Goal: Task Accomplishment & Management: Use online tool/utility

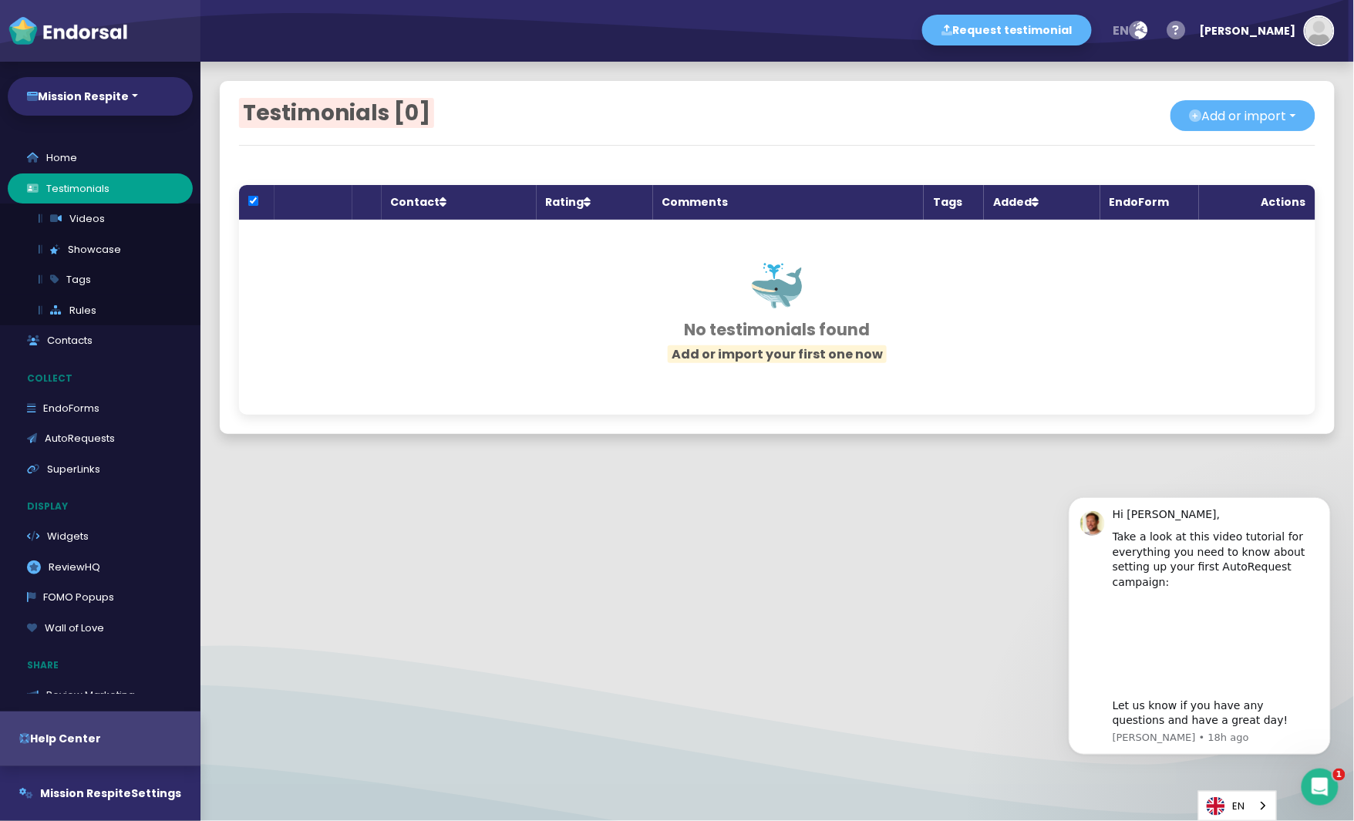
click at [844, 470] on div at bounding box center [777, 462] width 1154 height 19
click at [1326, 494] on button "Dismiss notification" at bounding box center [1325, 501] width 20 height 20
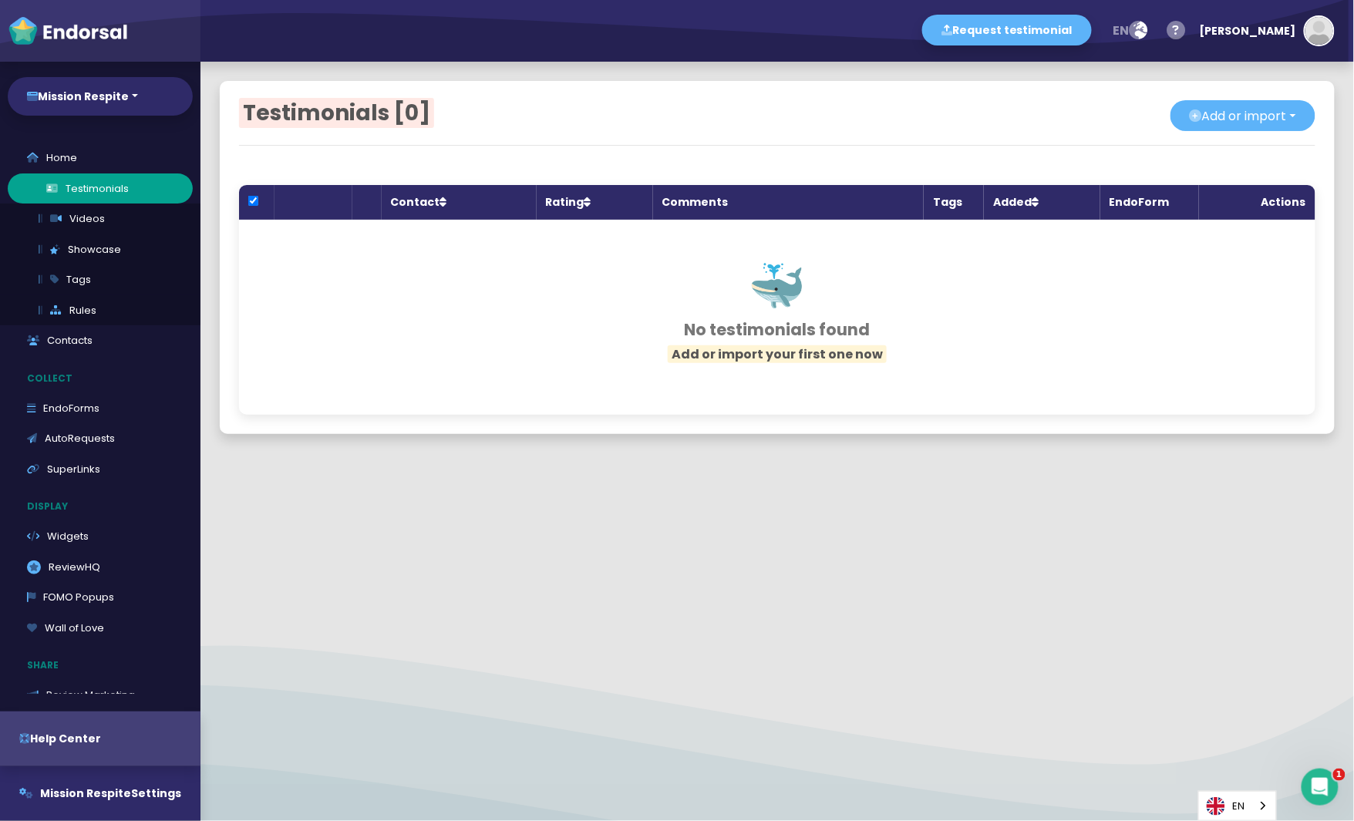
click at [77, 188] on link "Testimonials" at bounding box center [100, 188] width 185 height 31
click at [84, 337] on link "Contacts" at bounding box center [100, 340] width 185 height 31
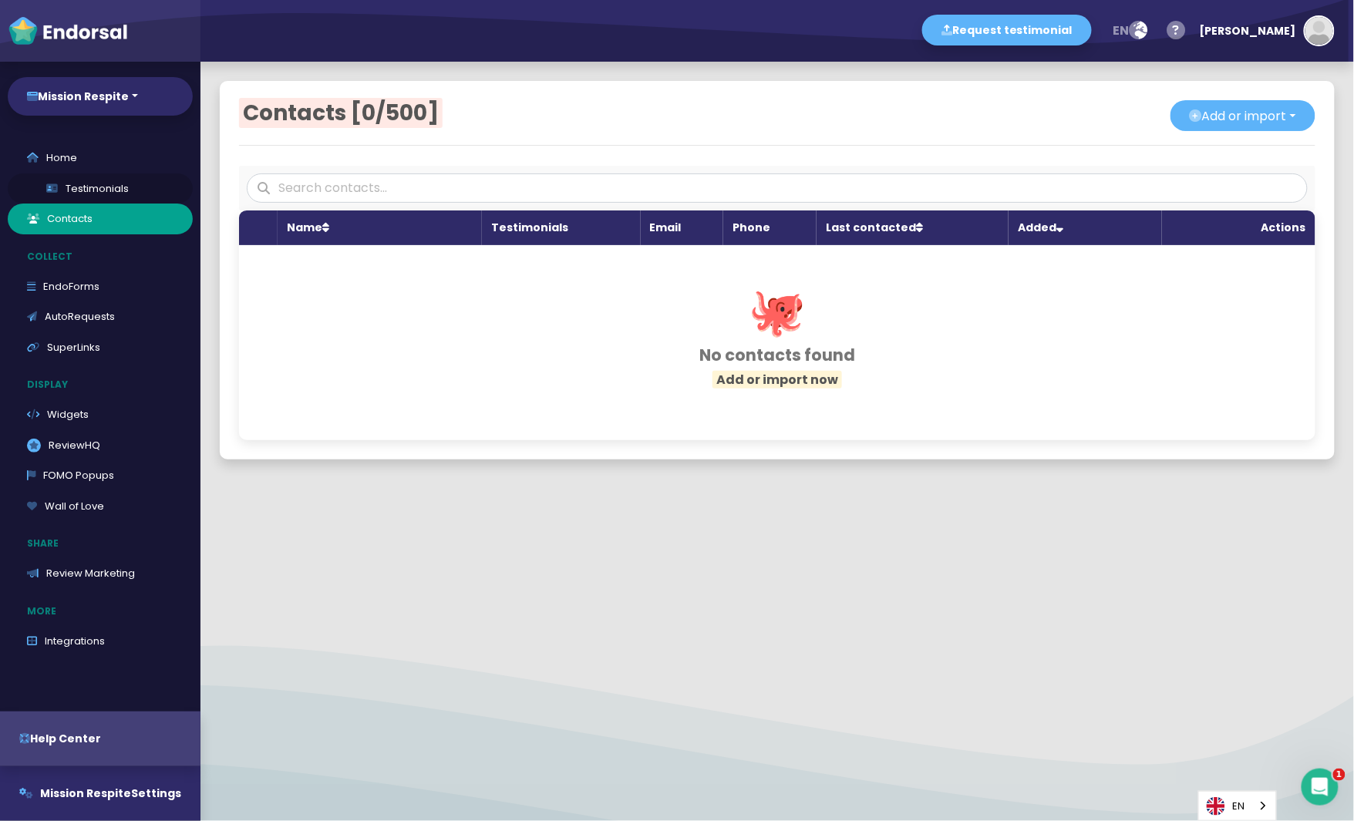
click at [85, 180] on link "Testimonials" at bounding box center [100, 188] width 185 height 31
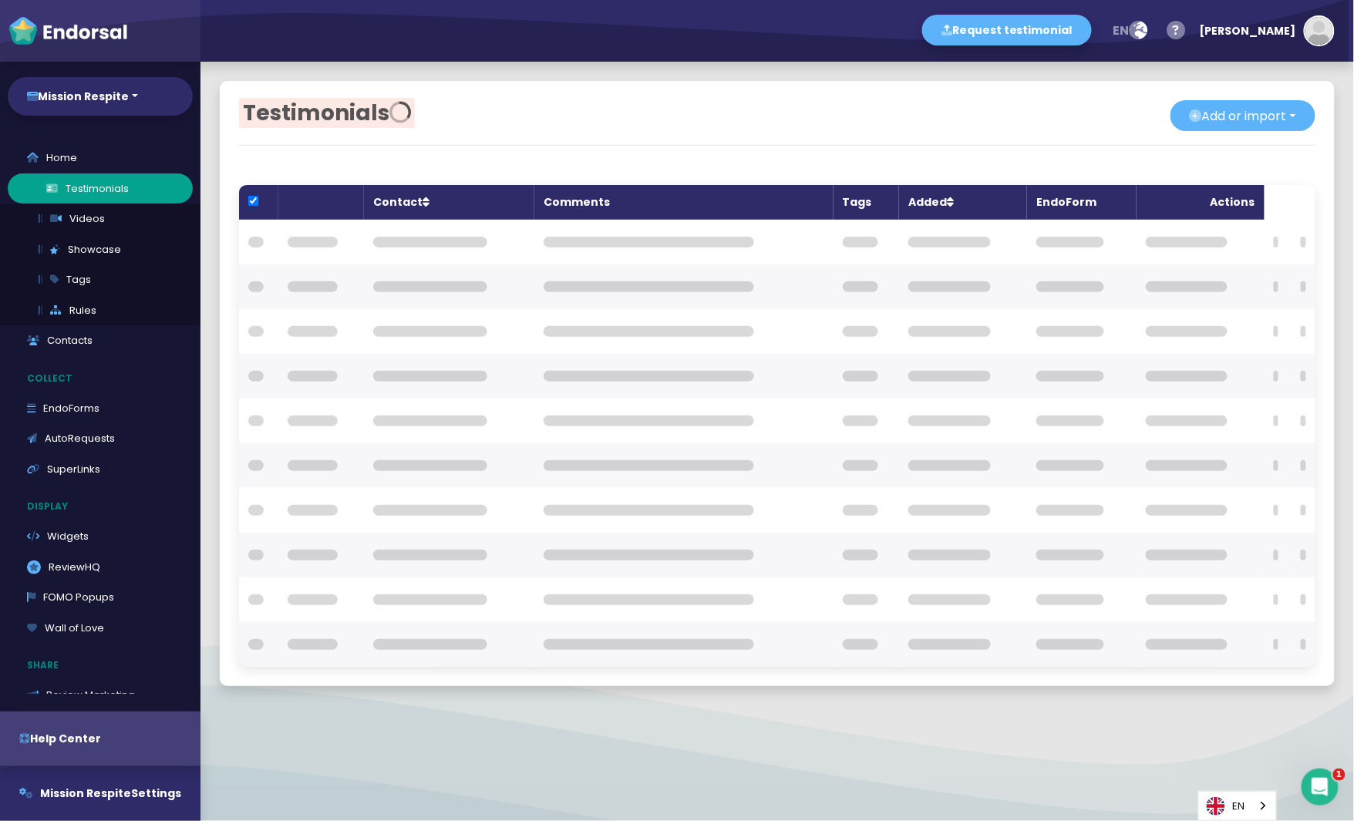
checkbox input "true"
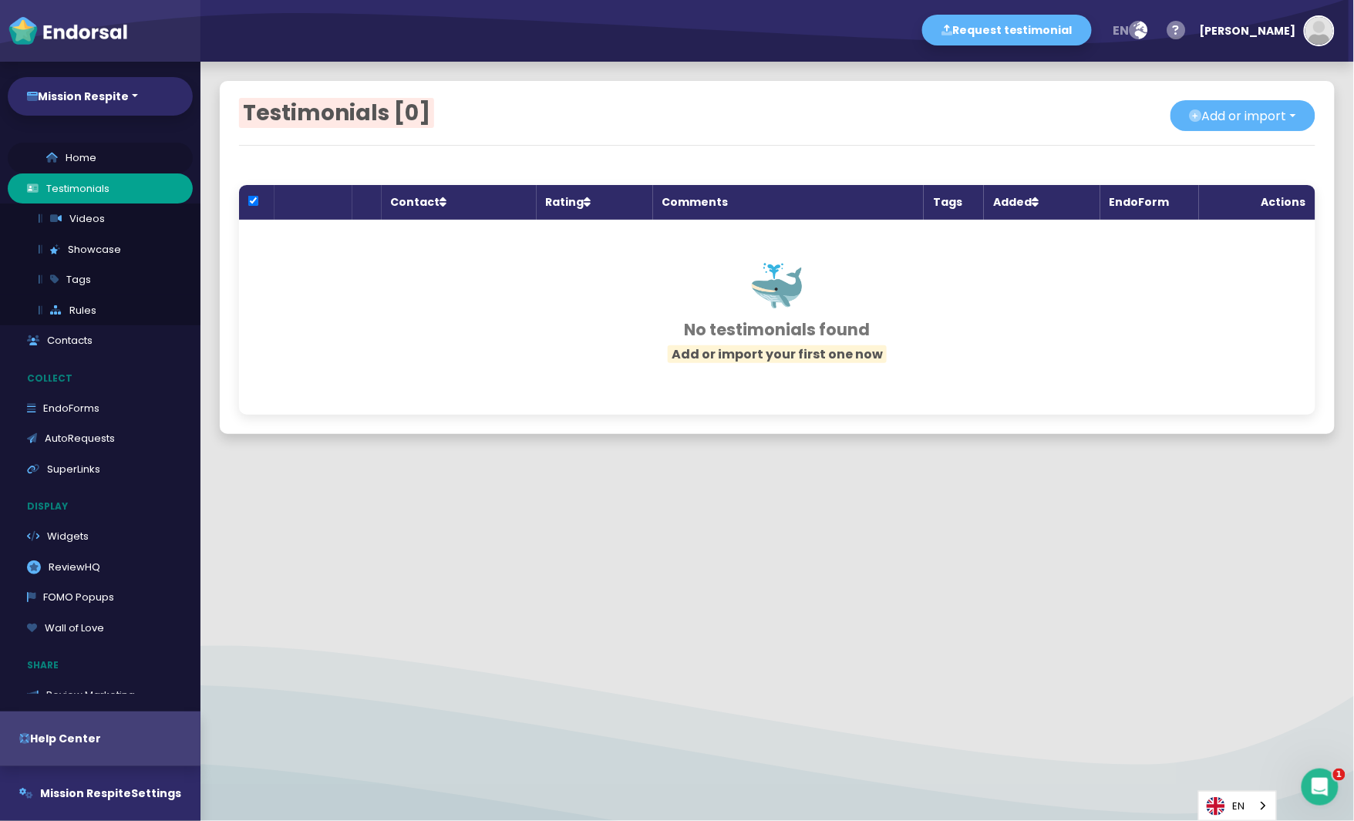
click at [69, 153] on link "Home" at bounding box center [100, 158] width 185 height 31
select select "14"
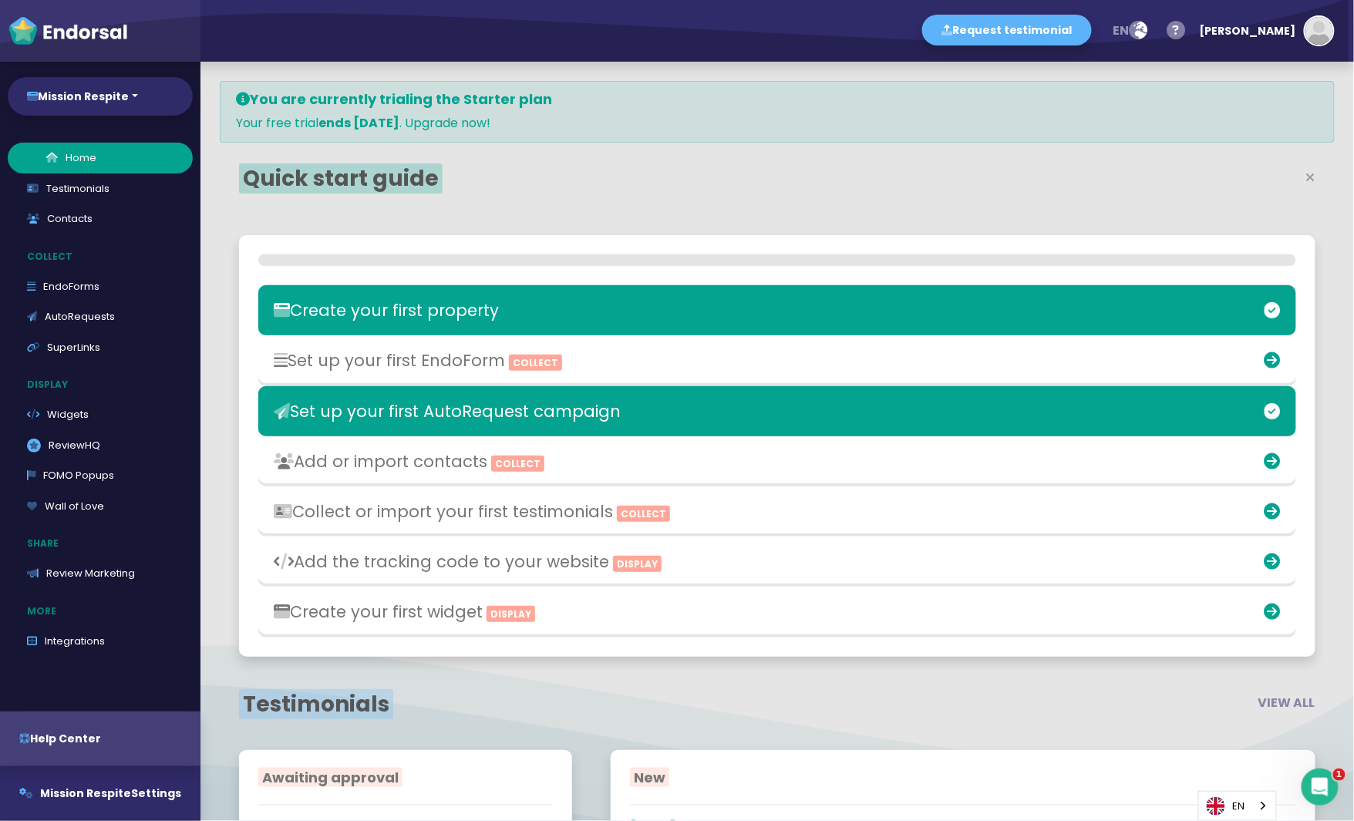
scroll to position [437, 705]
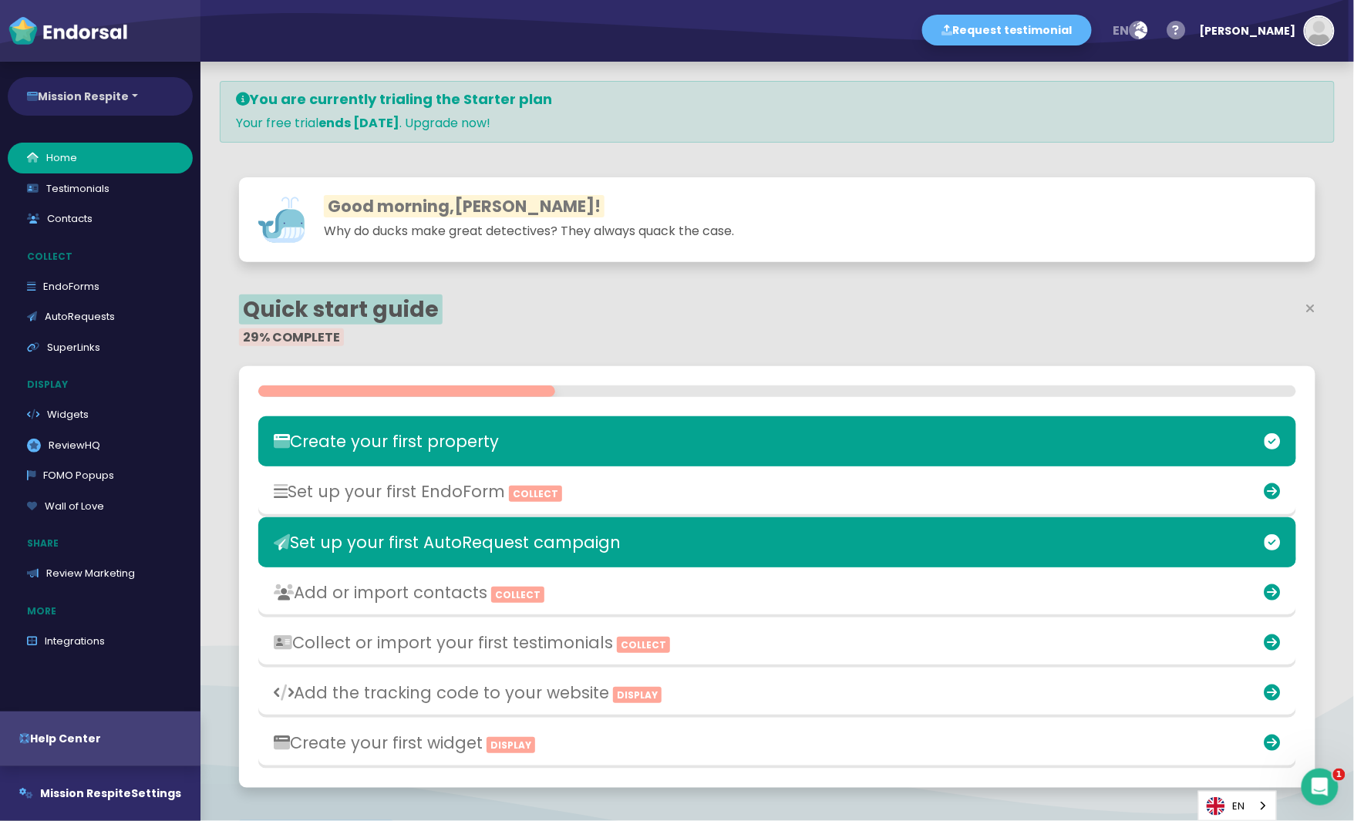
click at [119, 91] on button "Mission Respite" at bounding box center [100, 96] width 185 height 39
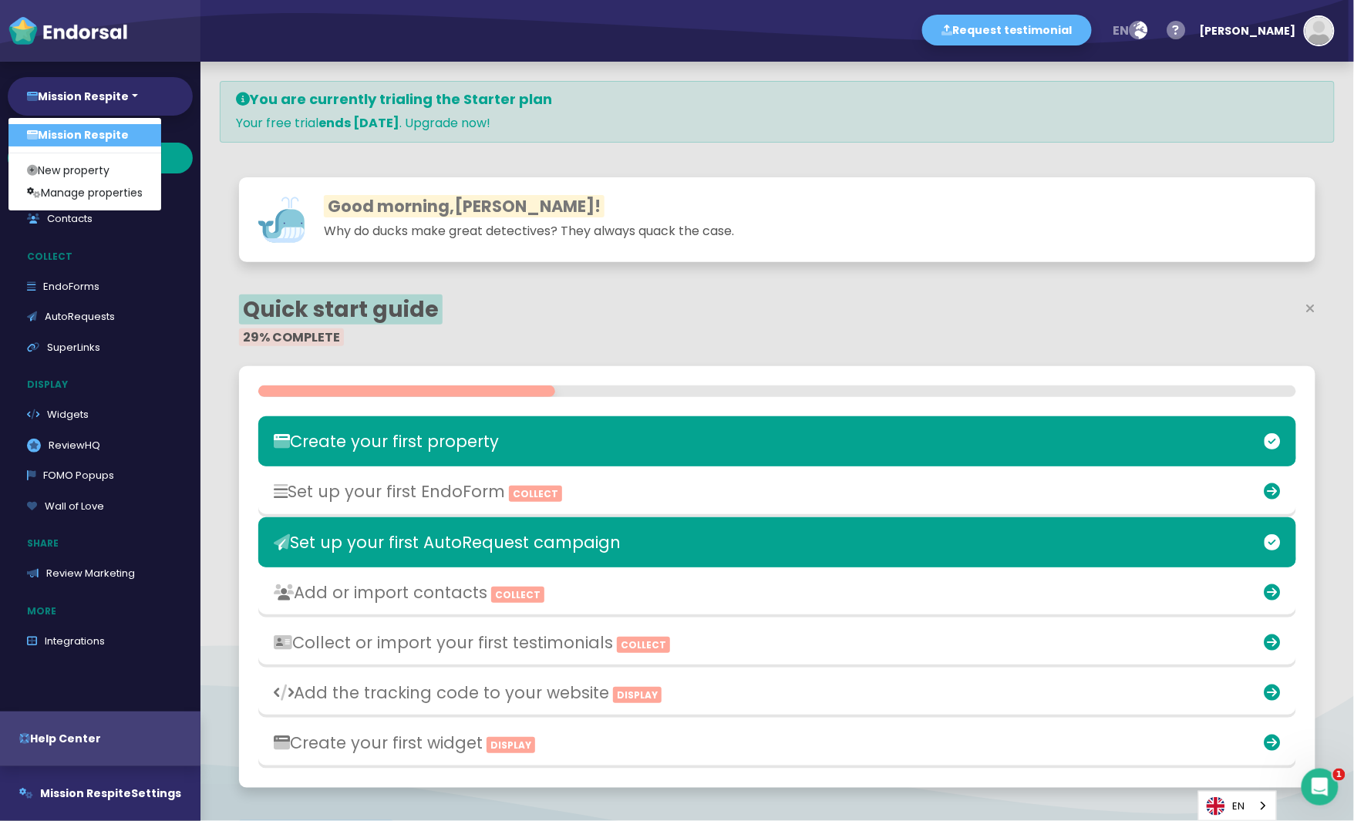
click at [685, 161] on div "Good morning, [PERSON_NAME] ! Why do ducks make great detectives? They always q…" at bounding box center [777, 223] width 1115 height 131
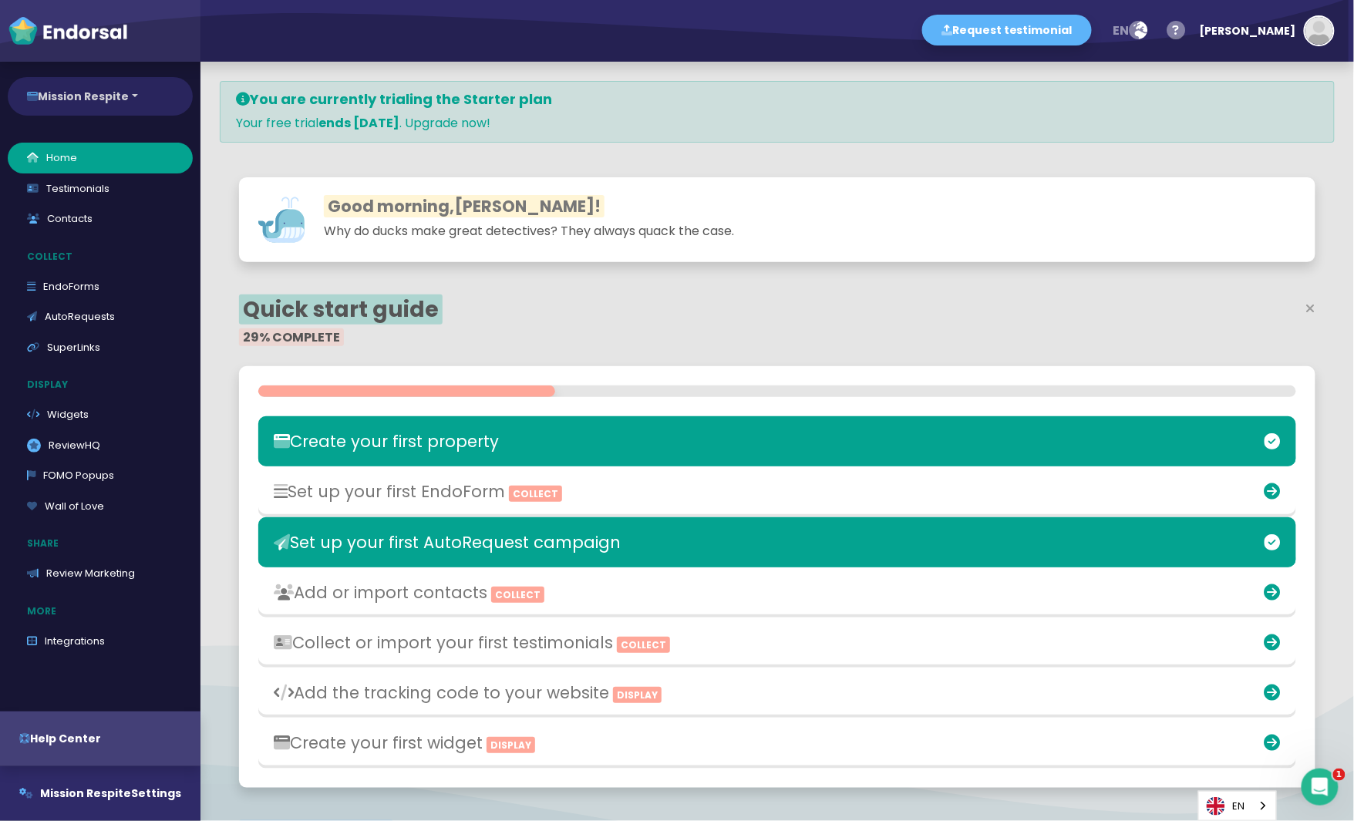
click at [81, 96] on button "Mission Respite" at bounding box center [100, 96] width 185 height 39
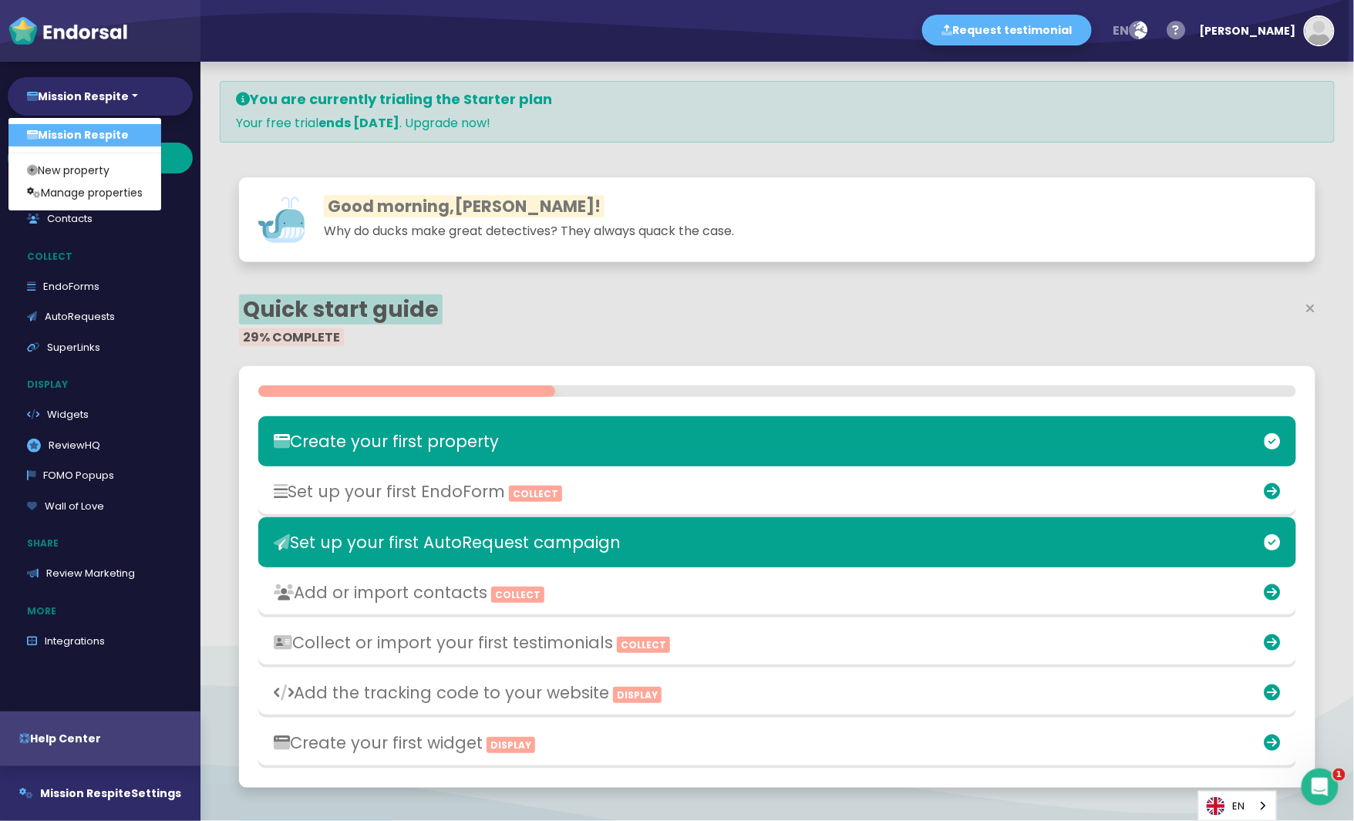
click at [771, 305] on h2 "Quick start guide" at bounding box center [508, 310] width 538 height 26
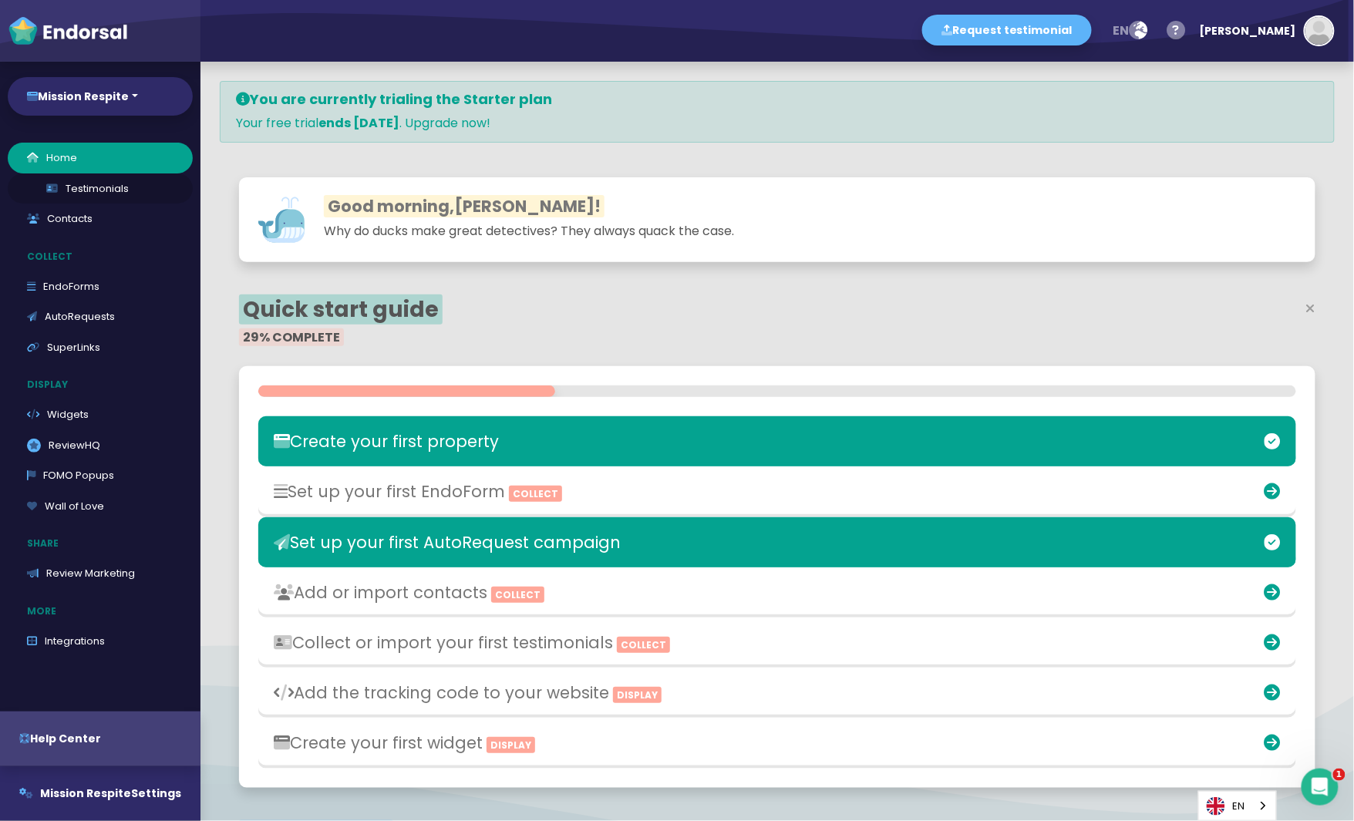
click at [77, 181] on link "Testimonials" at bounding box center [100, 188] width 185 height 31
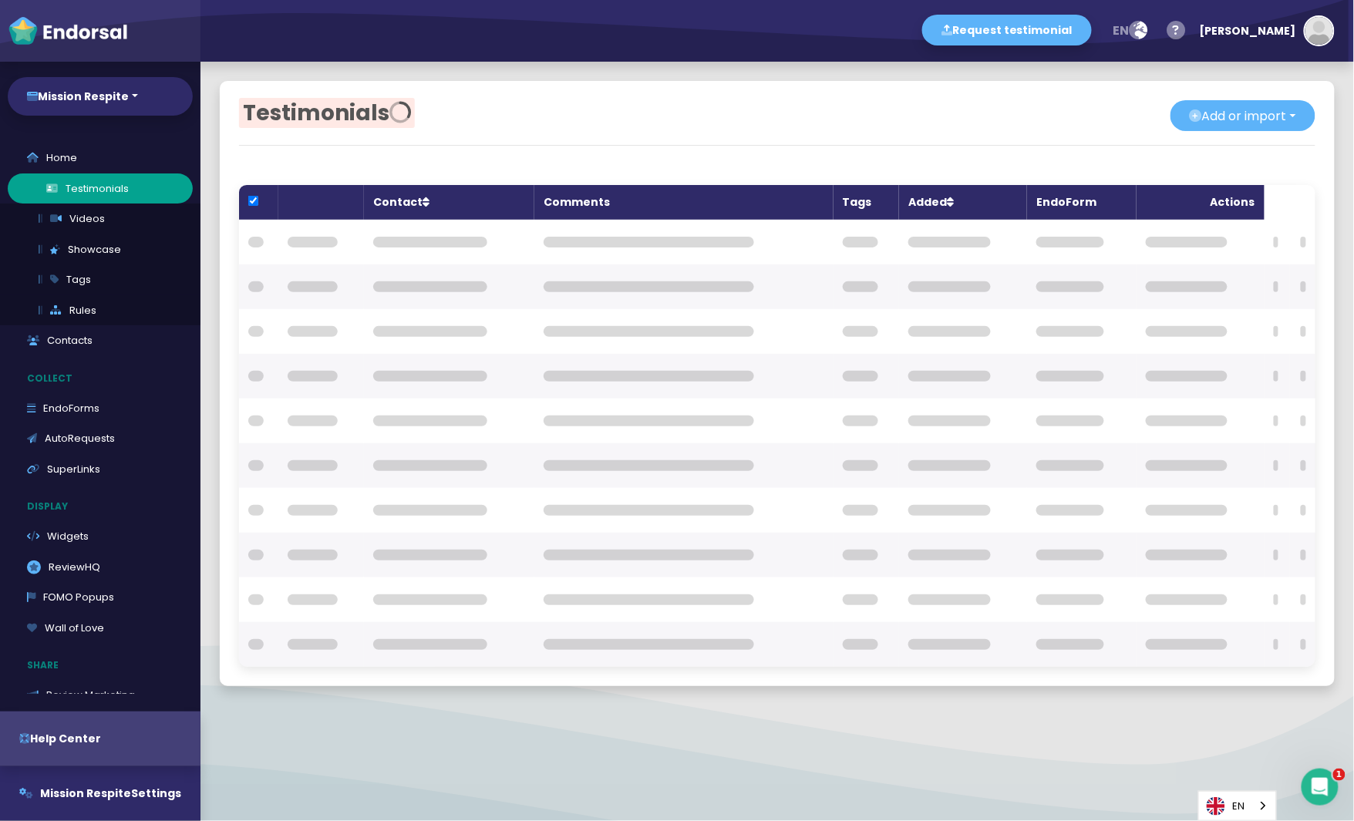
checkbox input "true"
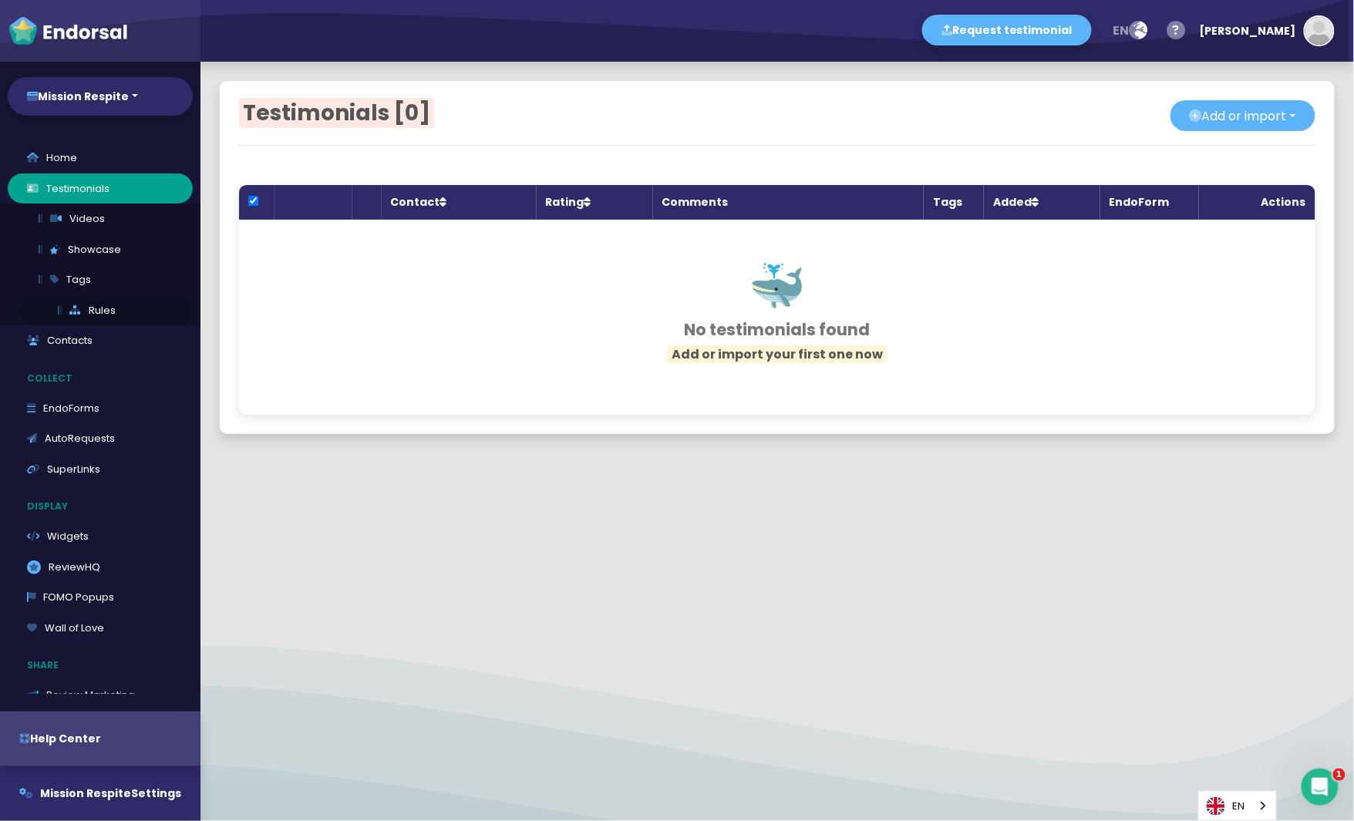
click at [83, 315] on link "Rules" at bounding box center [105, 310] width 173 height 31
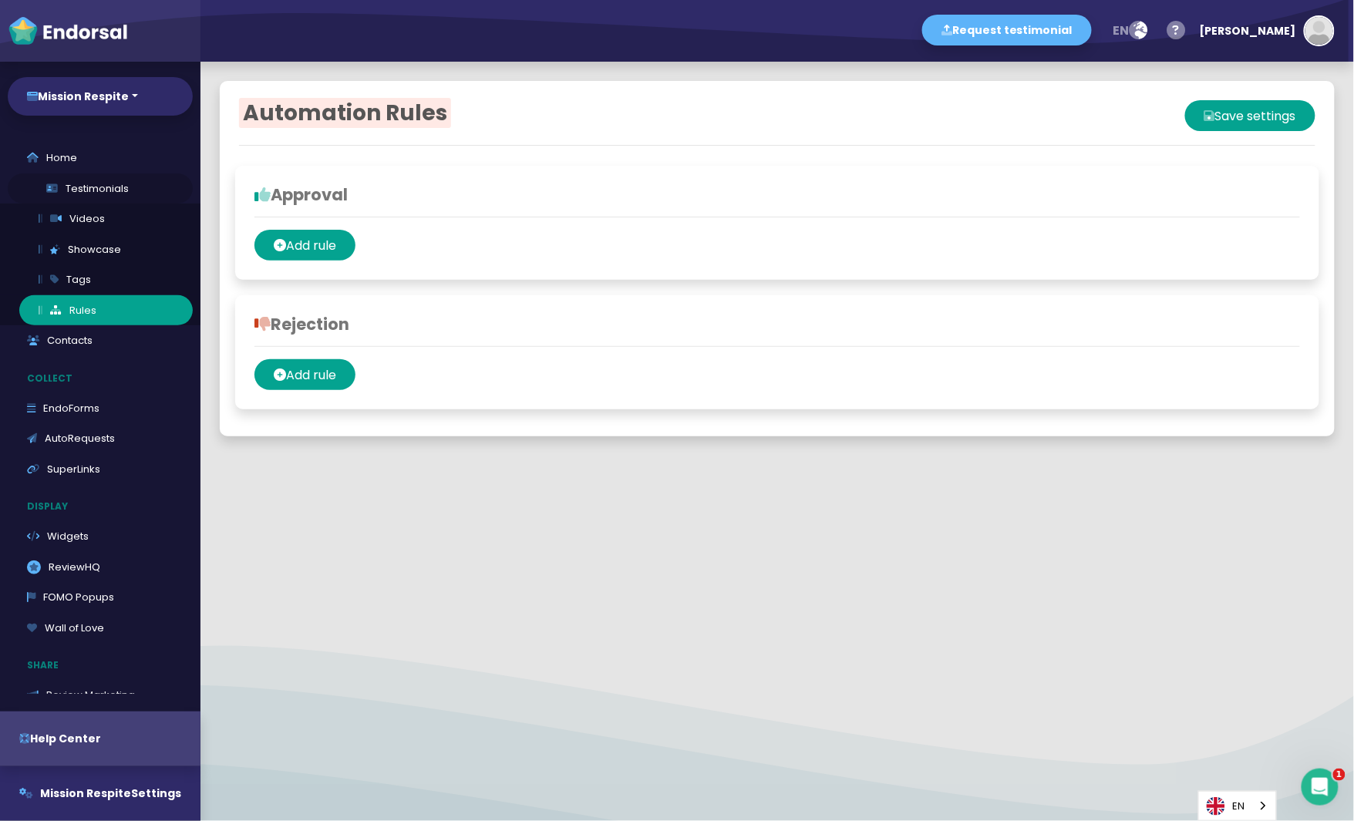
click at [86, 187] on link "Testimonials" at bounding box center [100, 188] width 185 height 31
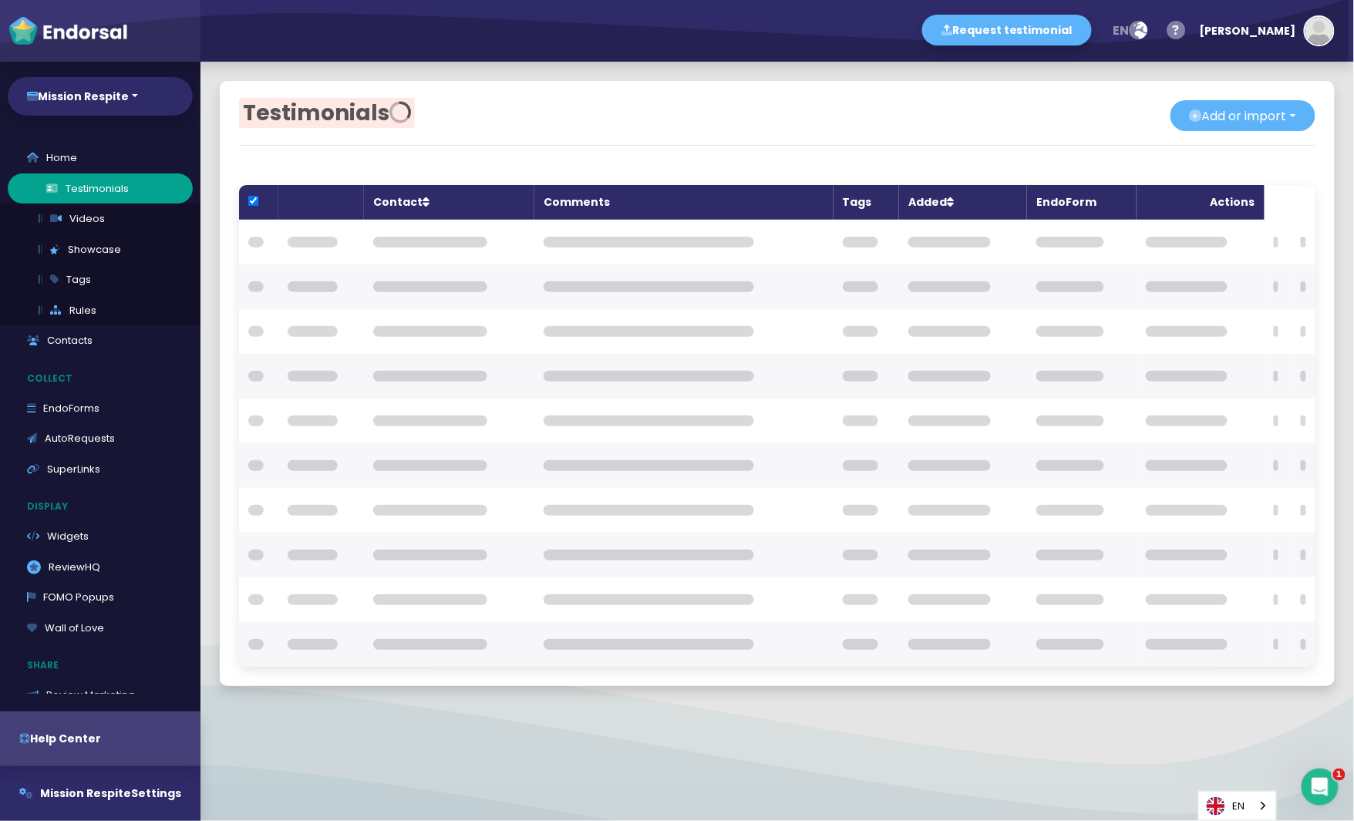
checkbox input "true"
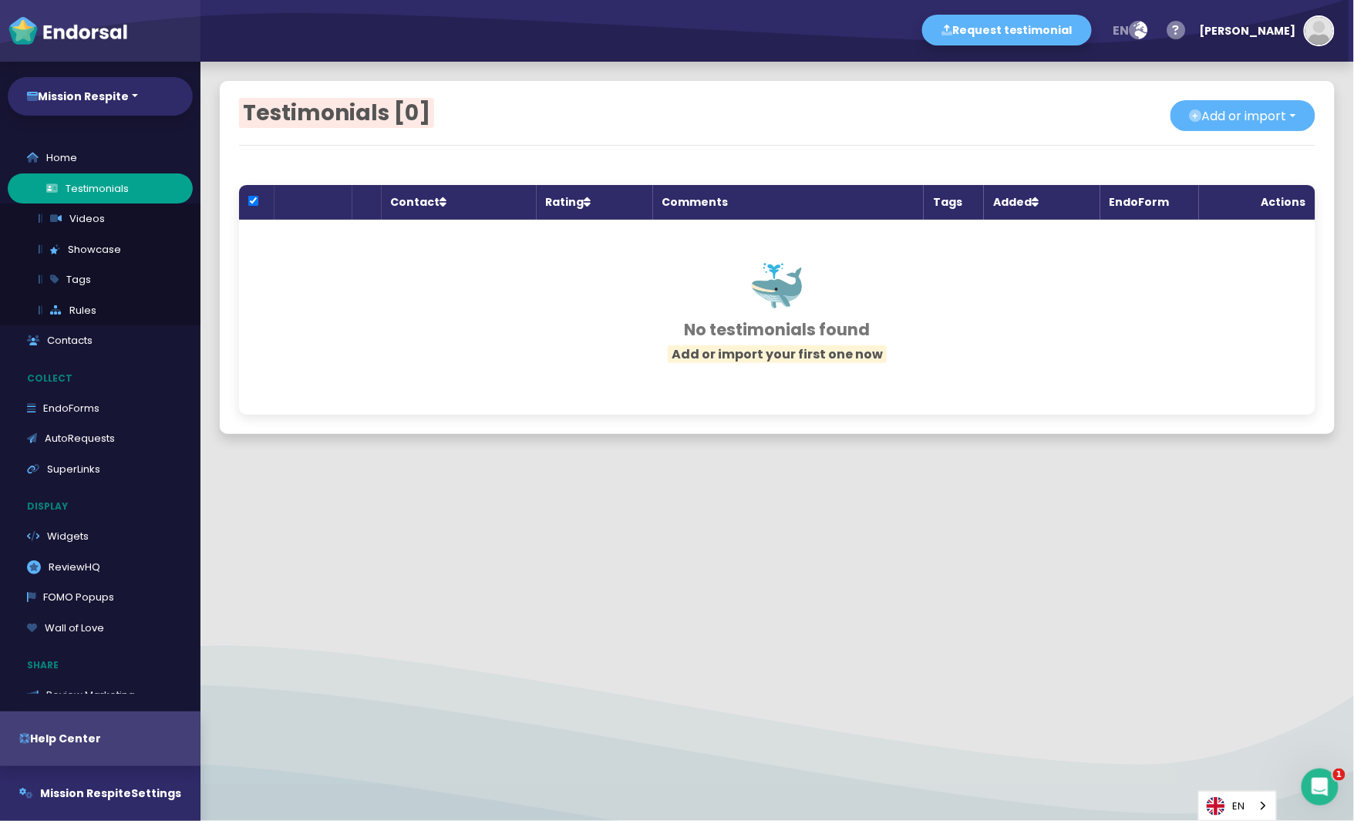
click at [62, 190] on link "Testimonials" at bounding box center [100, 188] width 185 height 31
click at [22, 190] on link "Testimonials" at bounding box center [100, 188] width 185 height 31
click at [125, 169] on link "Home" at bounding box center [100, 158] width 185 height 31
select select "14"
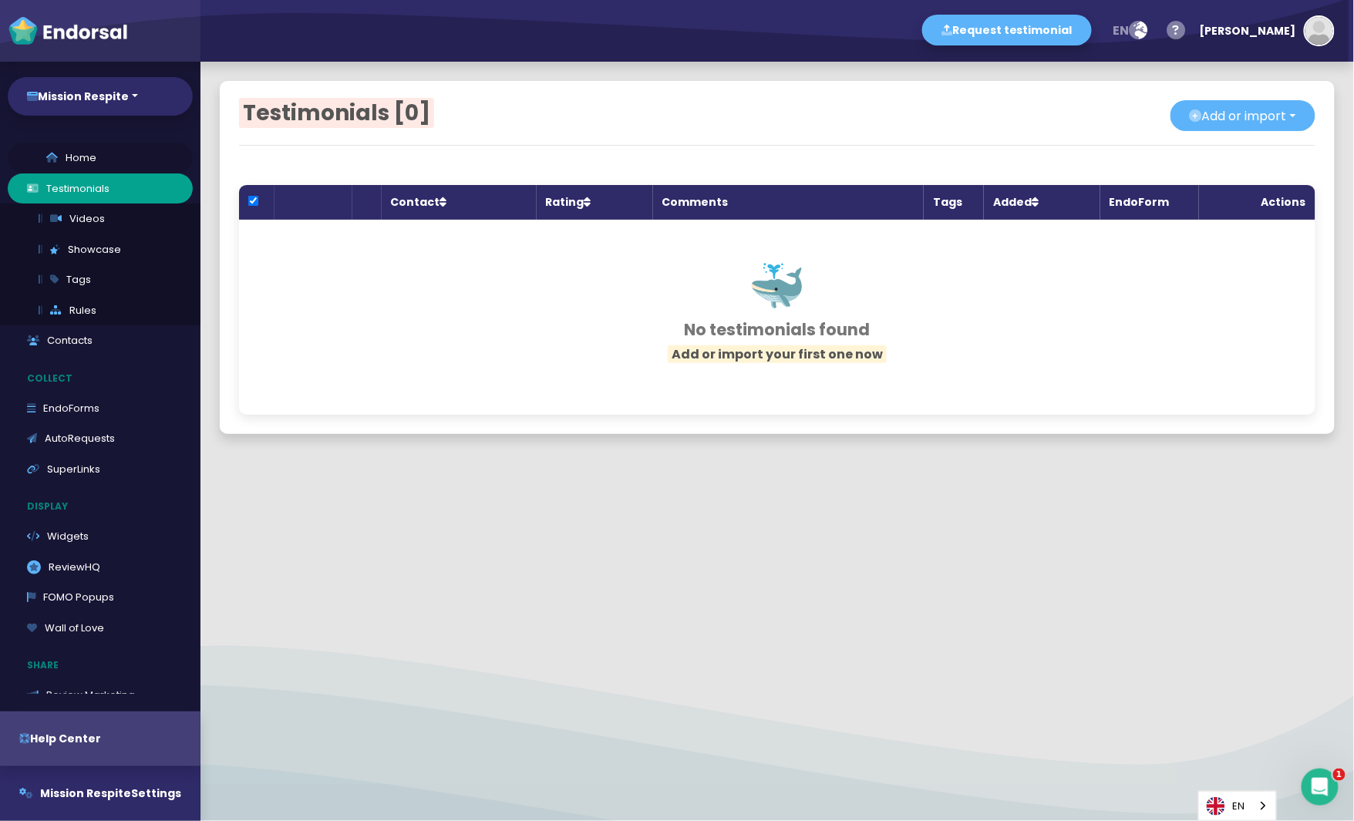
select select "14"
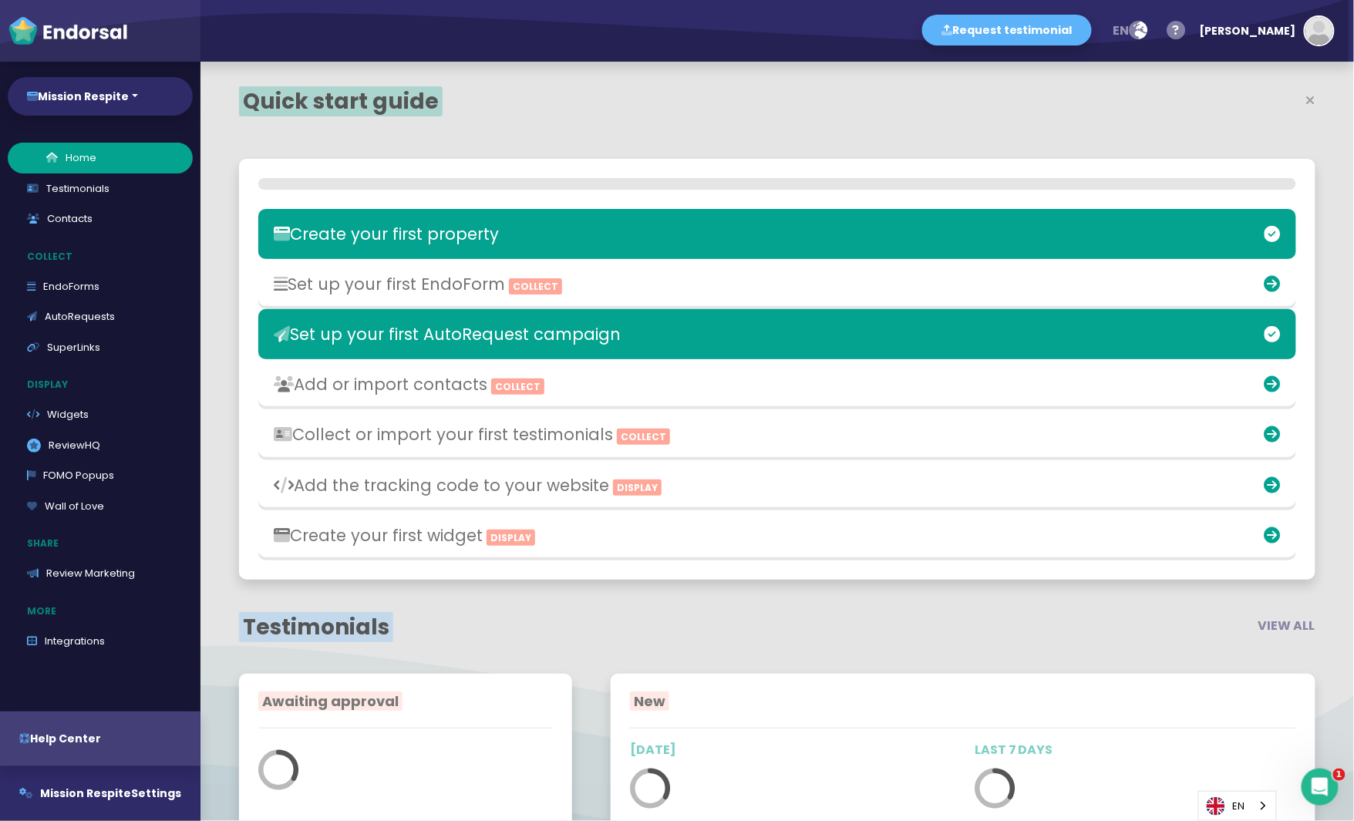
scroll to position [437, 705]
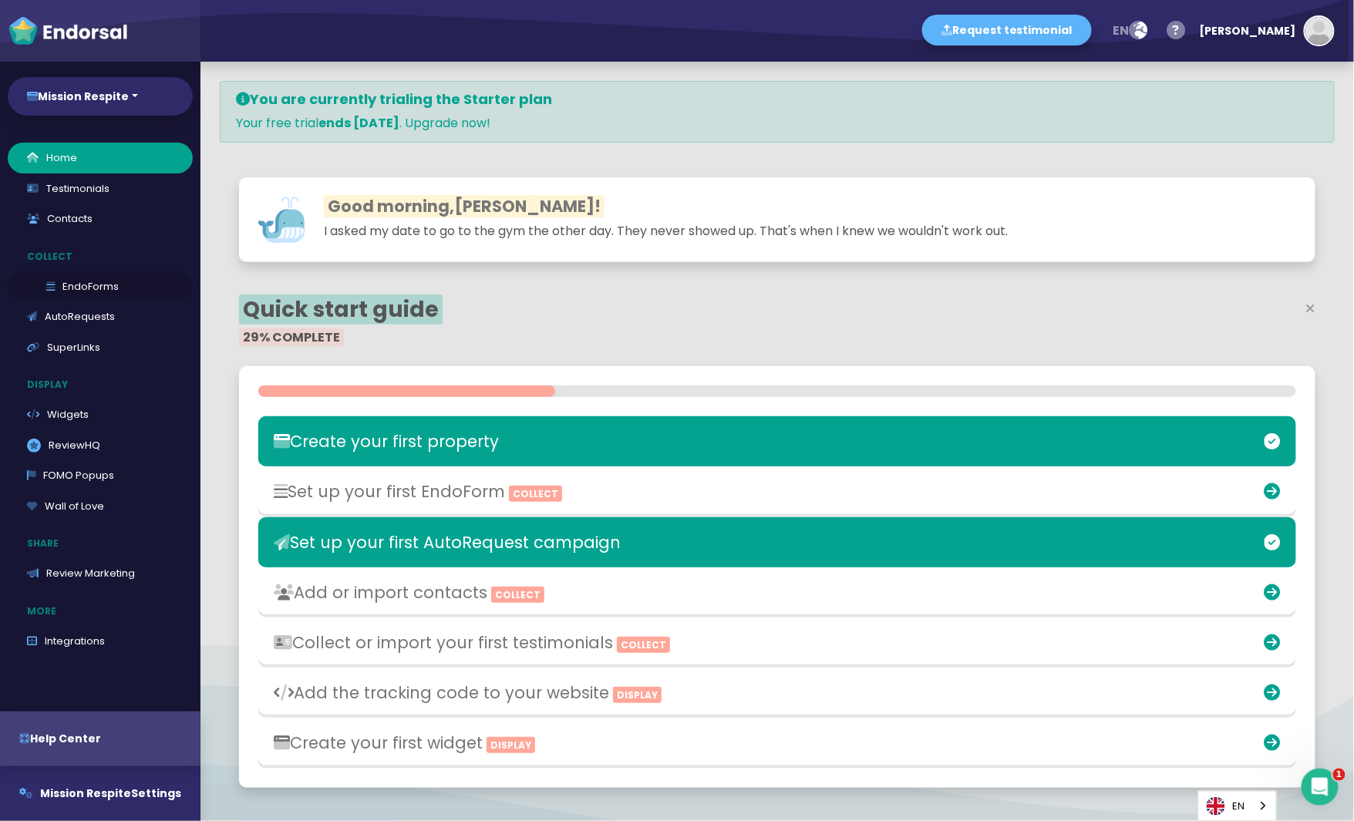
click at [96, 285] on link "EndoForms" at bounding box center [100, 286] width 185 height 31
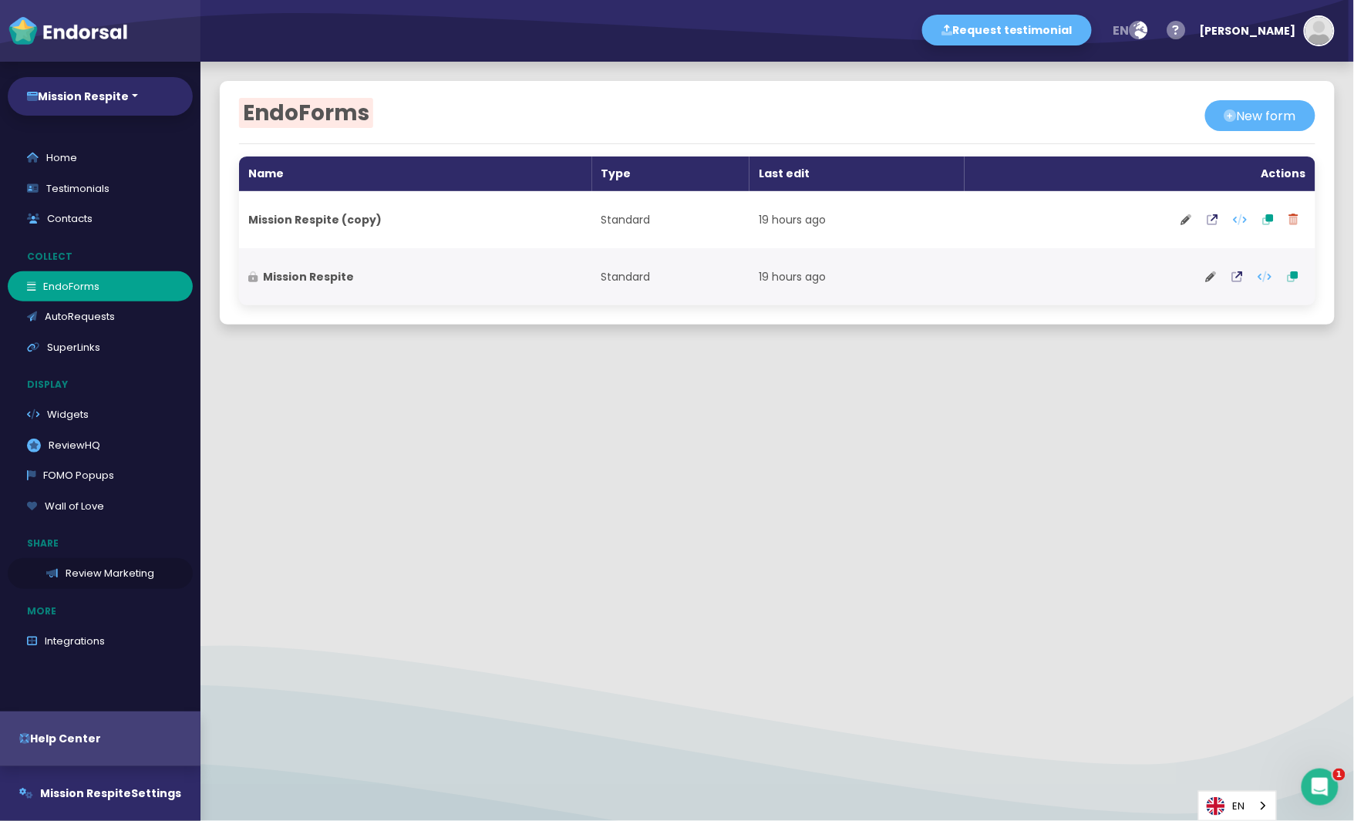
click at [73, 575] on link "Review Marketing" at bounding box center [100, 573] width 185 height 31
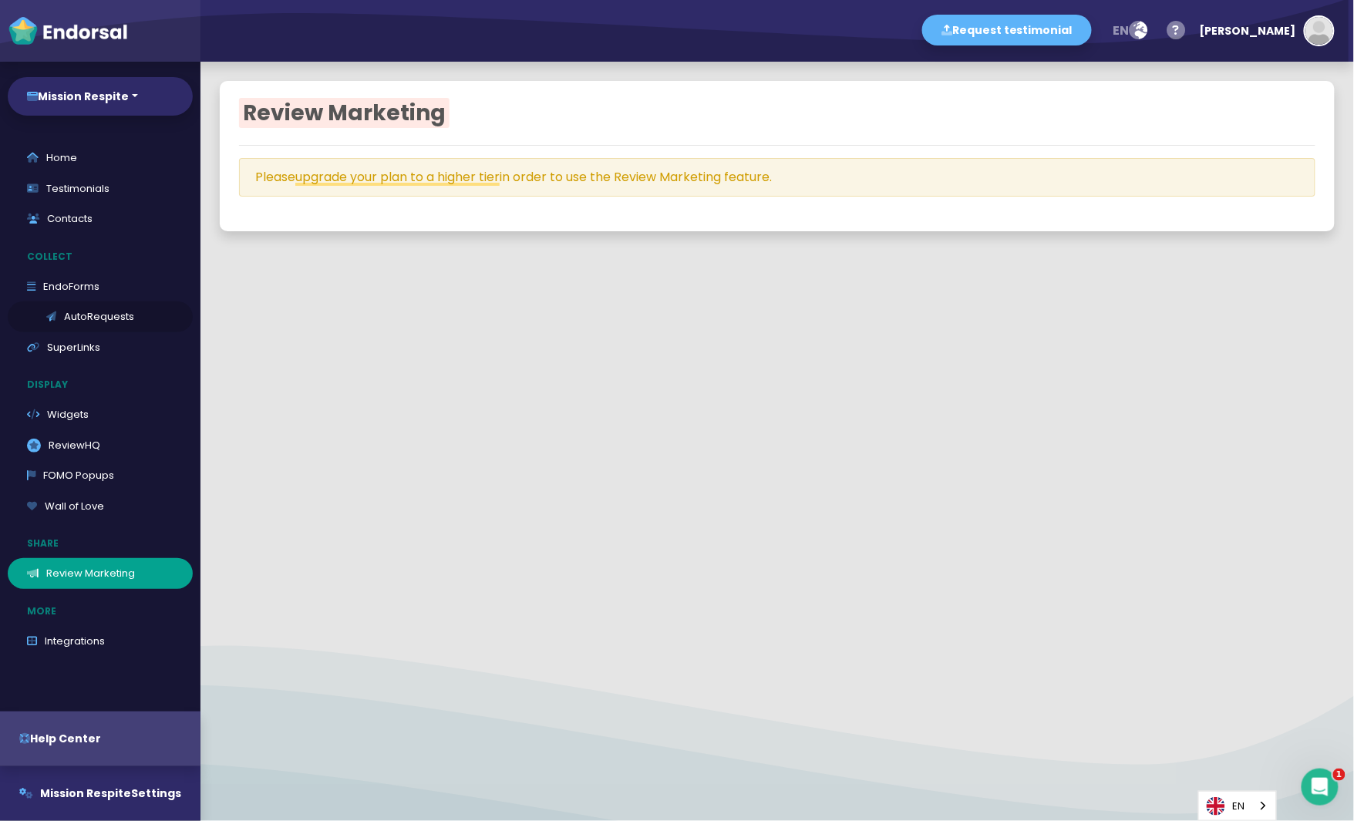
click at [69, 314] on link "AutoRequests" at bounding box center [100, 316] width 185 height 31
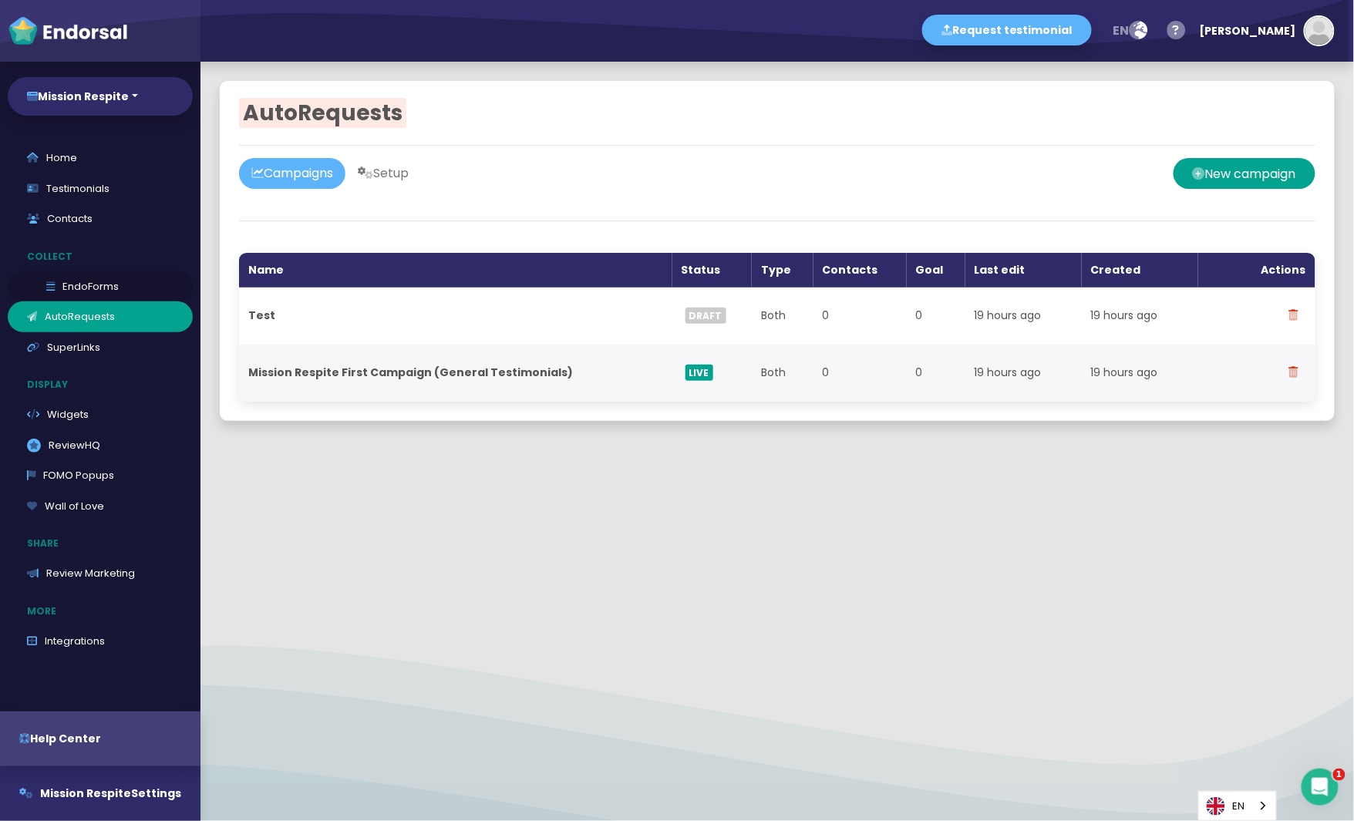
click at [62, 280] on link "EndoForms" at bounding box center [100, 286] width 185 height 31
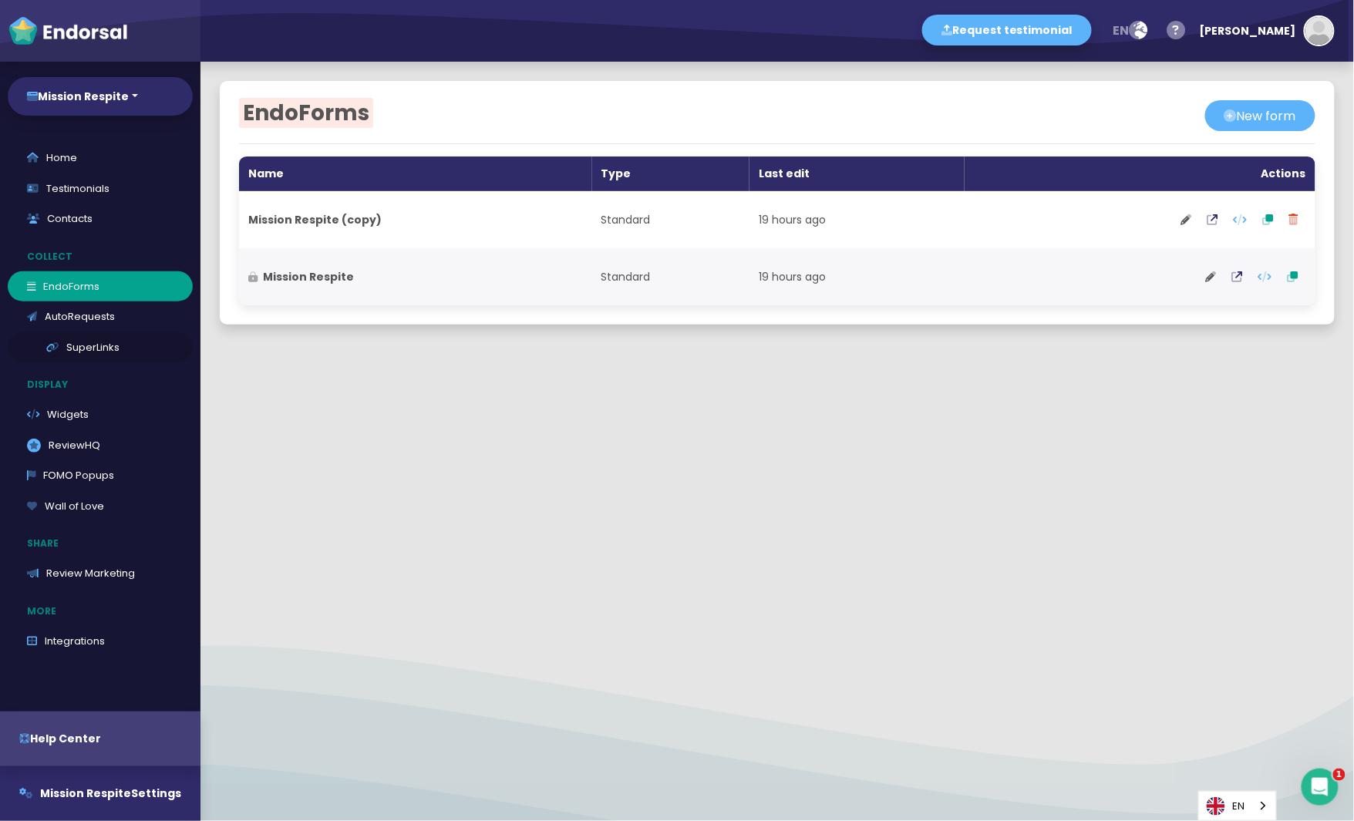
click at [60, 345] on link "SuperLinks" at bounding box center [100, 347] width 185 height 31
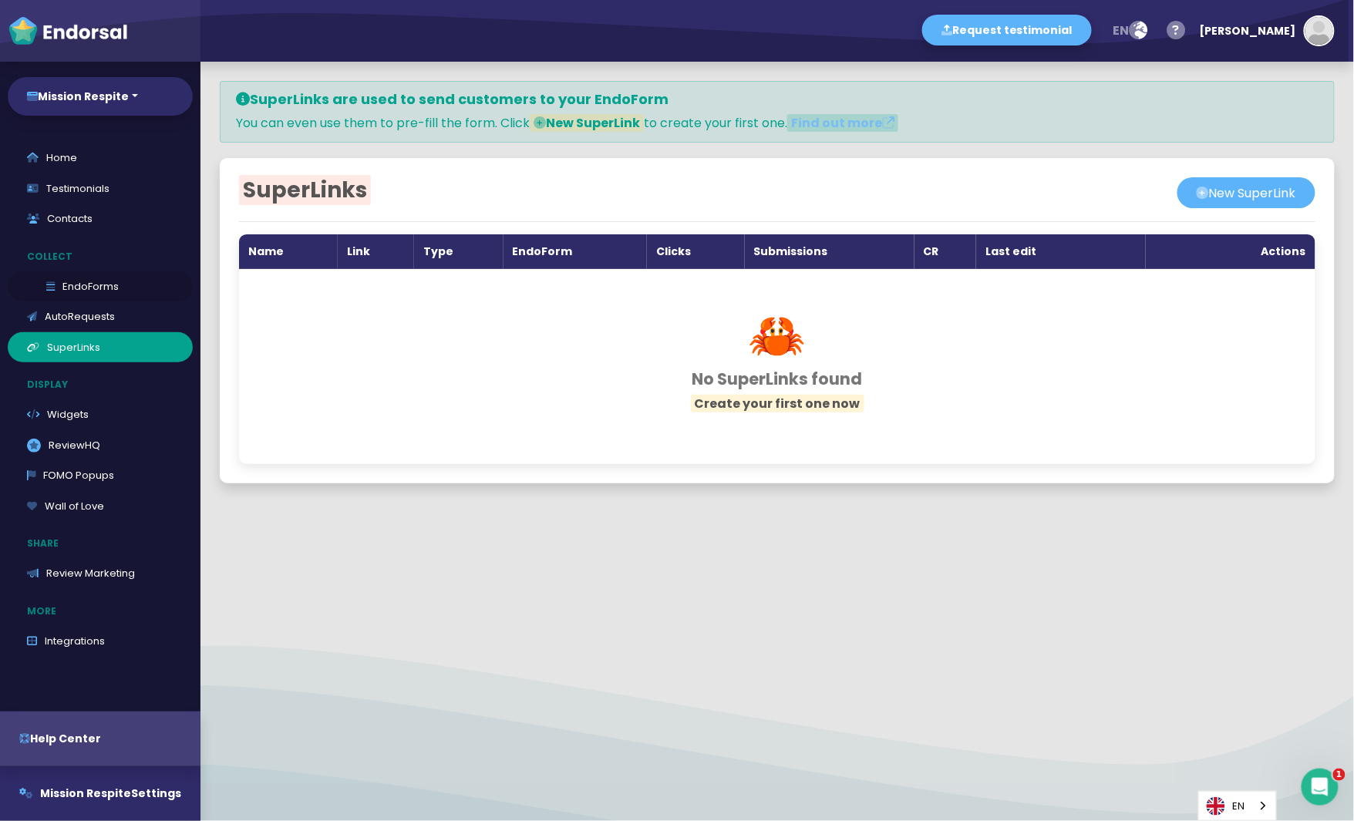
click at [66, 280] on link "EndoForms" at bounding box center [100, 286] width 185 height 31
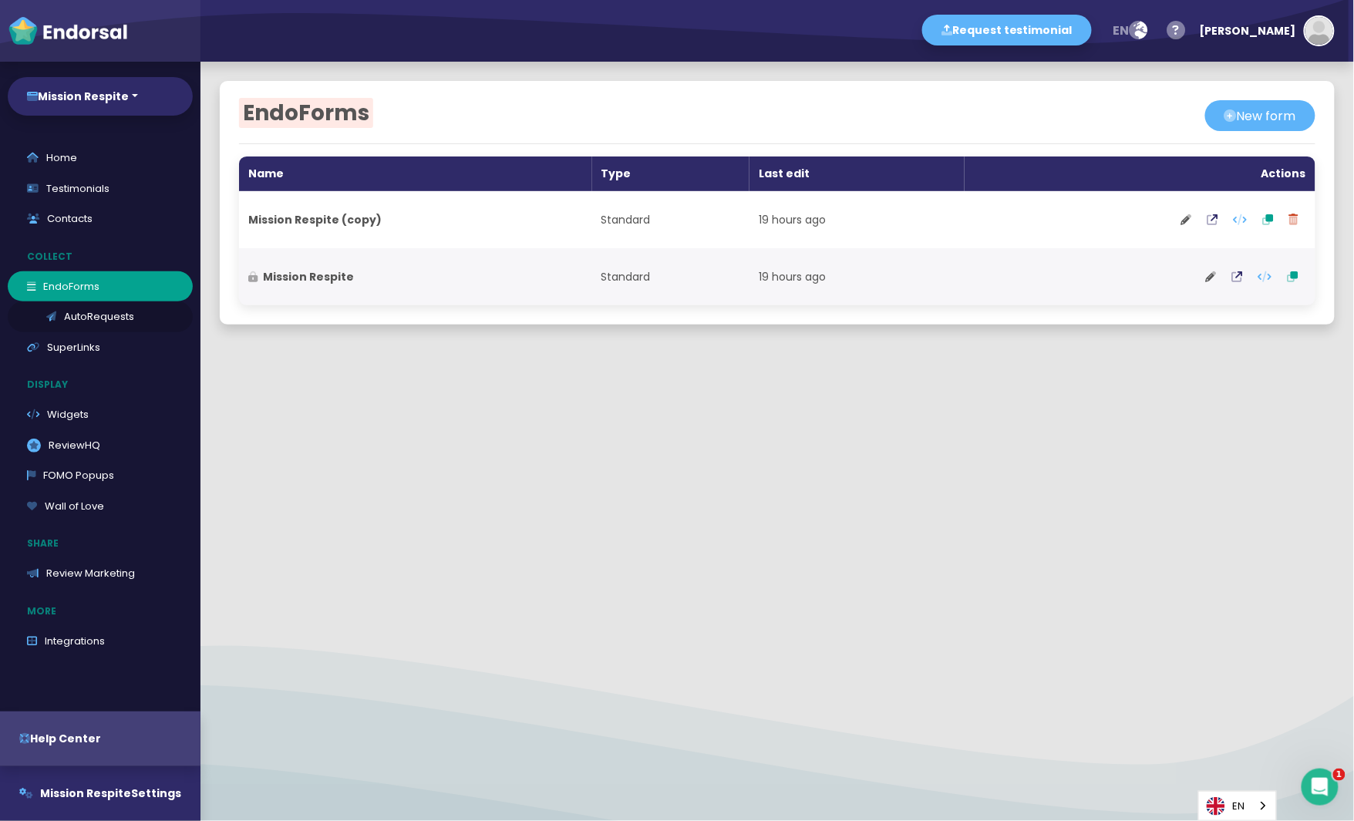
click at [61, 325] on link "AutoRequests" at bounding box center [100, 316] width 185 height 31
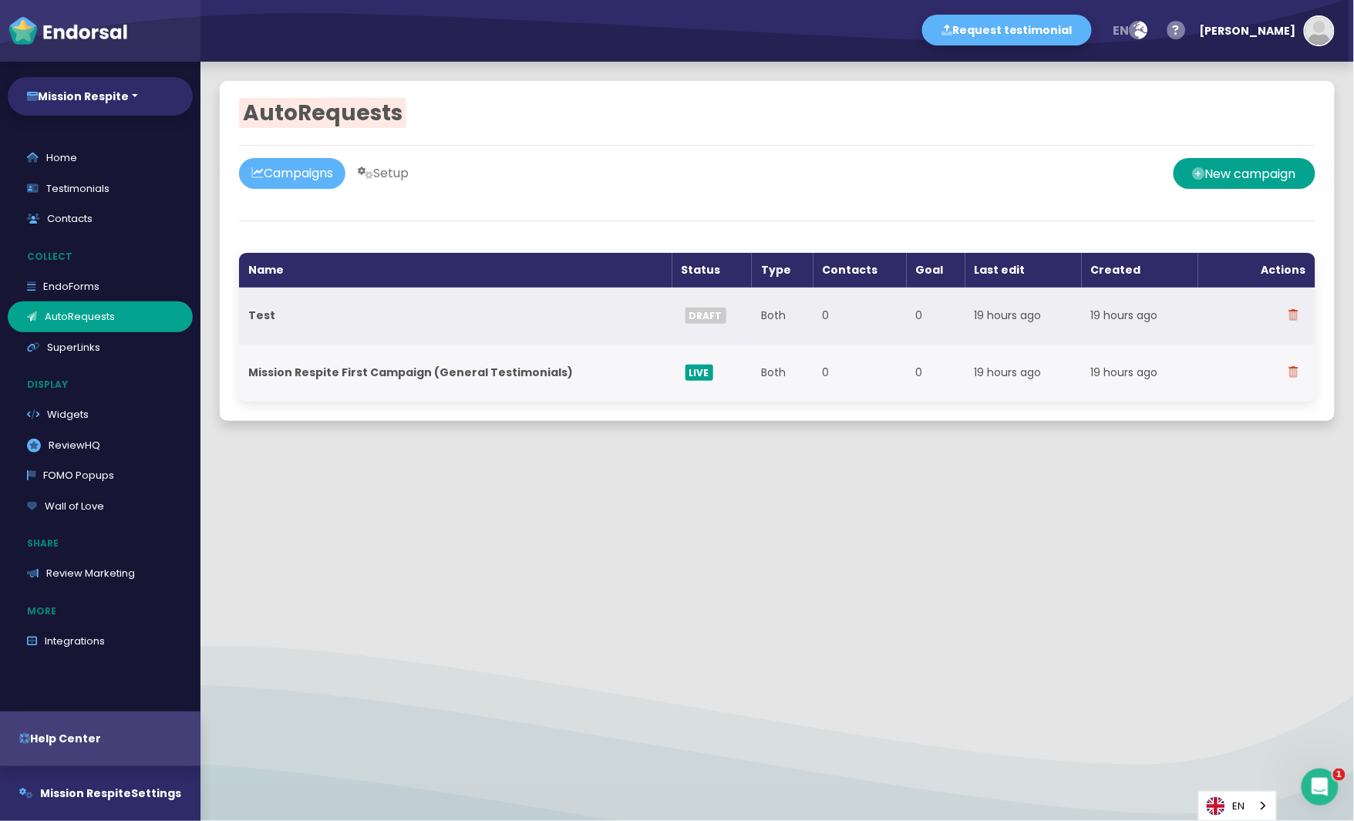
click at [261, 312] on strong "Test" at bounding box center [261, 315] width 27 height 15
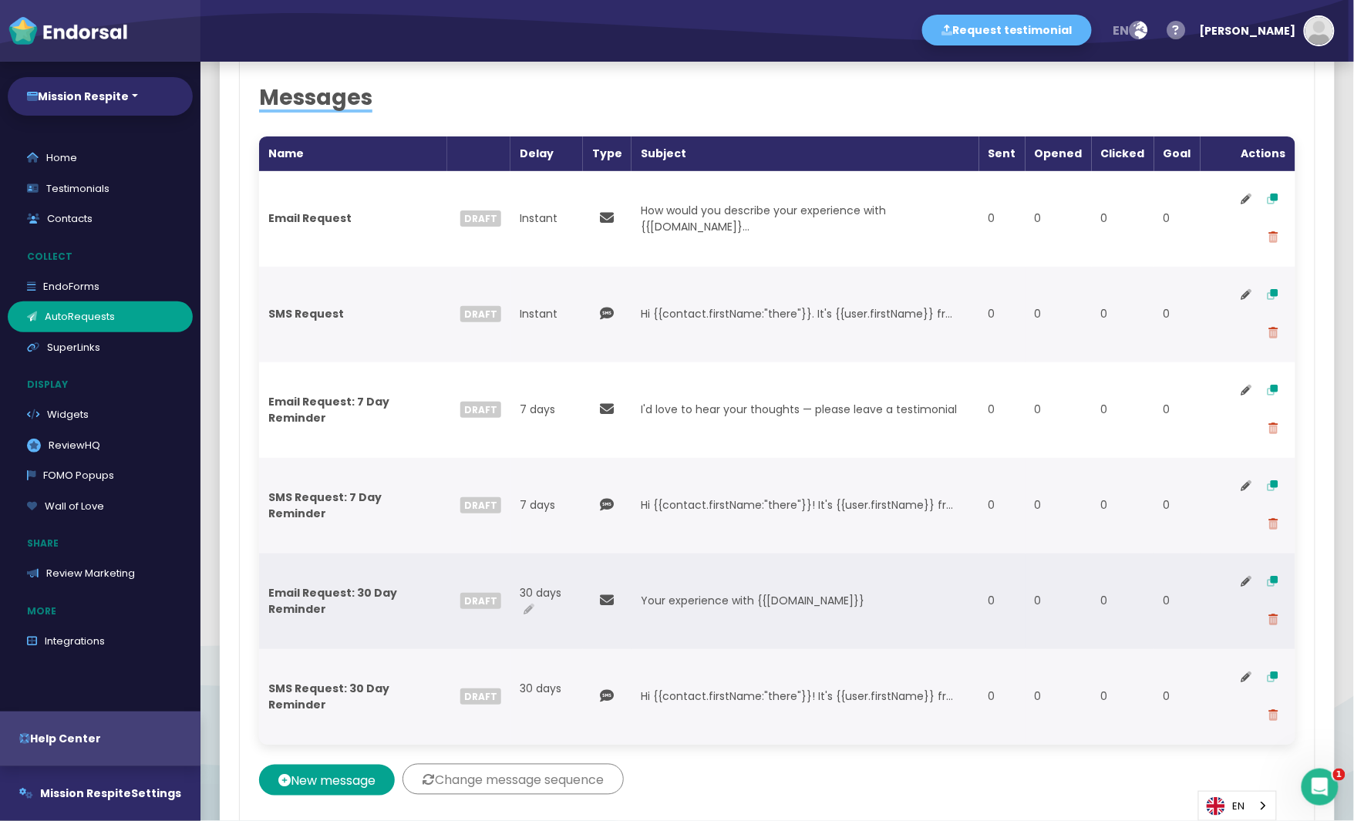
scroll to position [518, 0]
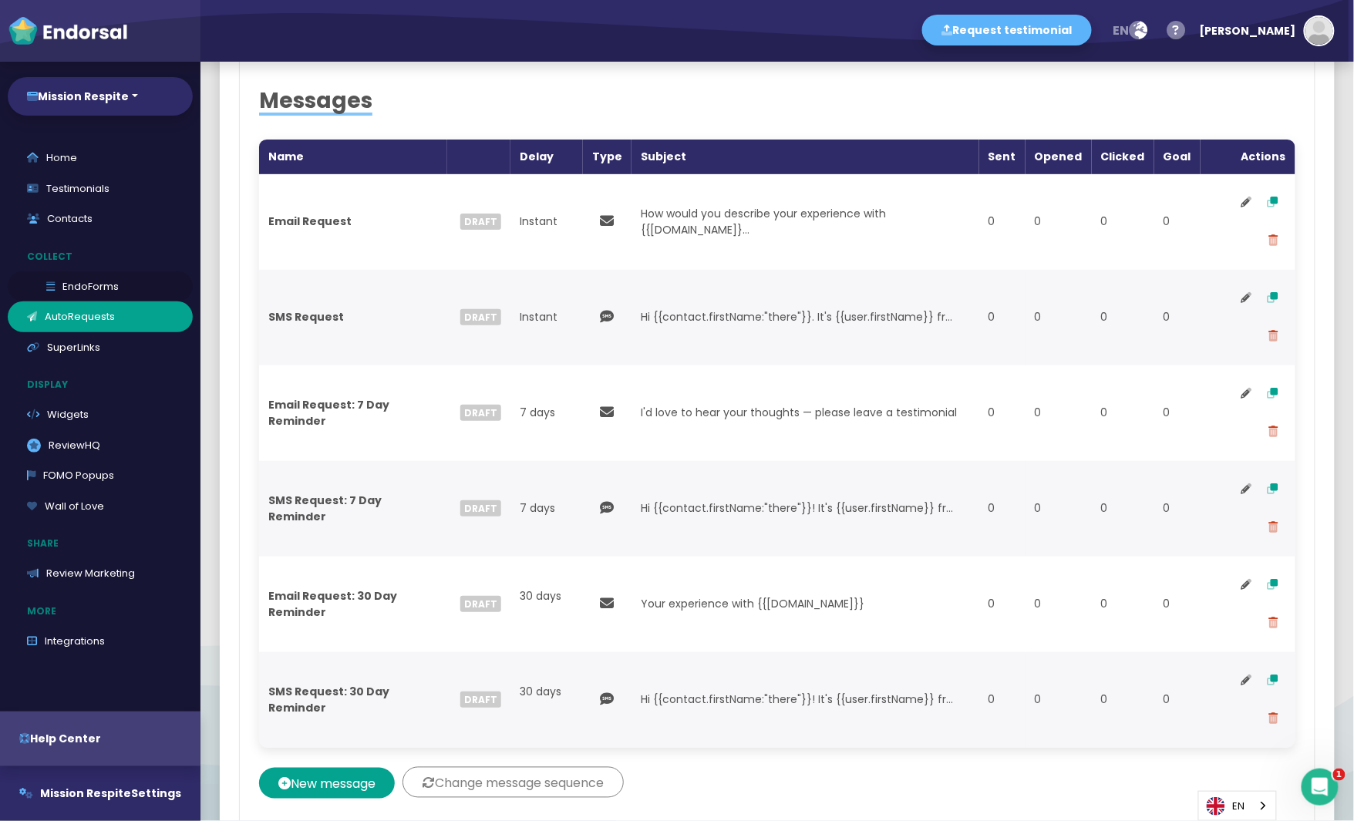
click at [80, 275] on link "EndoForms" at bounding box center [100, 286] width 185 height 31
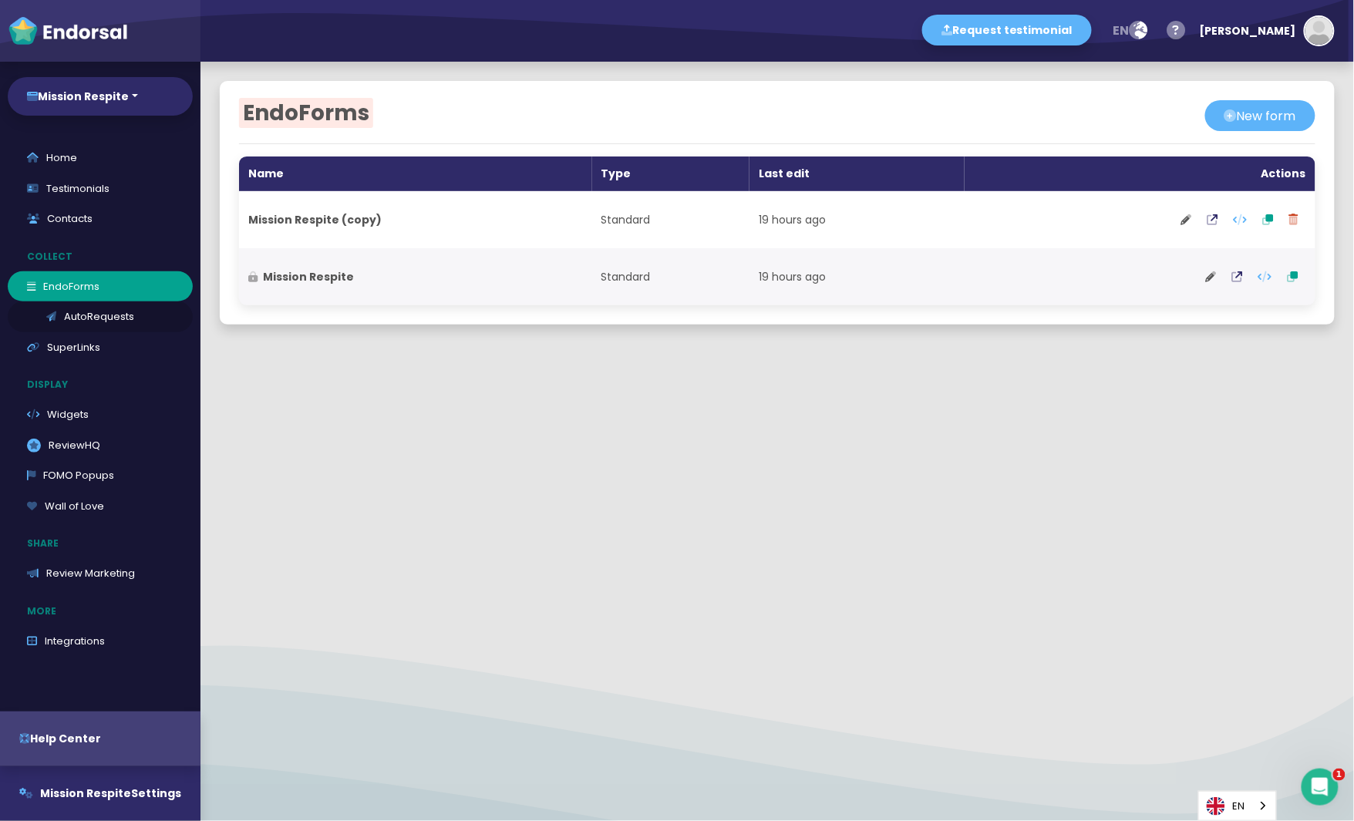
click at [96, 322] on link "AutoRequests" at bounding box center [100, 316] width 185 height 31
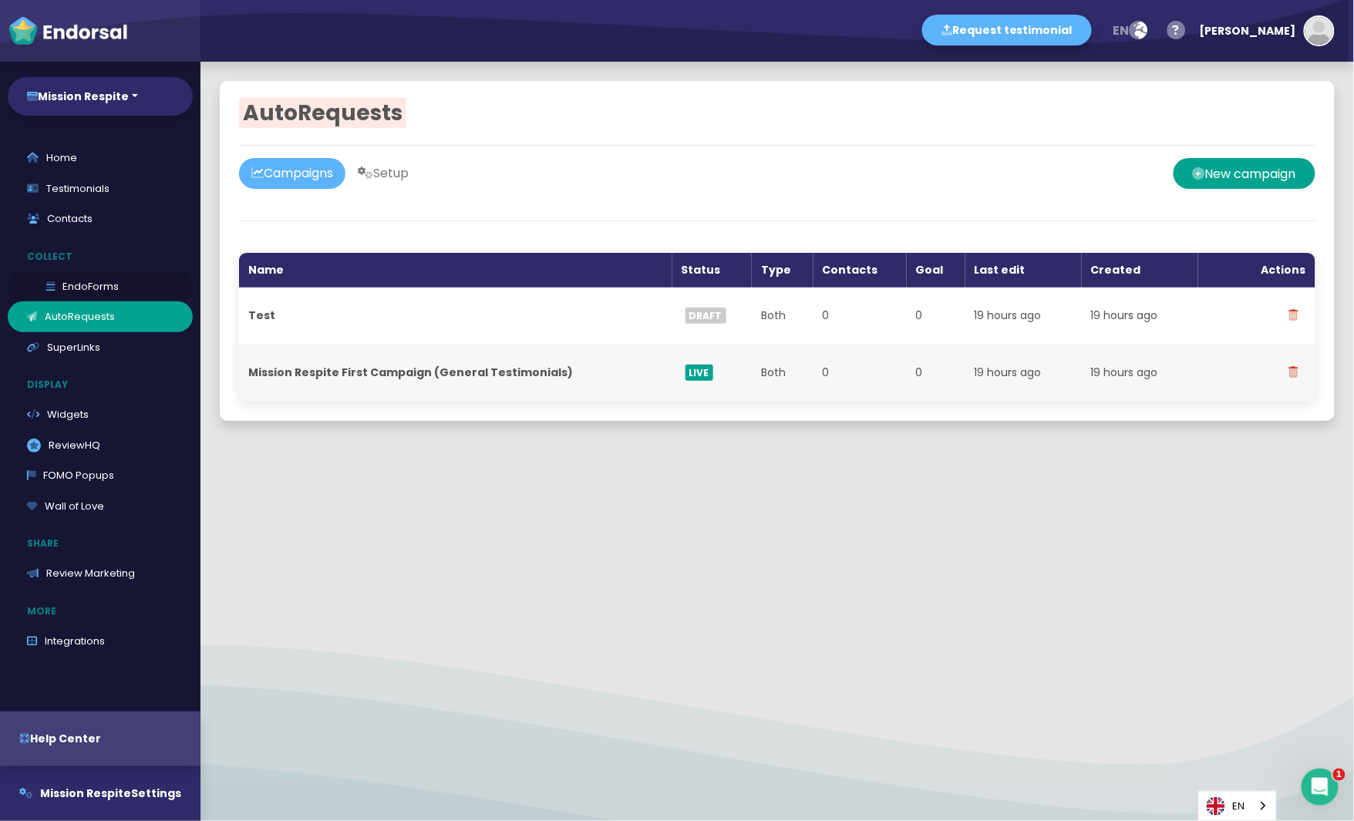
click at [92, 292] on link "EndoForms" at bounding box center [100, 286] width 185 height 31
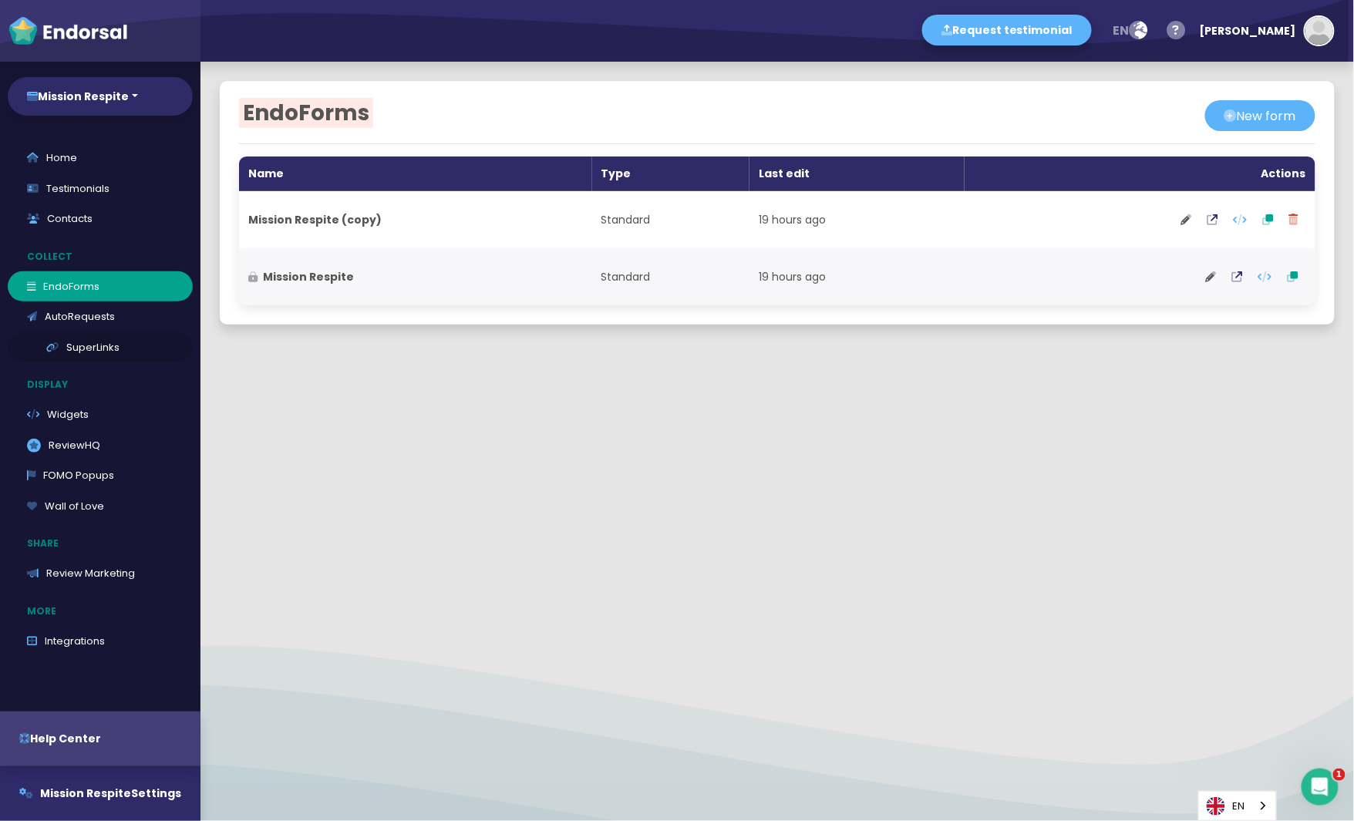
click at [90, 349] on link "SuperLinks" at bounding box center [100, 347] width 185 height 31
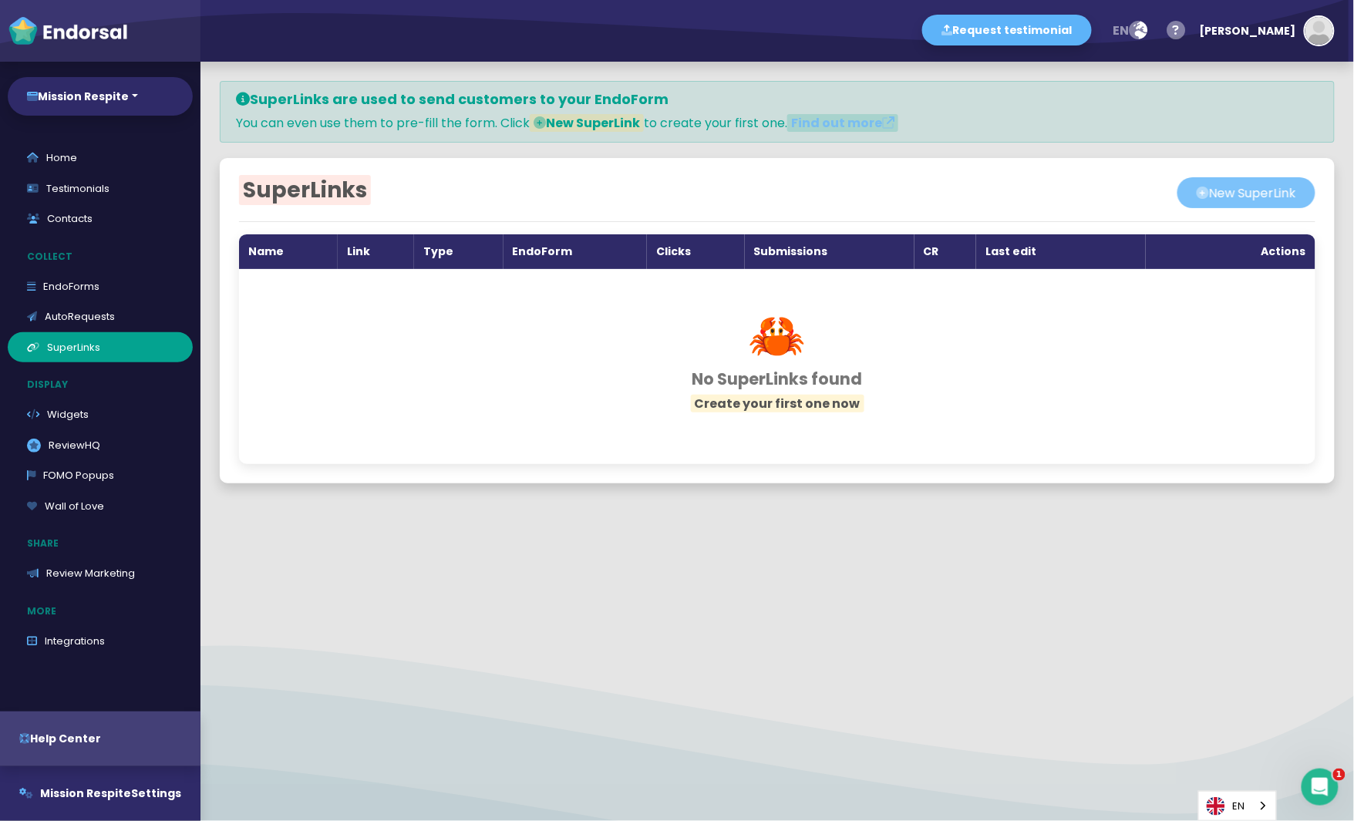
click at [1264, 197] on button "New SuperLink" at bounding box center [1246, 192] width 138 height 31
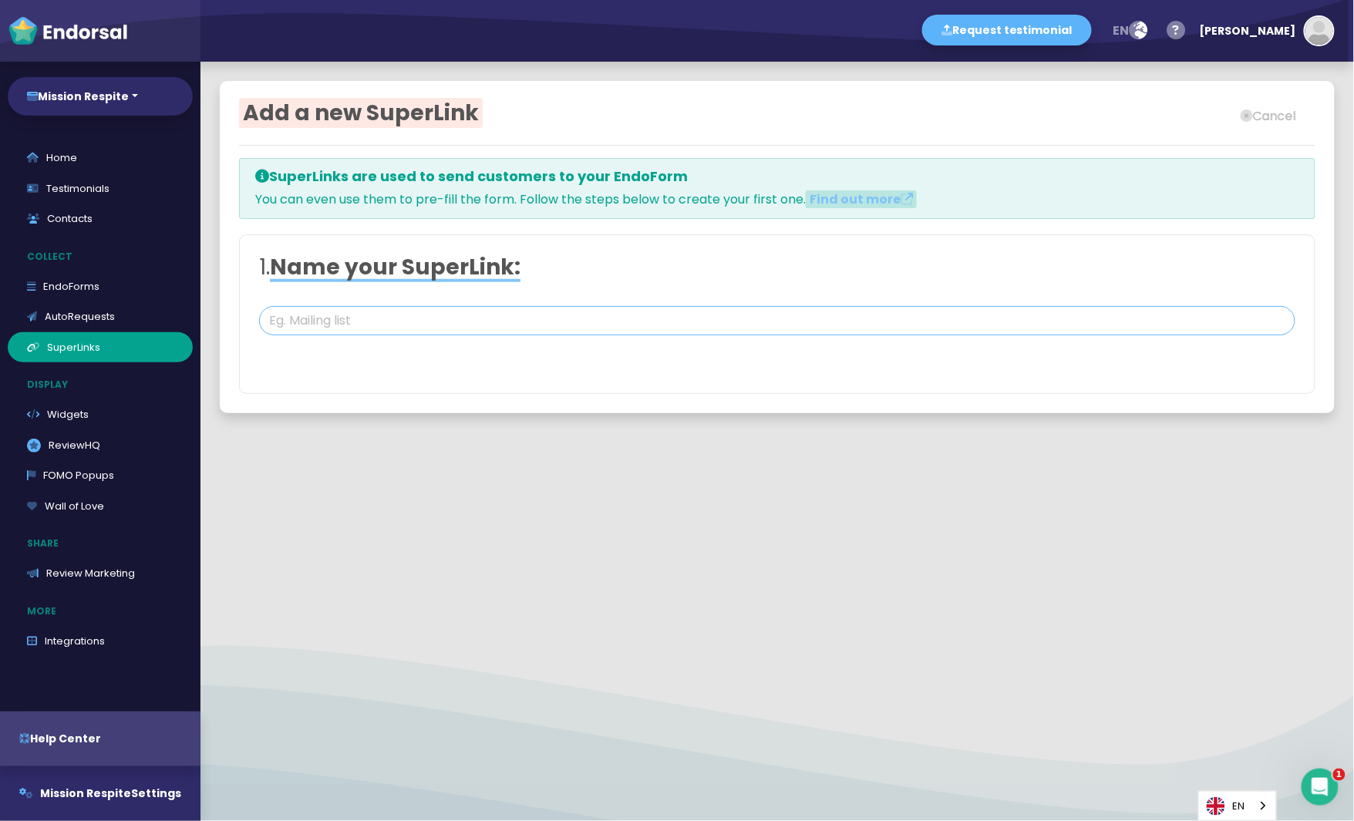
click at [536, 316] on input "text" at bounding box center [777, 320] width 1036 height 29
type input "test"
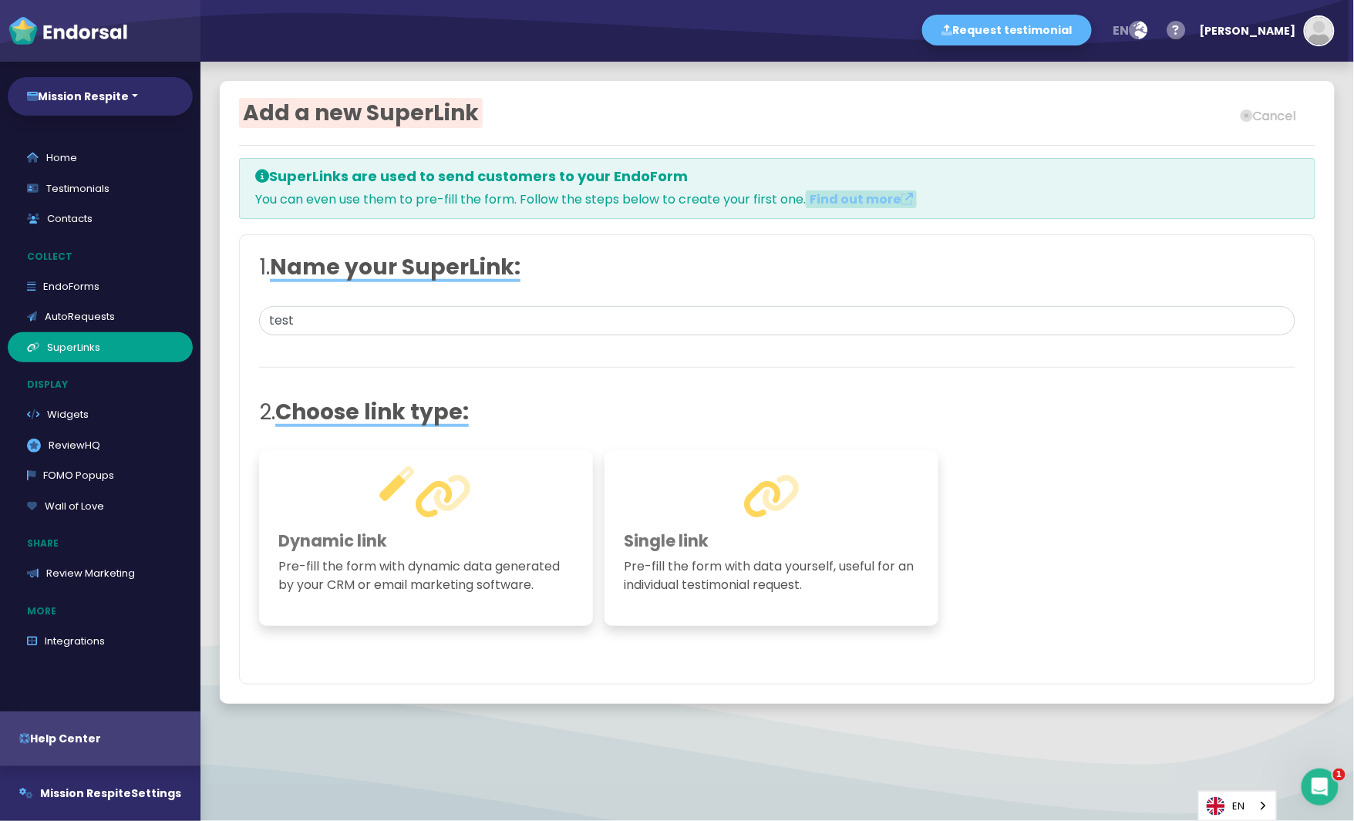
click at [539, 300] on div at bounding box center [777, 296] width 1036 height 19
click at [757, 548] on h3 "Single link" at bounding box center [771, 540] width 295 height 19
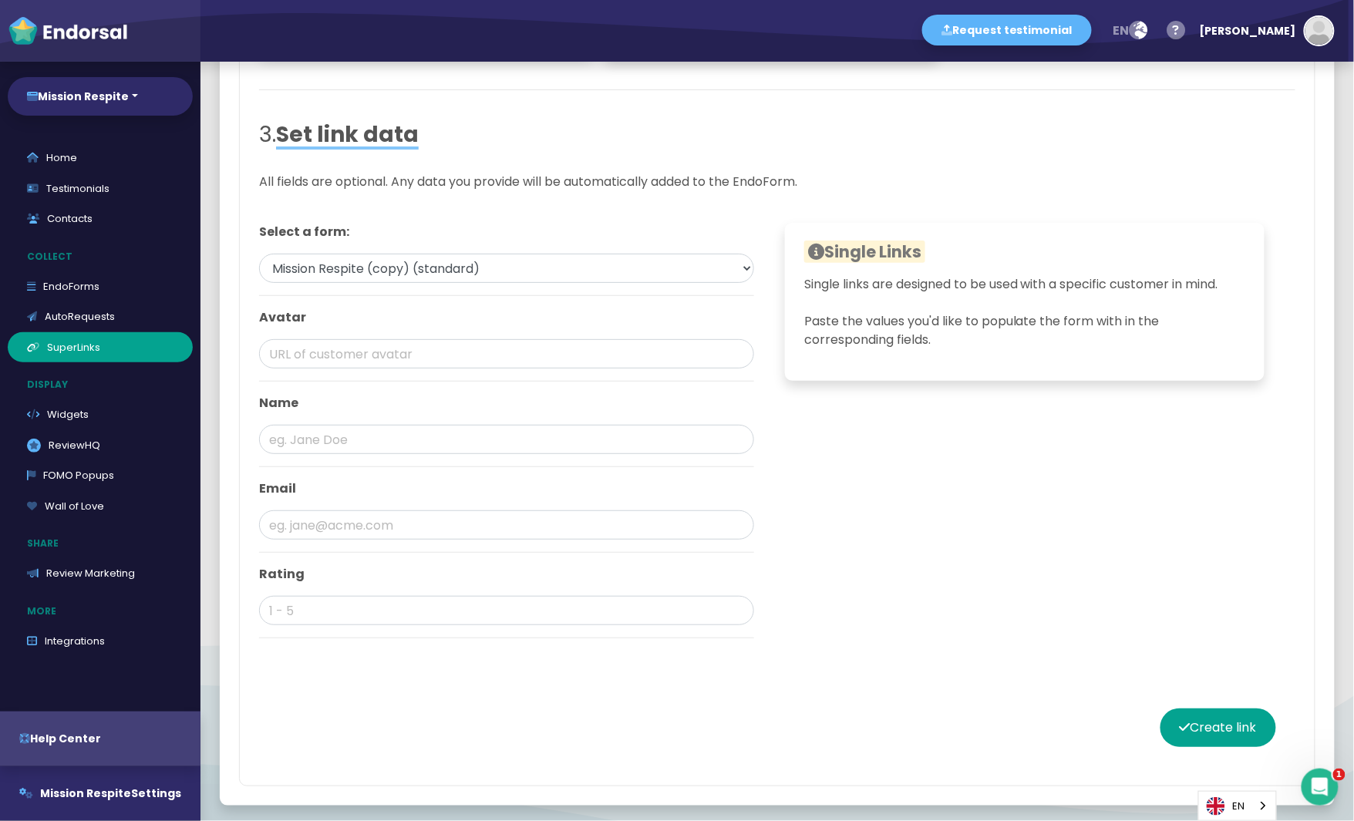
scroll to position [553, 0]
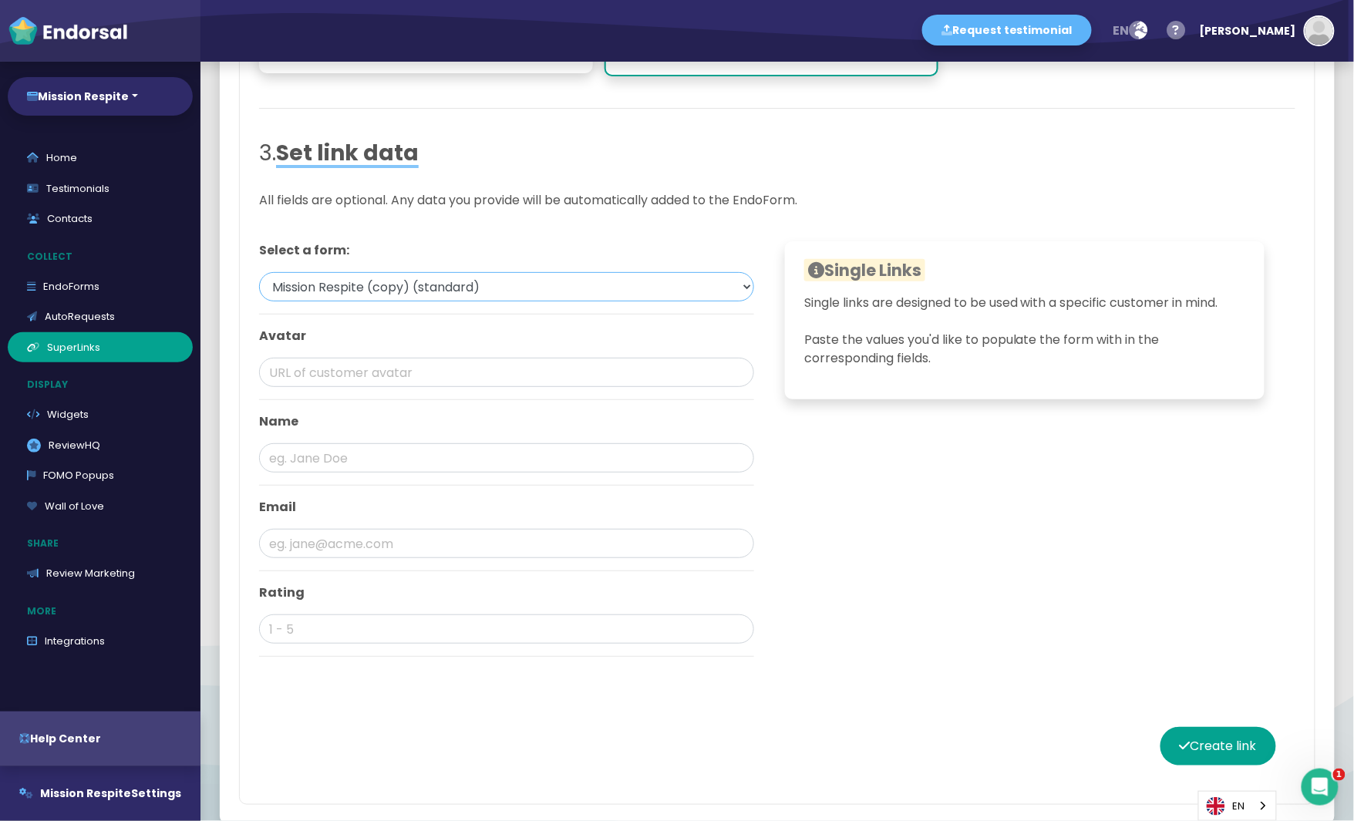
click at [495, 281] on select "Mission Respite (copy) (standard) Mission Respite (standard)" at bounding box center [506, 286] width 495 height 29
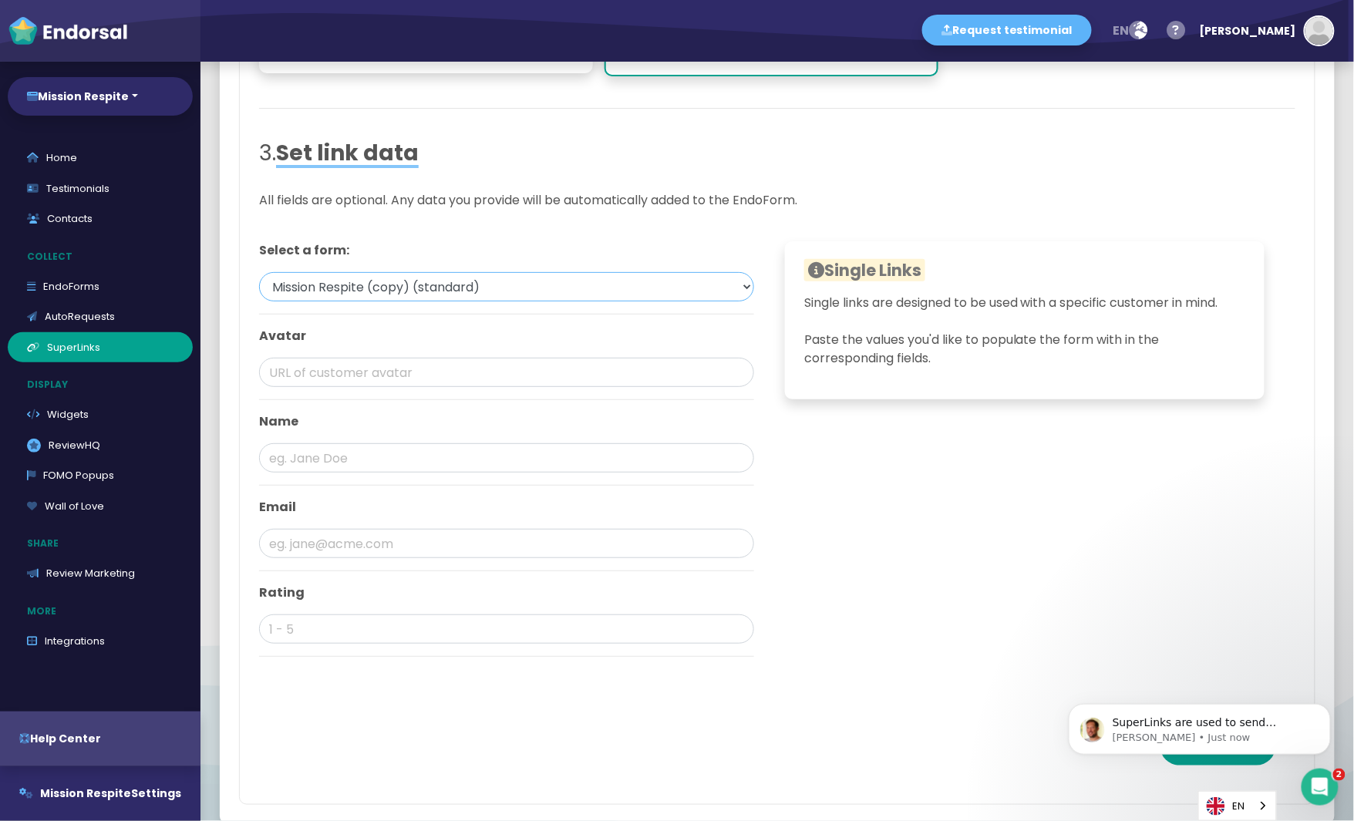
scroll to position [0, 0]
click at [610, 362] on input "text" at bounding box center [506, 372] width 495 height 29
click at [376, 444] on input "text" at bounding box center [506, 457] width 495 height 29
type input "[PERSON_NAME]"
click at [351, 538] on input "text" at bounding box center [506, 543] width 495 height 29
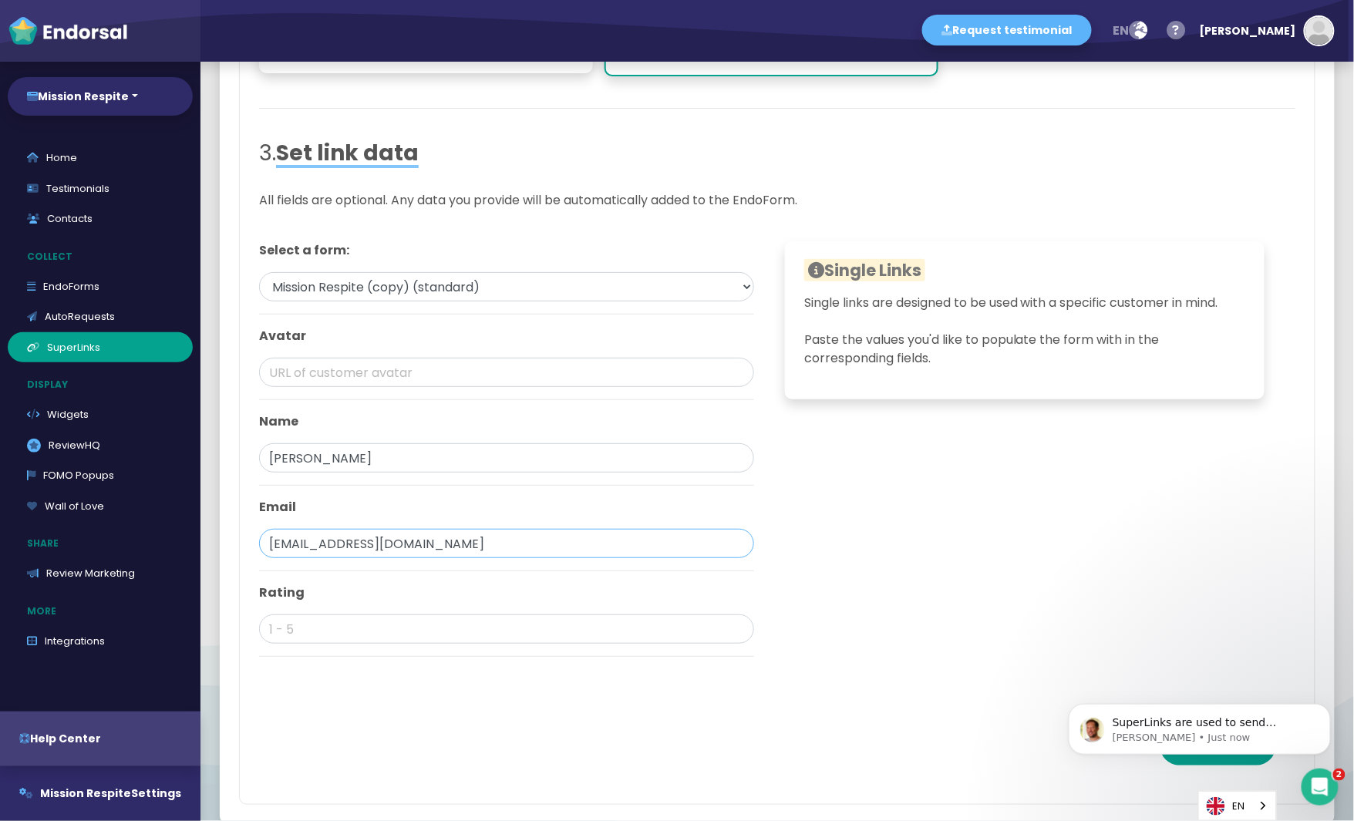
type input "[EMAIL_ADDRESS][DOMAIN_NAME]"
click at [315, 616] on input "text" at bounding box center [506, 629] width 495 height 29
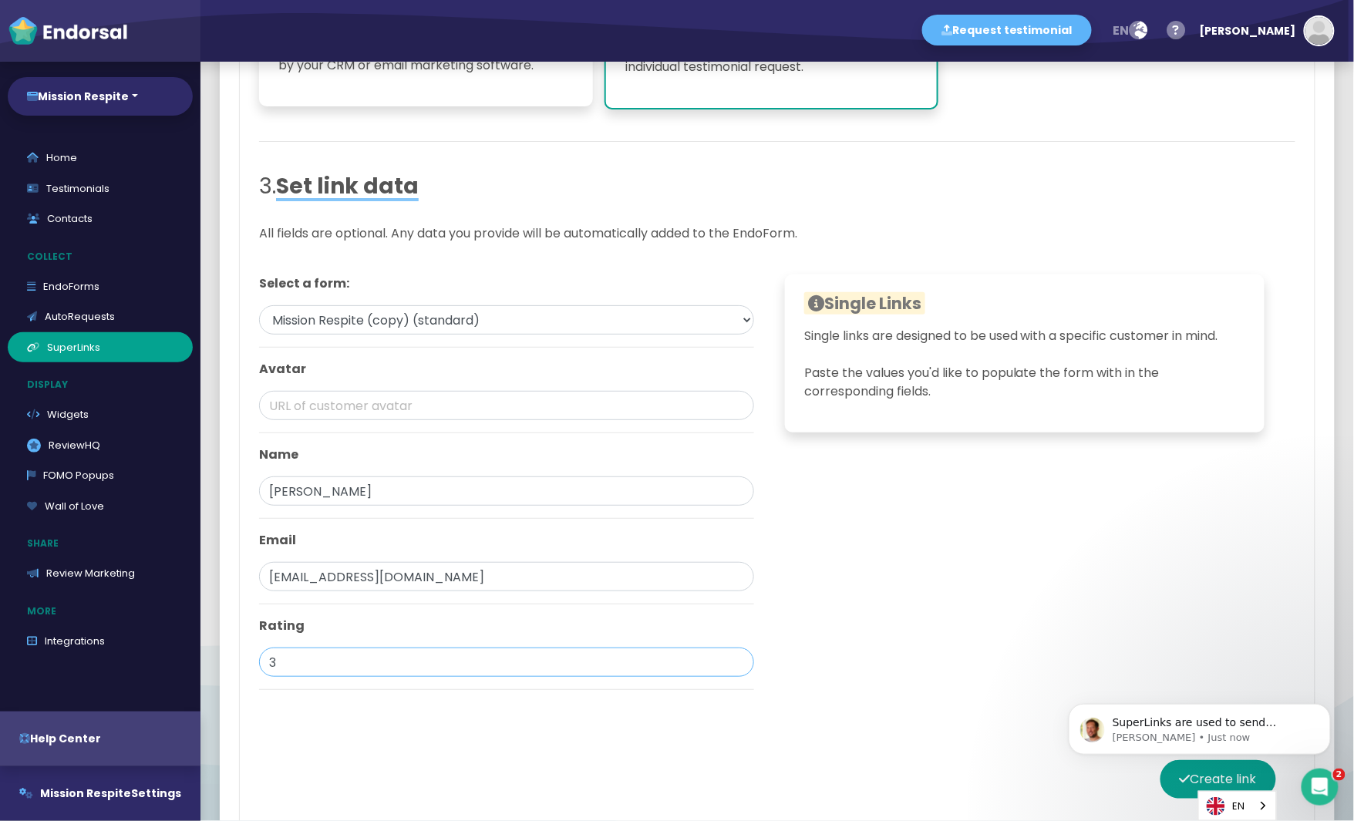
scroll to position [522, 0]
type input "3"
click at [1179, 787] on button "Create link" at bounding box center [1218, 777] width 116 height 39
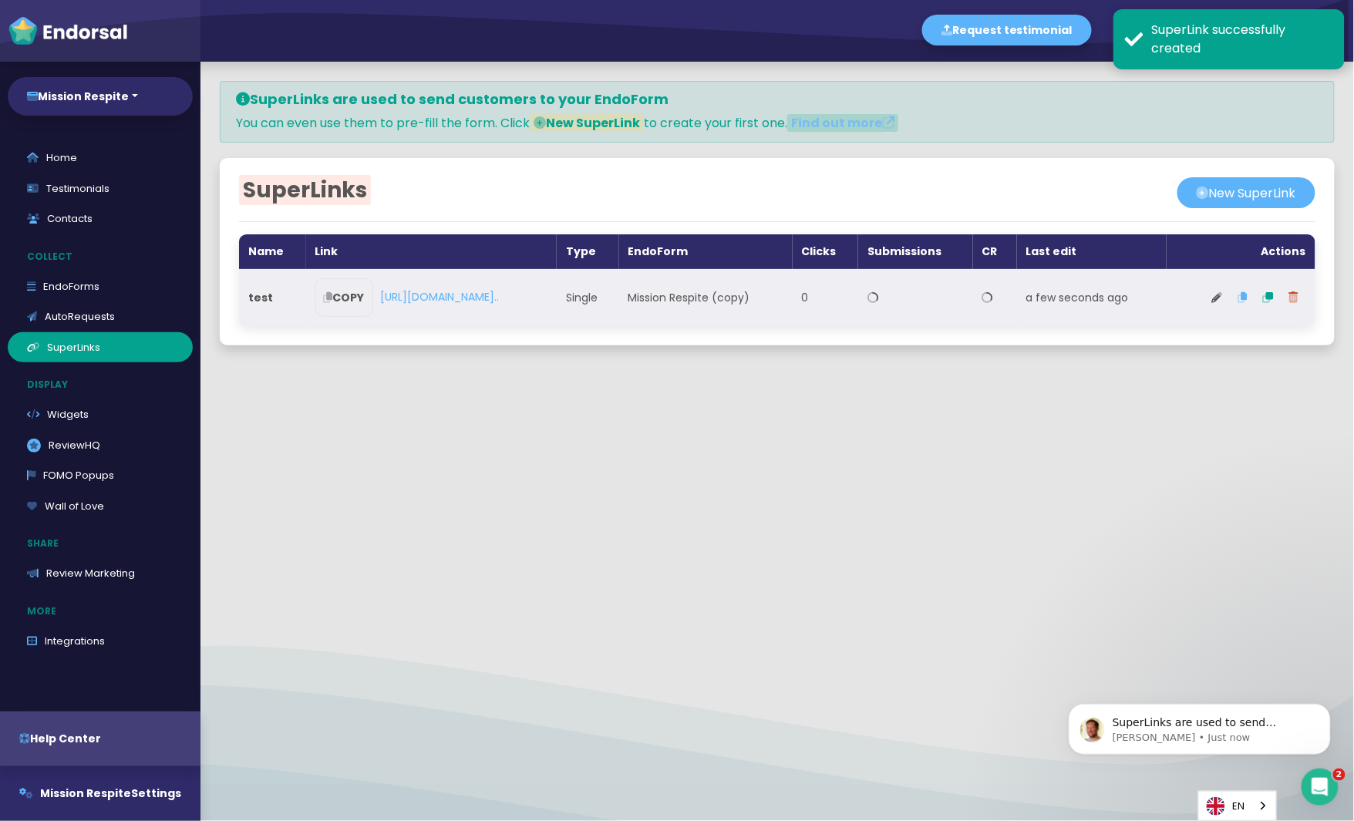
click at [557, 307] on td "COPY [URL][DOMAIN_NAME].." at bounding box center [431, 297] width 251 height 57
click at [500, 297] on link "[URL][DOMAIN_NAME].." at bounding box center [440, 297] width 119 height 15
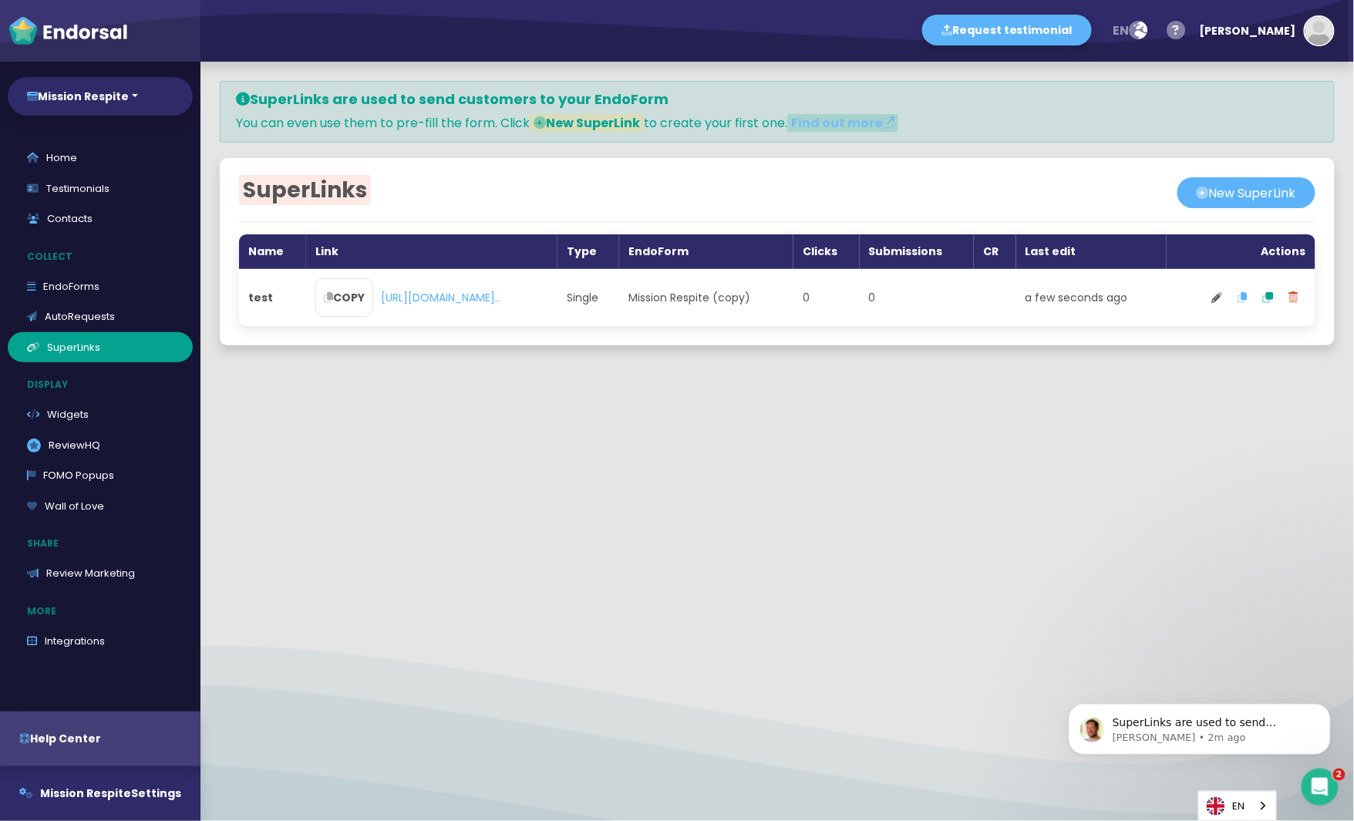
click at [475, 618] on div "SuperLinks are used to send customers to your EndoForm You can even use them to…" at bounding box center [777, 442] width 1154 height 760
click at [86, 444] on link ".review-hq-icon-1{opacity:0.5;} ReviewHQ" at bounding box center [100, 445] width 185 height 31
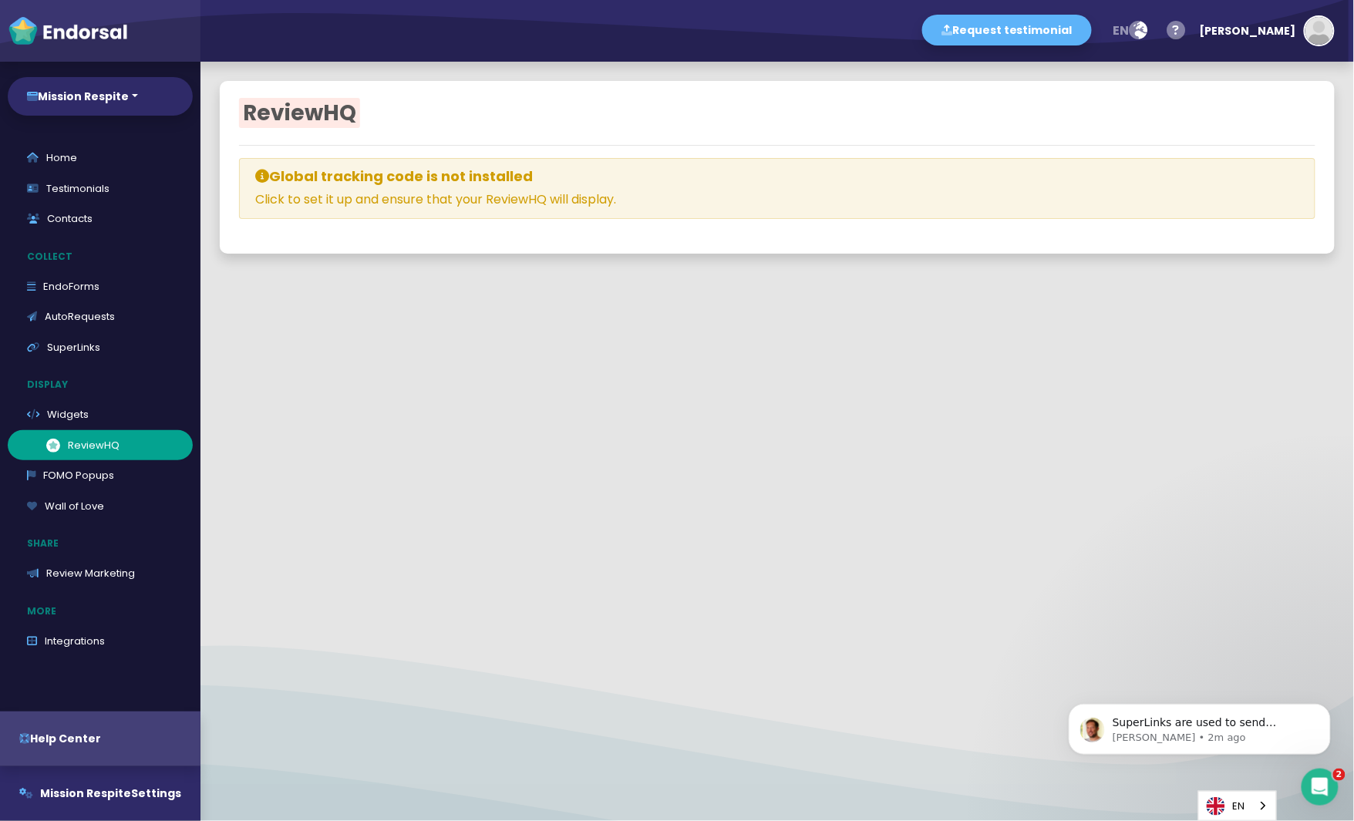
select select
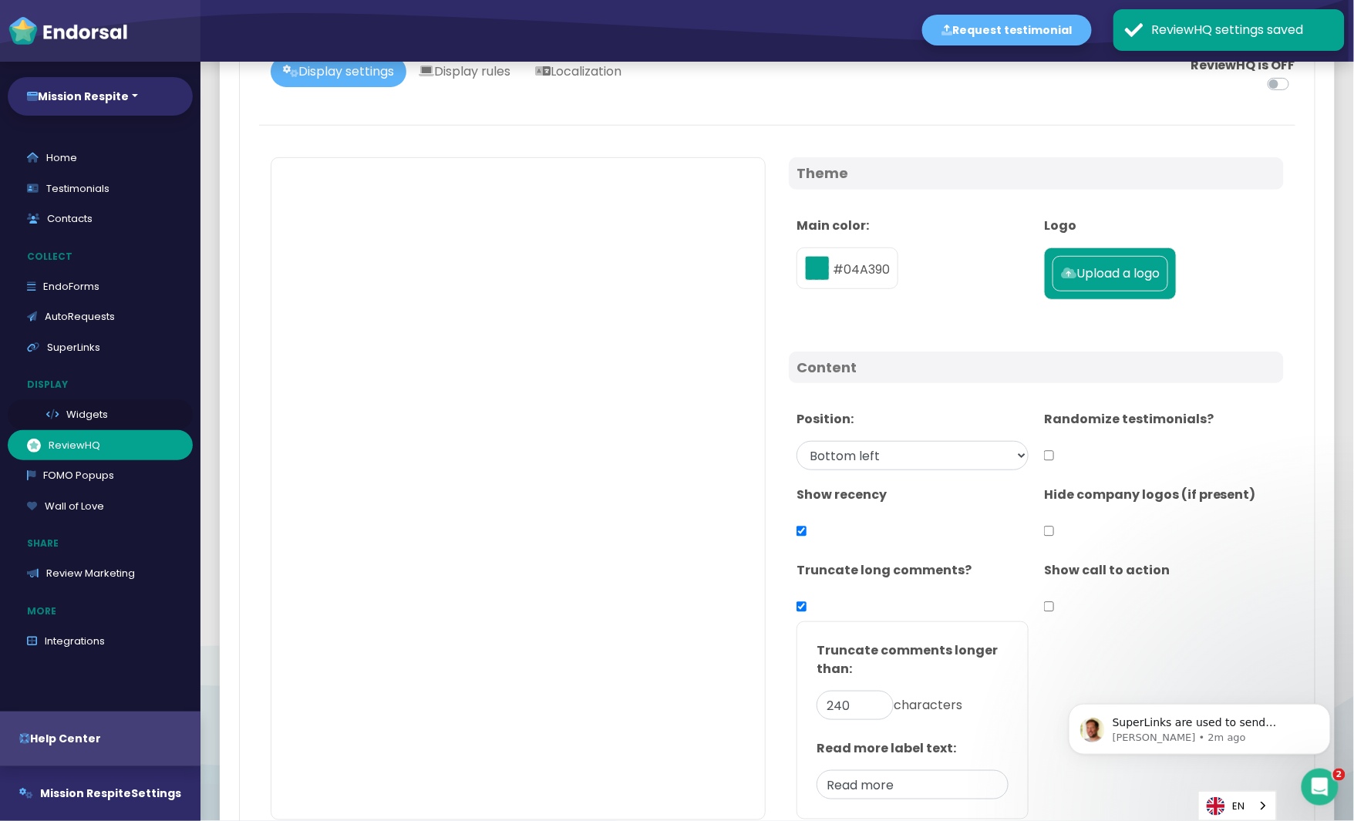
click at [83, 412] on link "Widgets" at bounding box center [100, 414] width 185 height 31
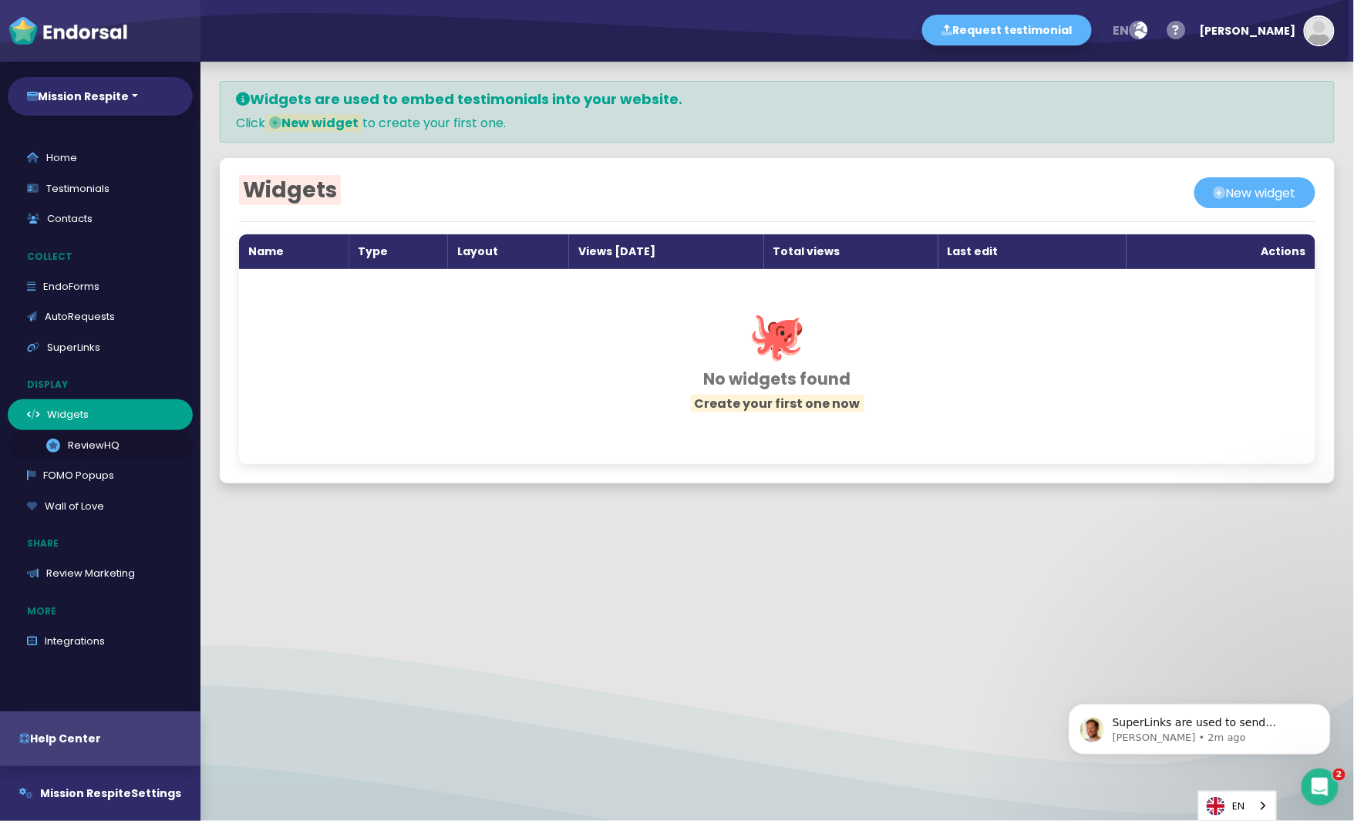
click at [77, 440] on link ".review-hq-icon-1{opacity:0.5;} ReviewHQ" at bounding box center [100, 445] width 185 height 31
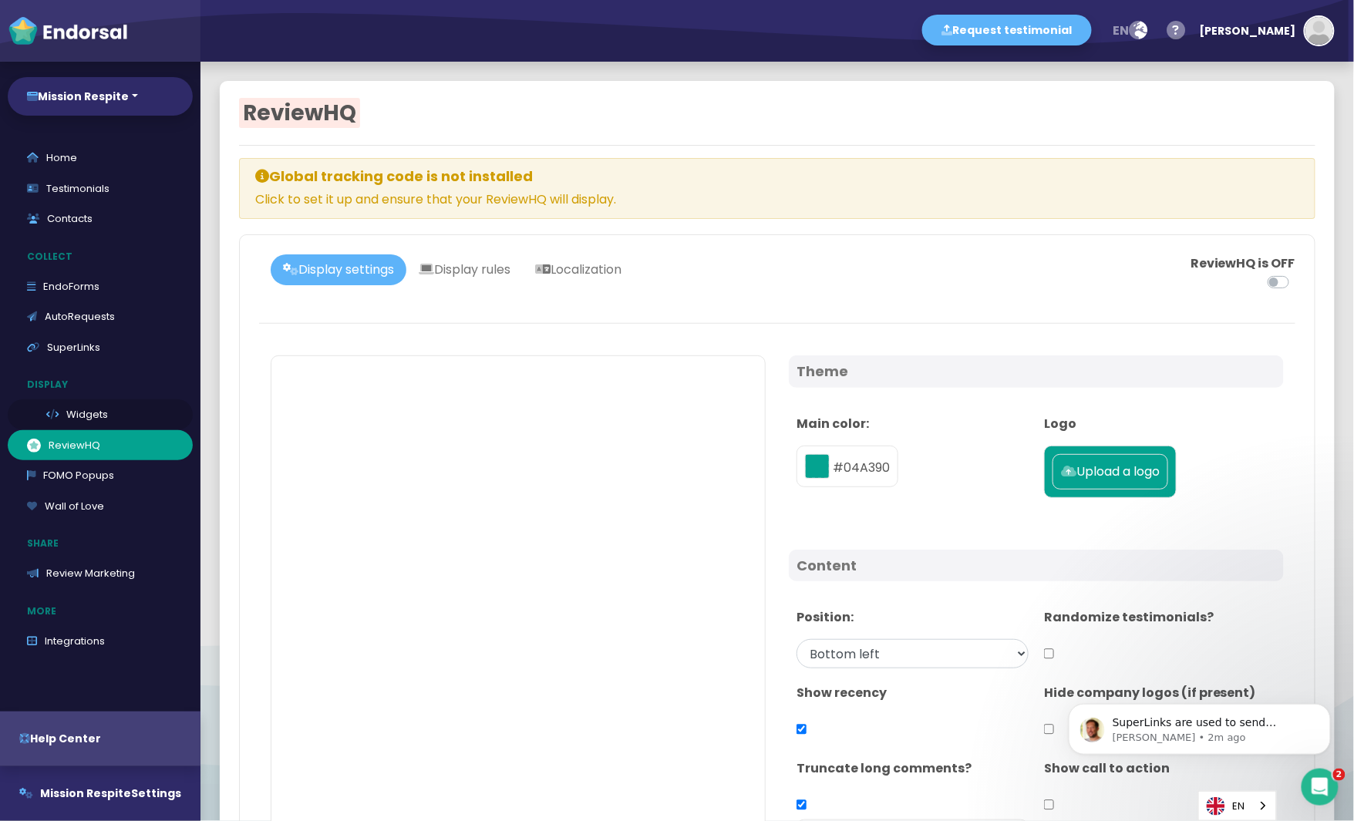
click at [72, 416] on link "Widgets" at bounding box center [100, 414] width 185 height 31
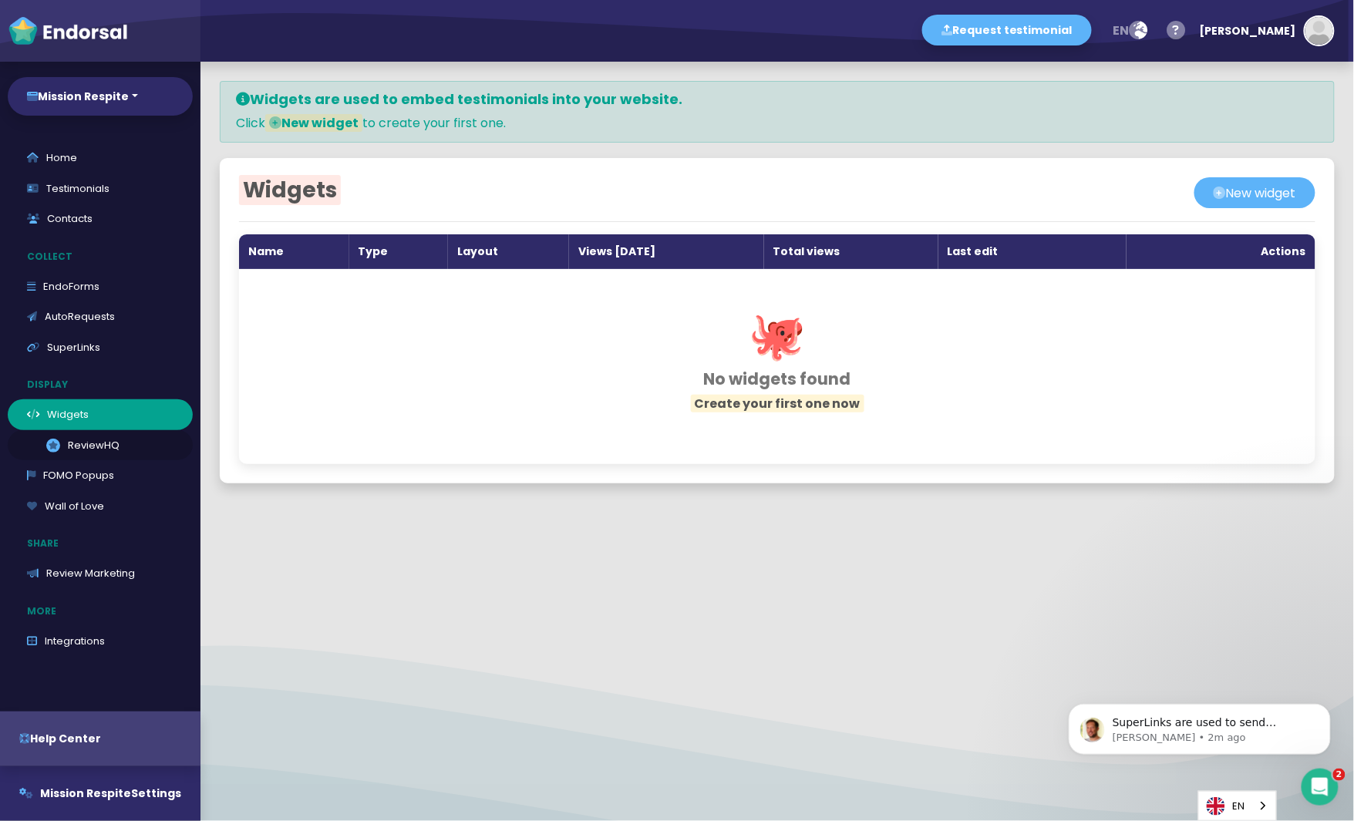
click at [76, 442] on link ".review-hq-icon-1{opacity:0.5;} ReviewHQ" at bounding box center [100, 445] width 185 height 31
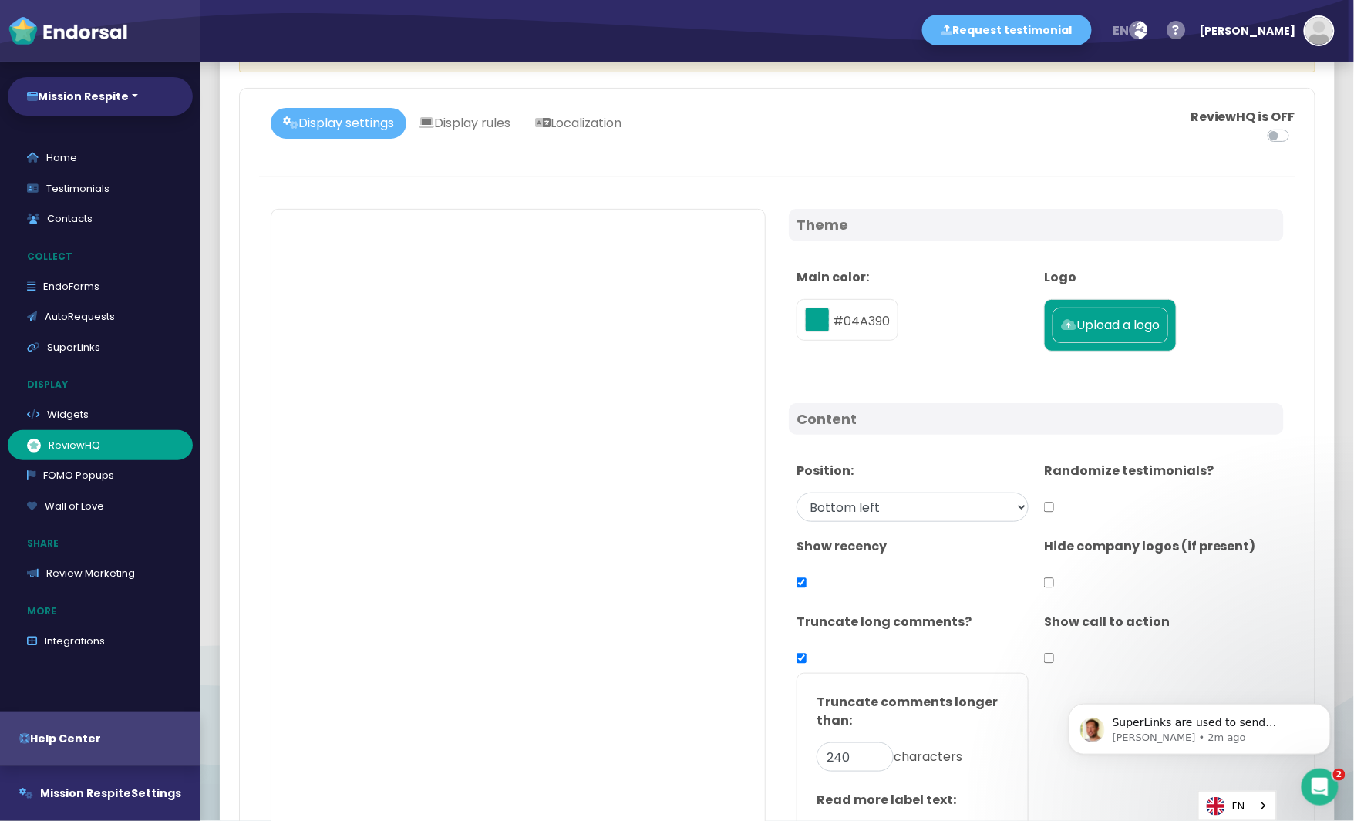
scroll to position [145, 0]
click at [152, 578] on link "Review Marketing" at bounding box center [100, 573] width 185 height 31
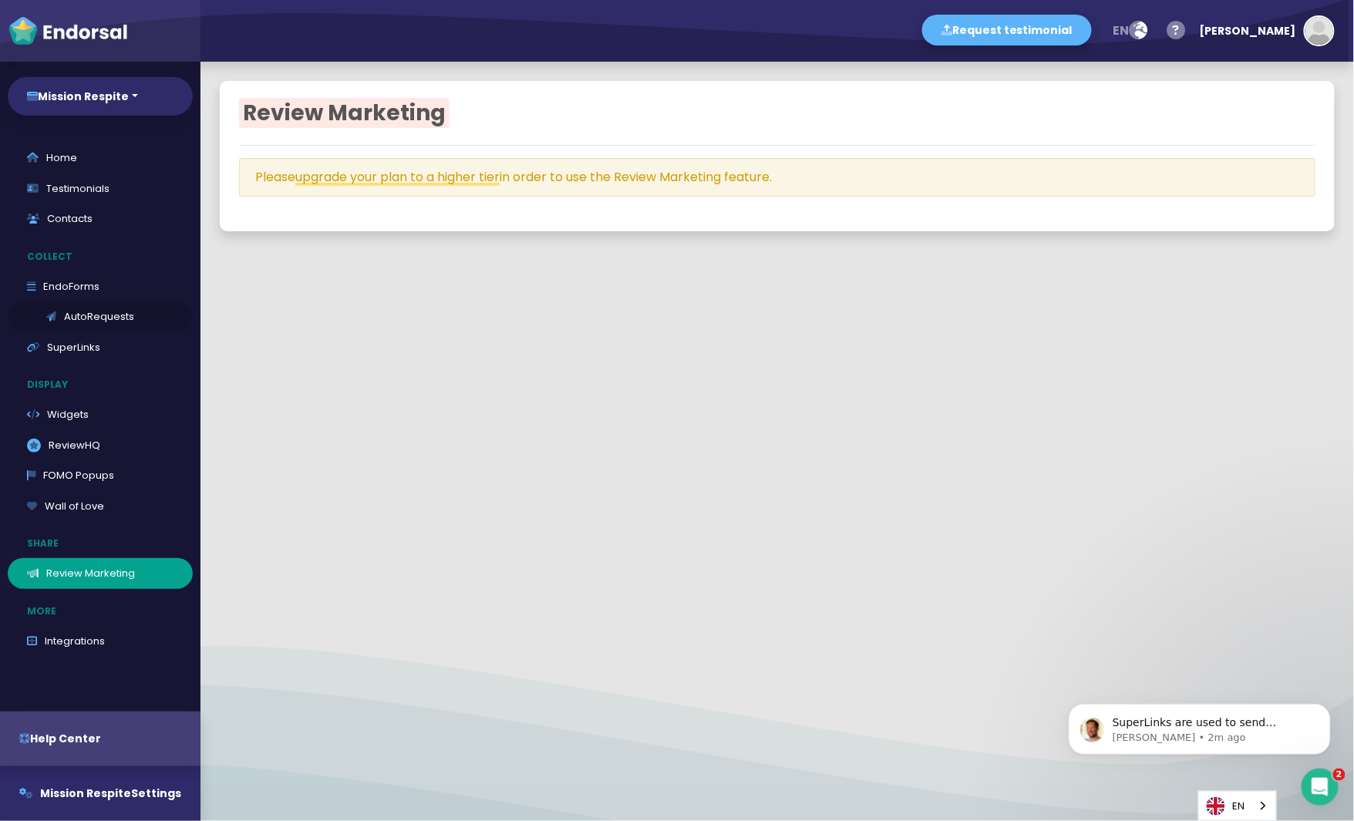
click at [94, 322] on link "AutoRequests" at bounding box center [100, 316] width 185 height 31
select select "90"
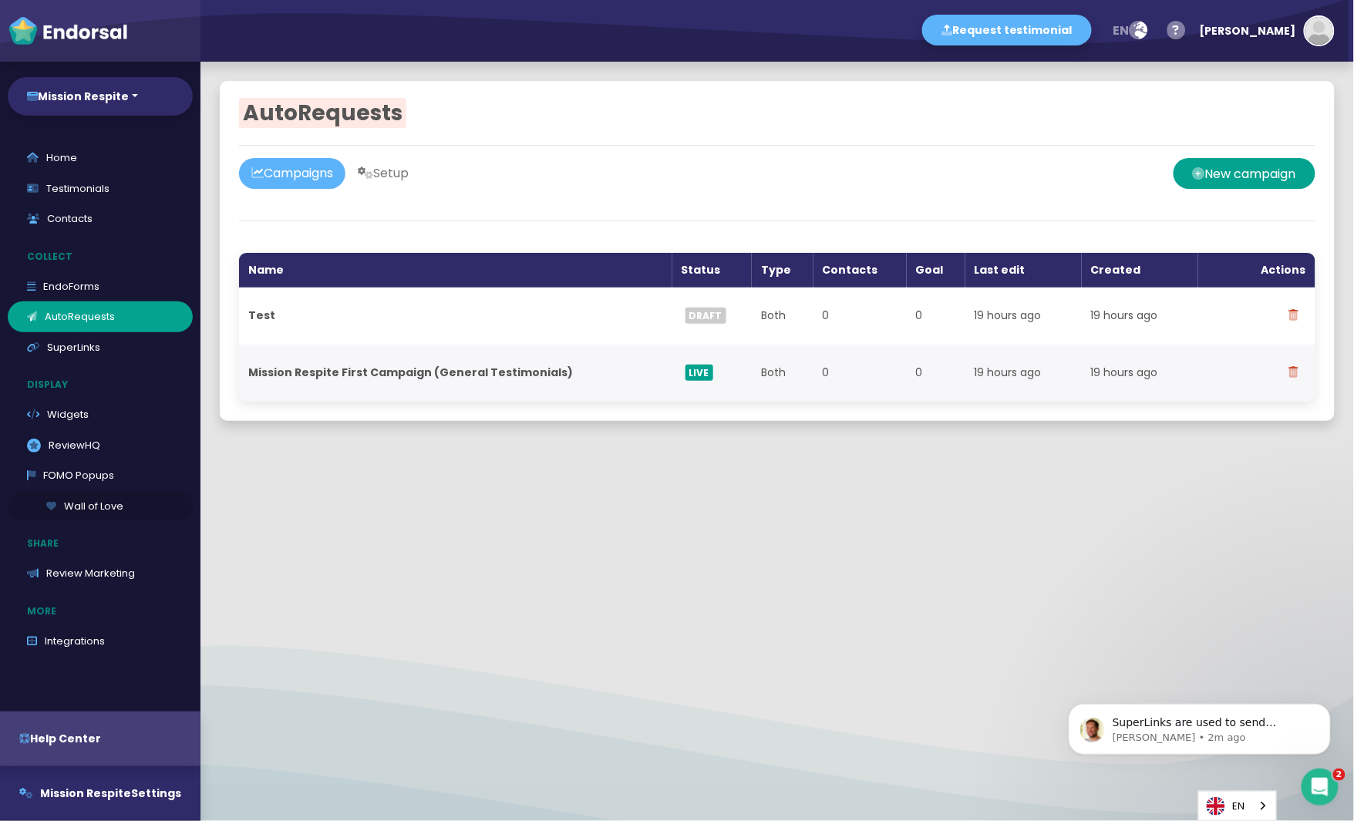
click at [79, 501] on link "Wall of Love" at bounding box center [100, 506] width 185 height 31
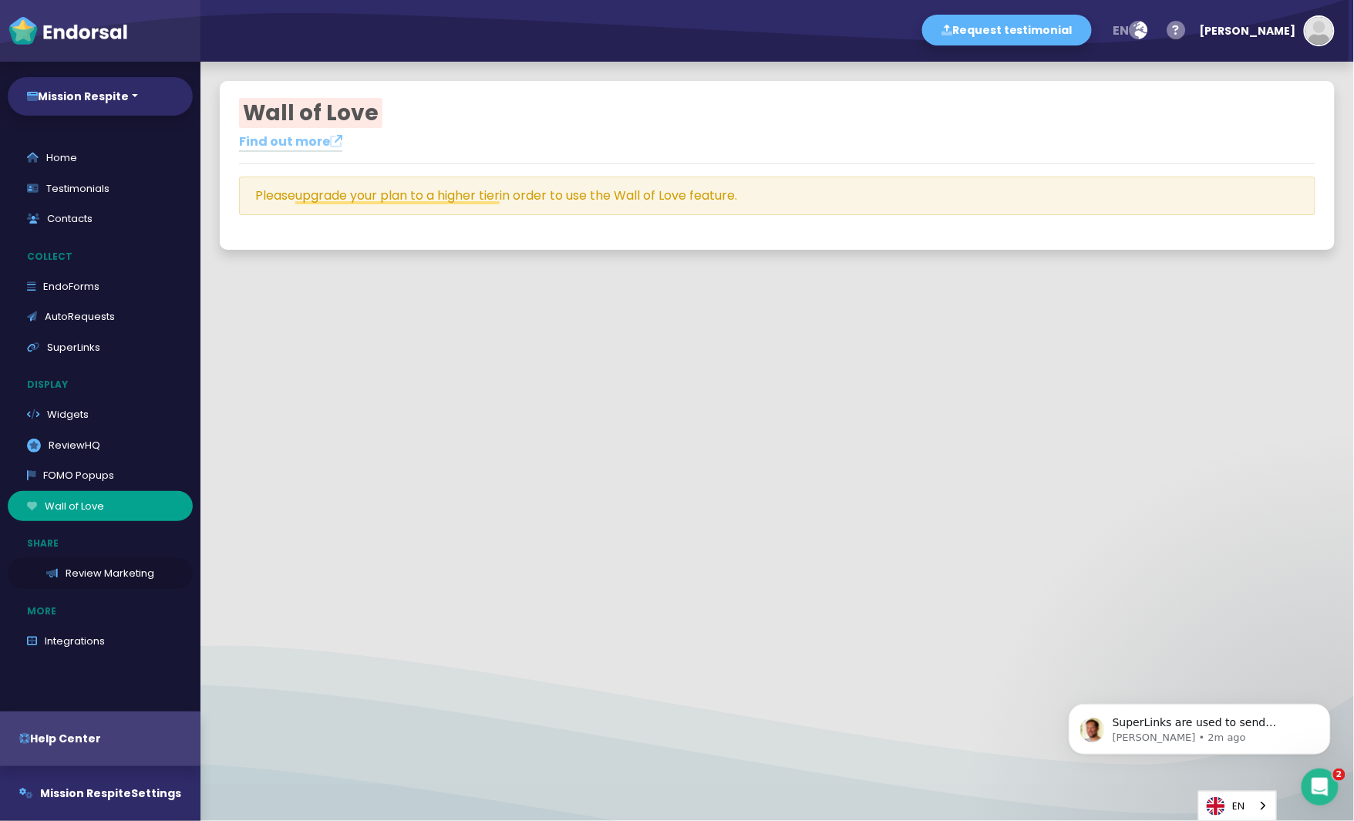
click at [86, 584] on link "Review Marketing" at bounding box center [100, 573] width 185 height 31
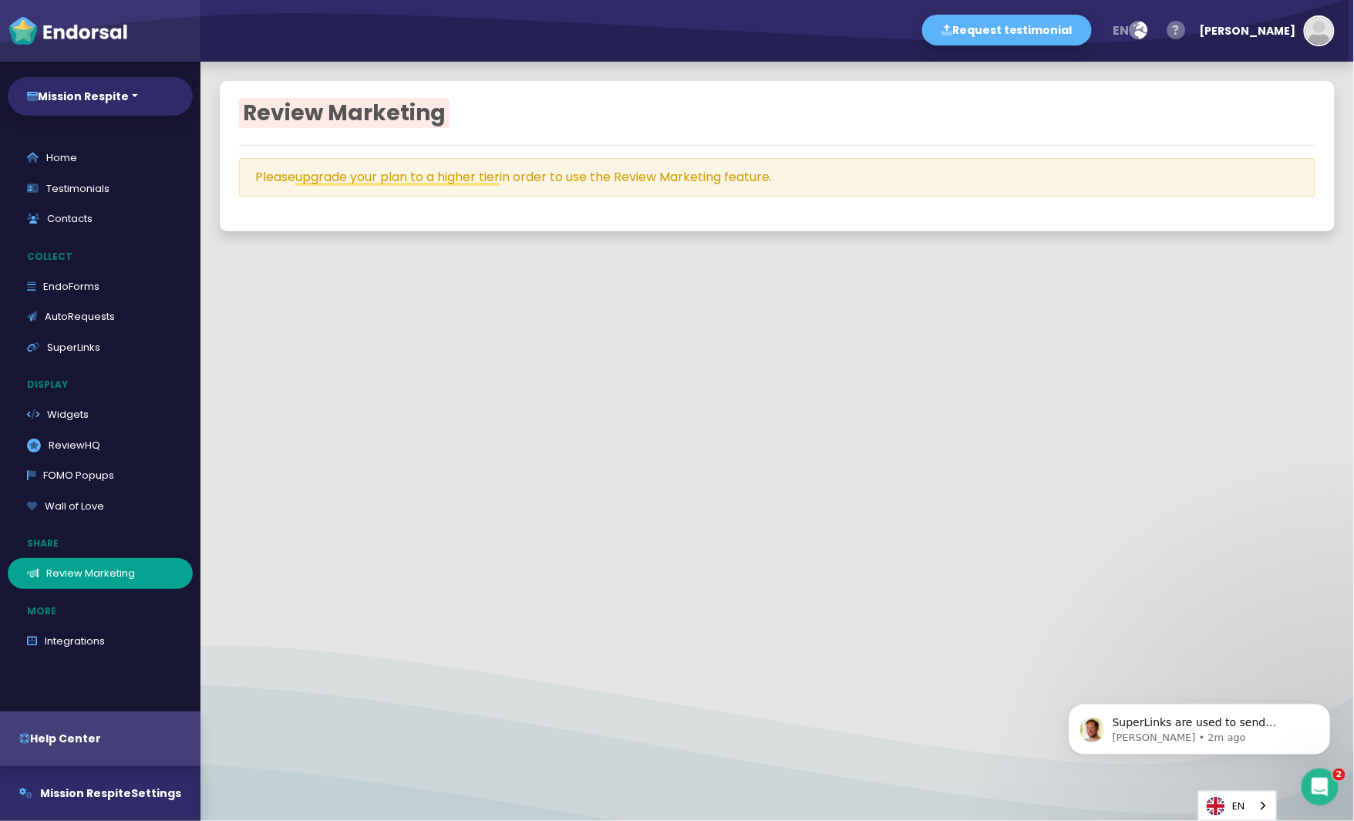
click at [1186, 33] on icon "button" at bounding box center [1176, 30] width 19 height 31
click at [1097, 40] on link "Help center" at bounding box center [1053, 33] width 204 height 22
click at [71, 421] on link "Widgets" at bounding box center [100, 414] width 185 height 31
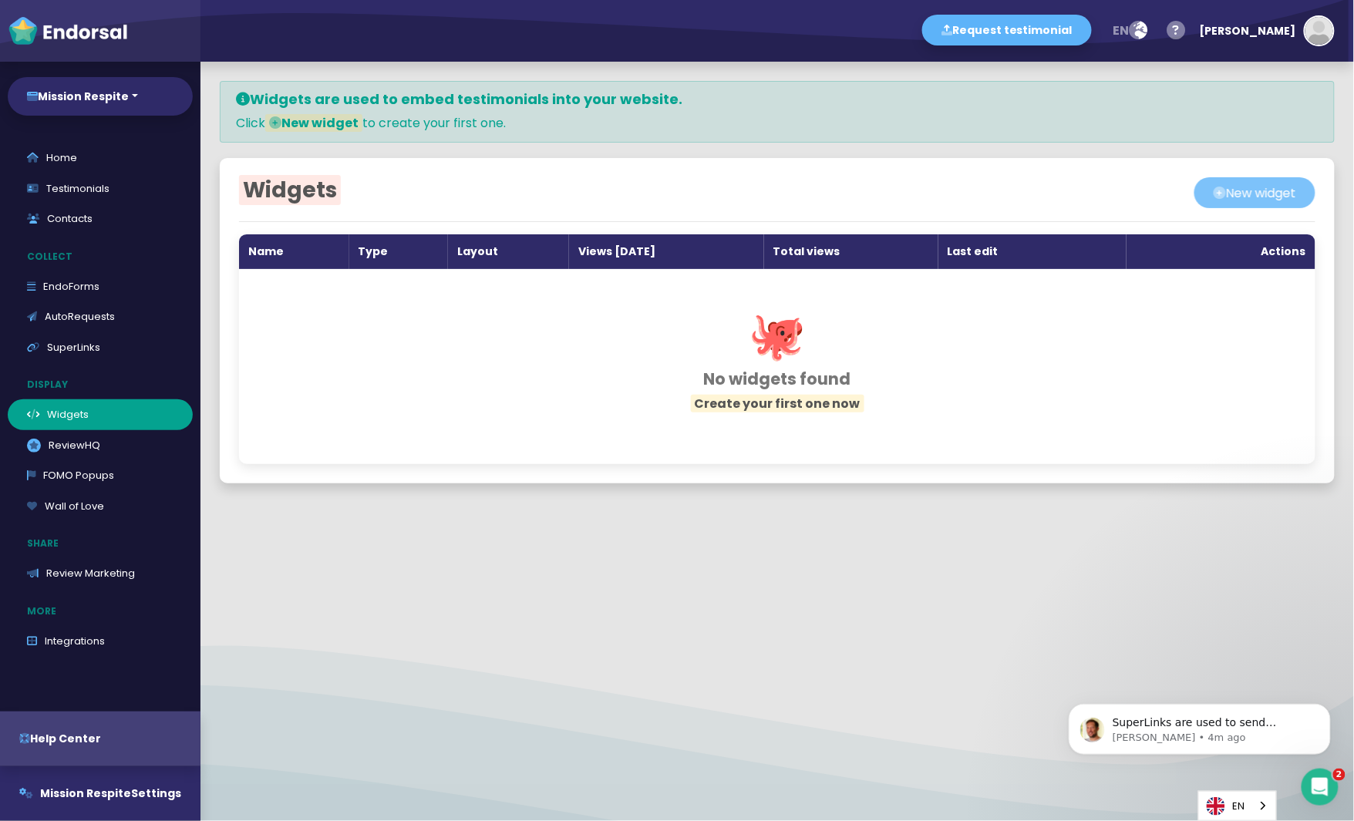
click at [1251, 183] on button "New widget" at bounding box center [1254, 192] width 121 height 31
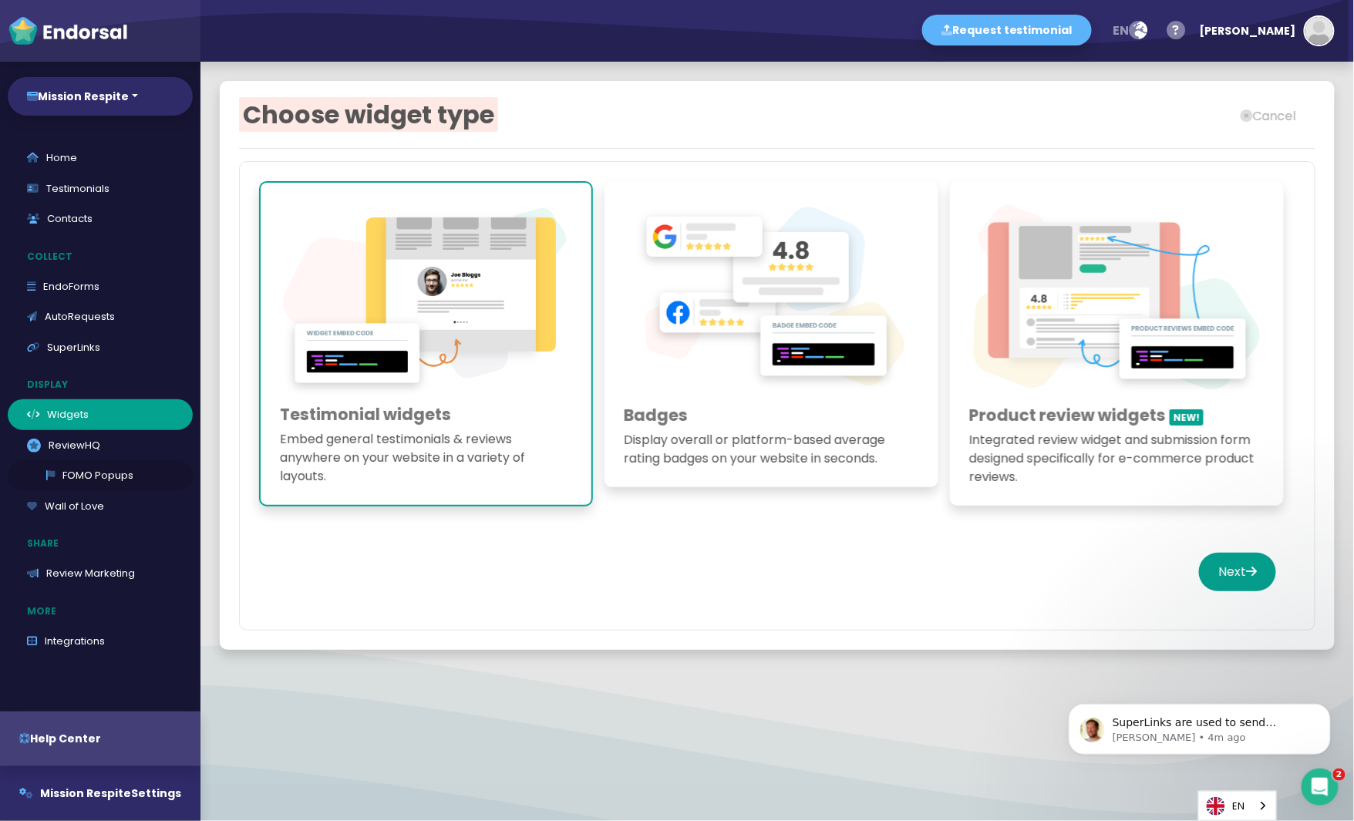
click at [101, 475] on link "FOMO Popups" at bounding box center [100, 475] width 185 height 31
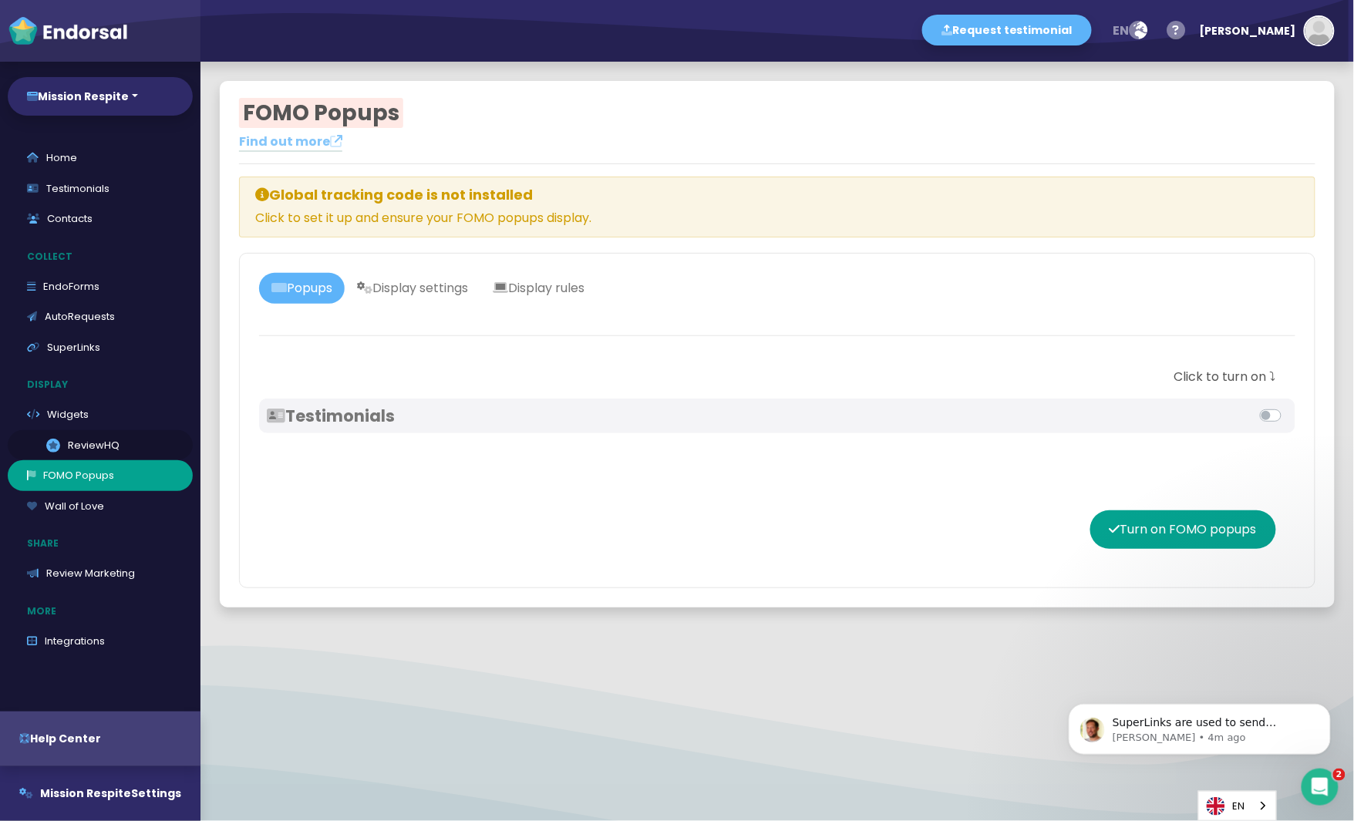
click at [99, 459] on link ".review-hq-icon-1{opacity:0.5;} ReviewHQ" at bounding box center [100, 445] width 185 height 31
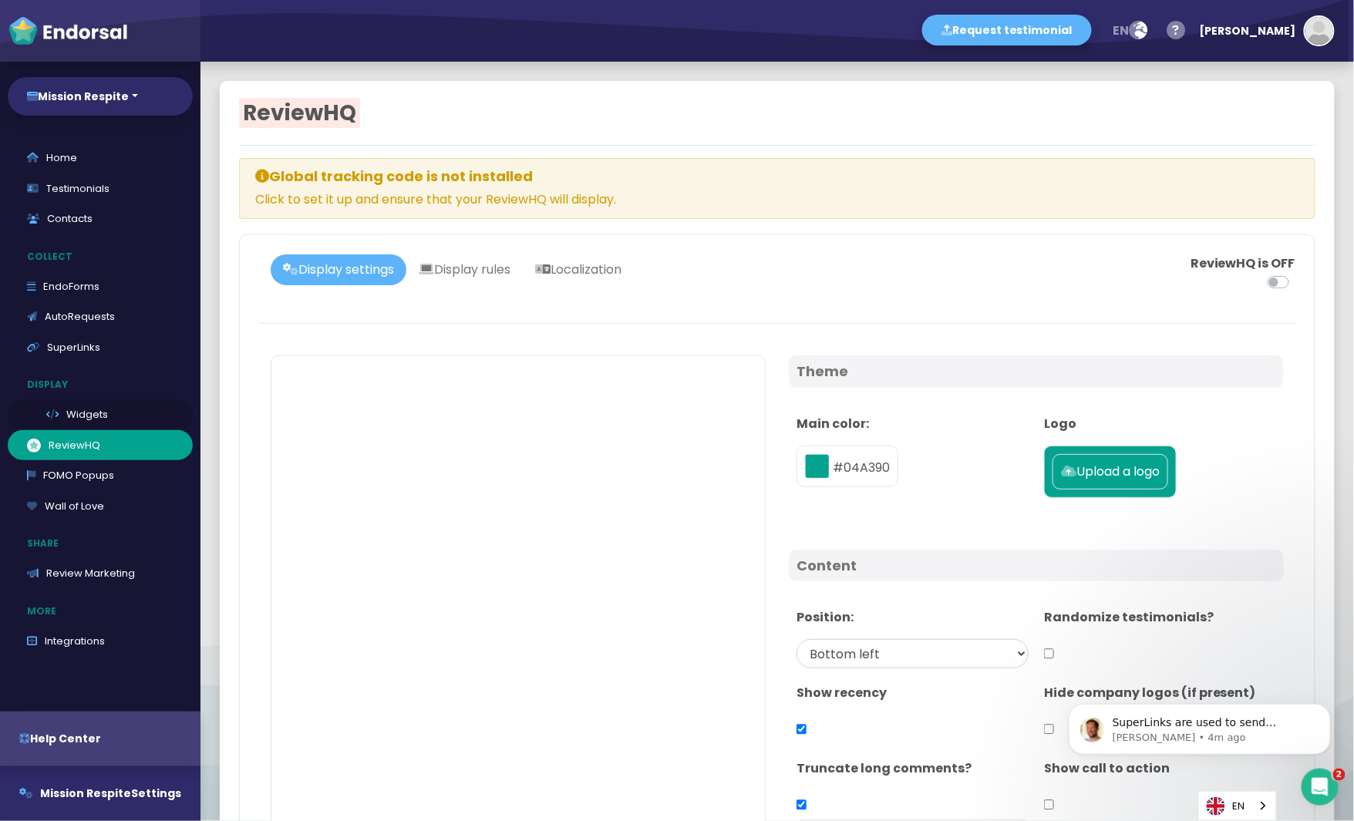
click at [83, 419] on link "Widgets" at bounding box center [100, 414] width 185 height 31
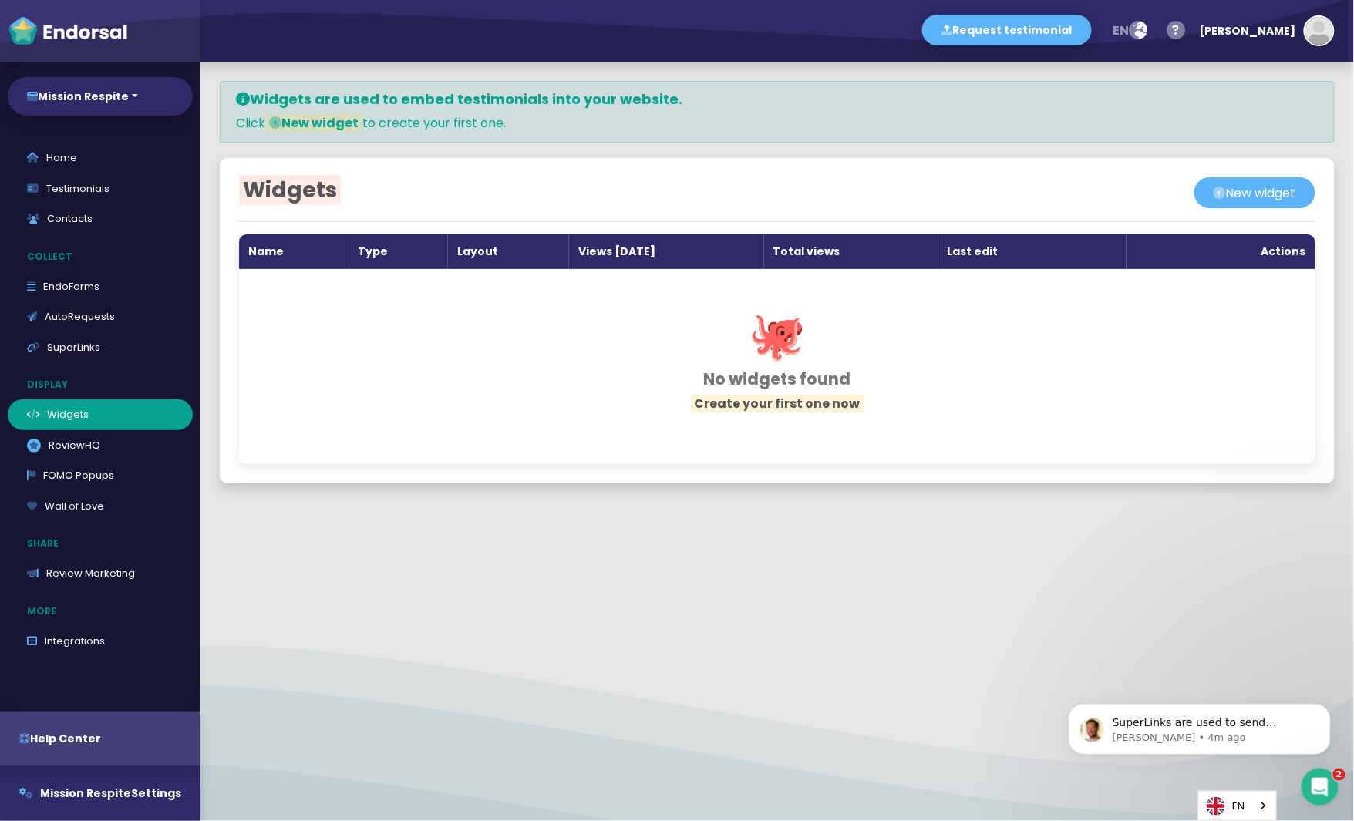
click at [89, 271] on p "Collect" at bounding box center [104, 256] width 193 height 29
click at [89, 281] on link "EndoForms" at bounding box center [100, 286] width 185 height 31
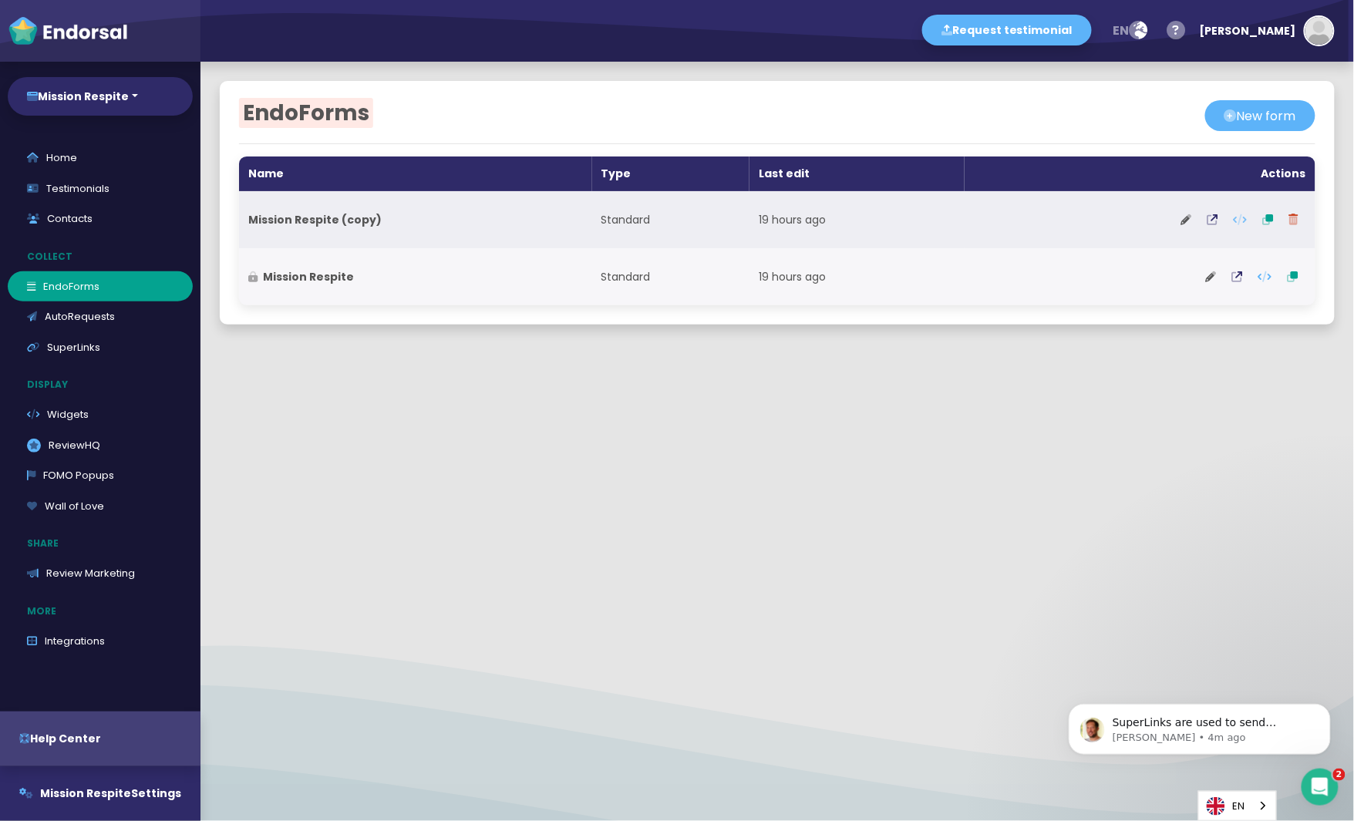
click at [1246, 221] on icon at bounding box center [1241, 219] width 14 height 11
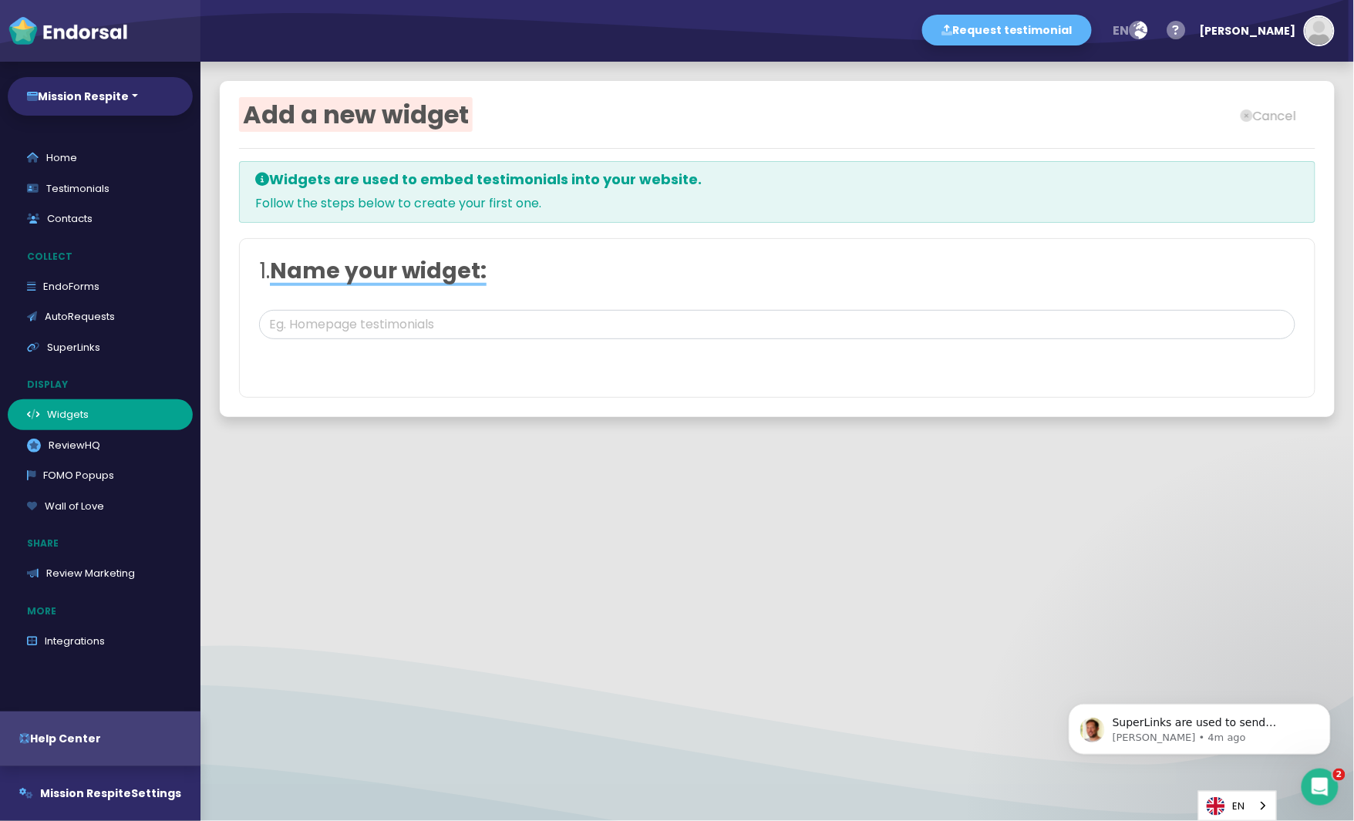
type input "Mission Respite (copy) Form Widget"
select select "4"
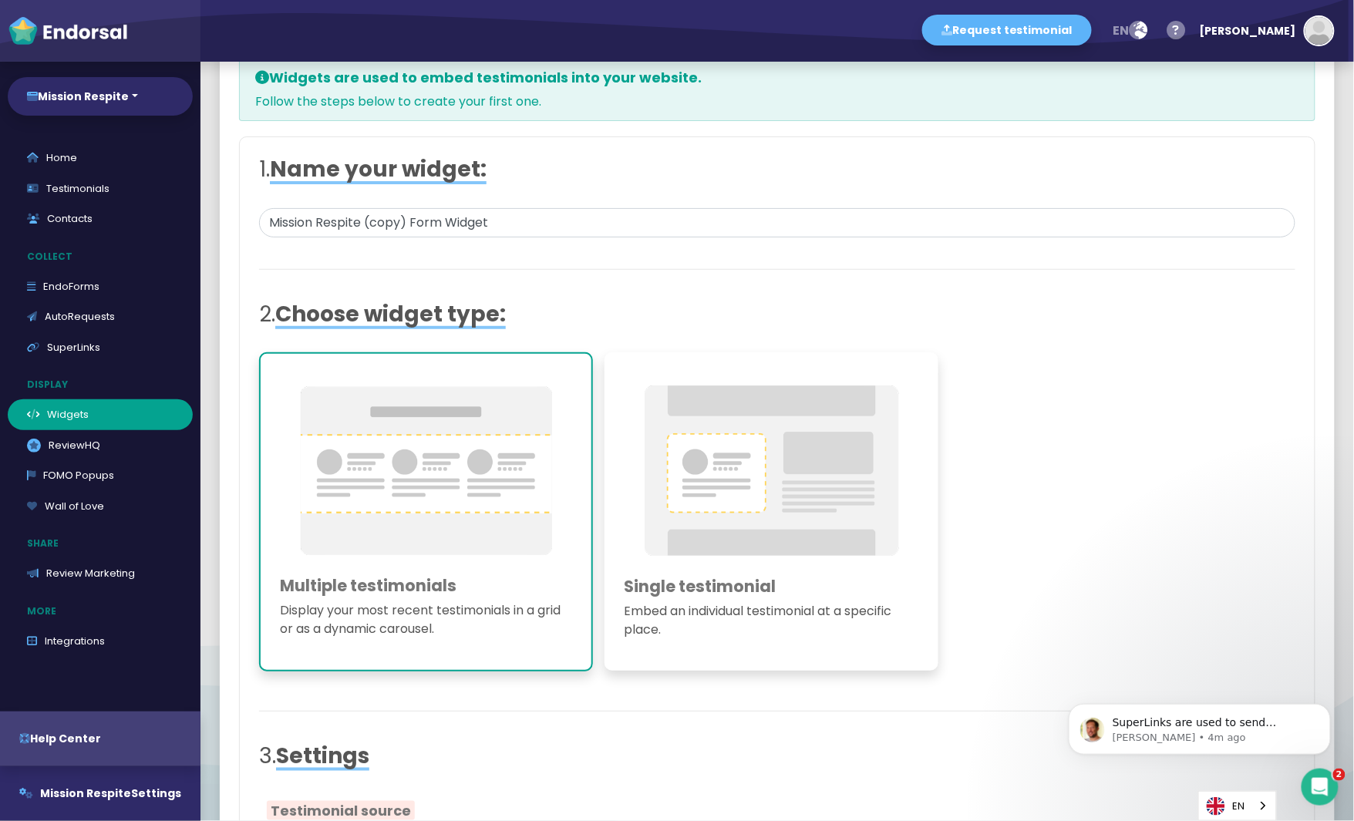
type input "#FFFFFF"
type input "#555555"
type input "#777777"
type input "#555555"
type input "#FFD75C"
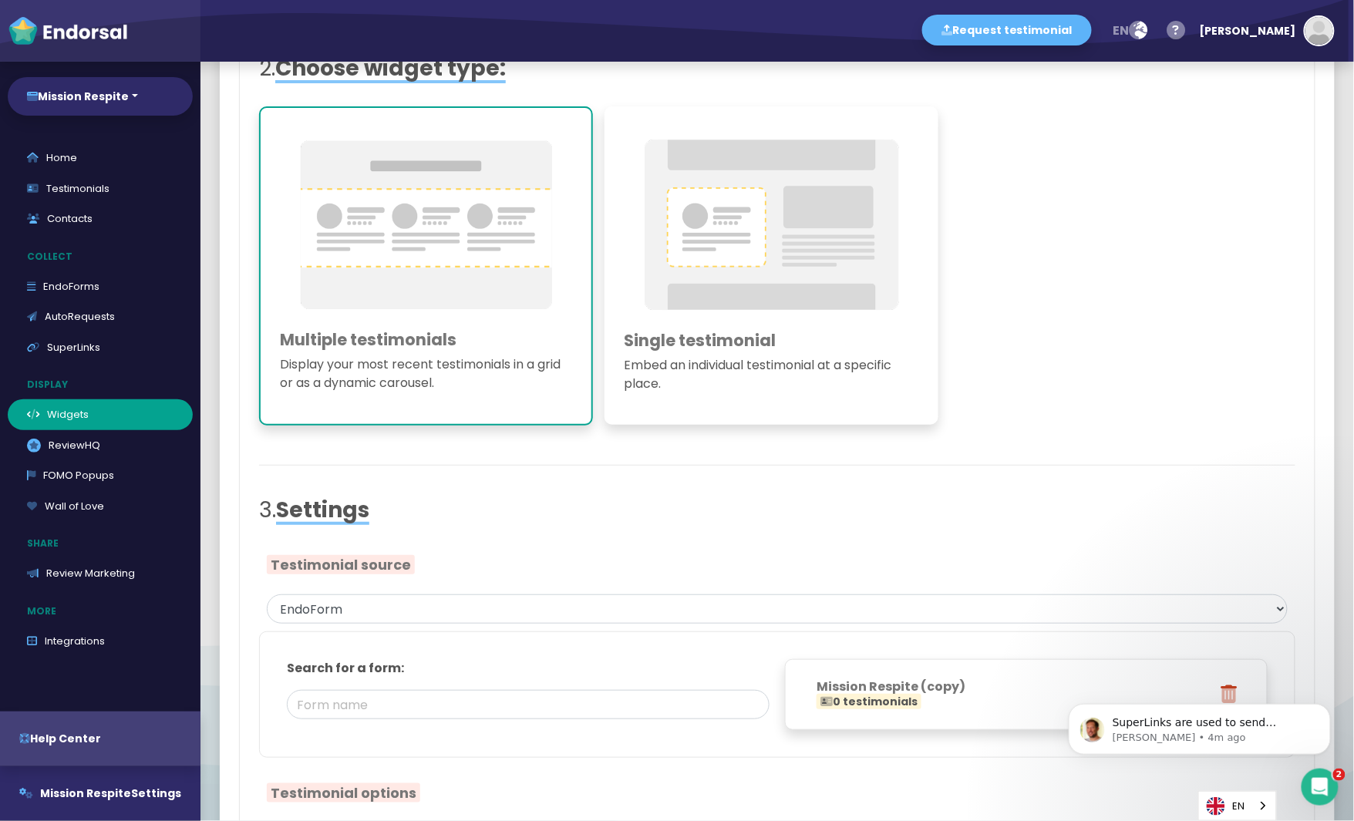
scroll to position [162, 0]
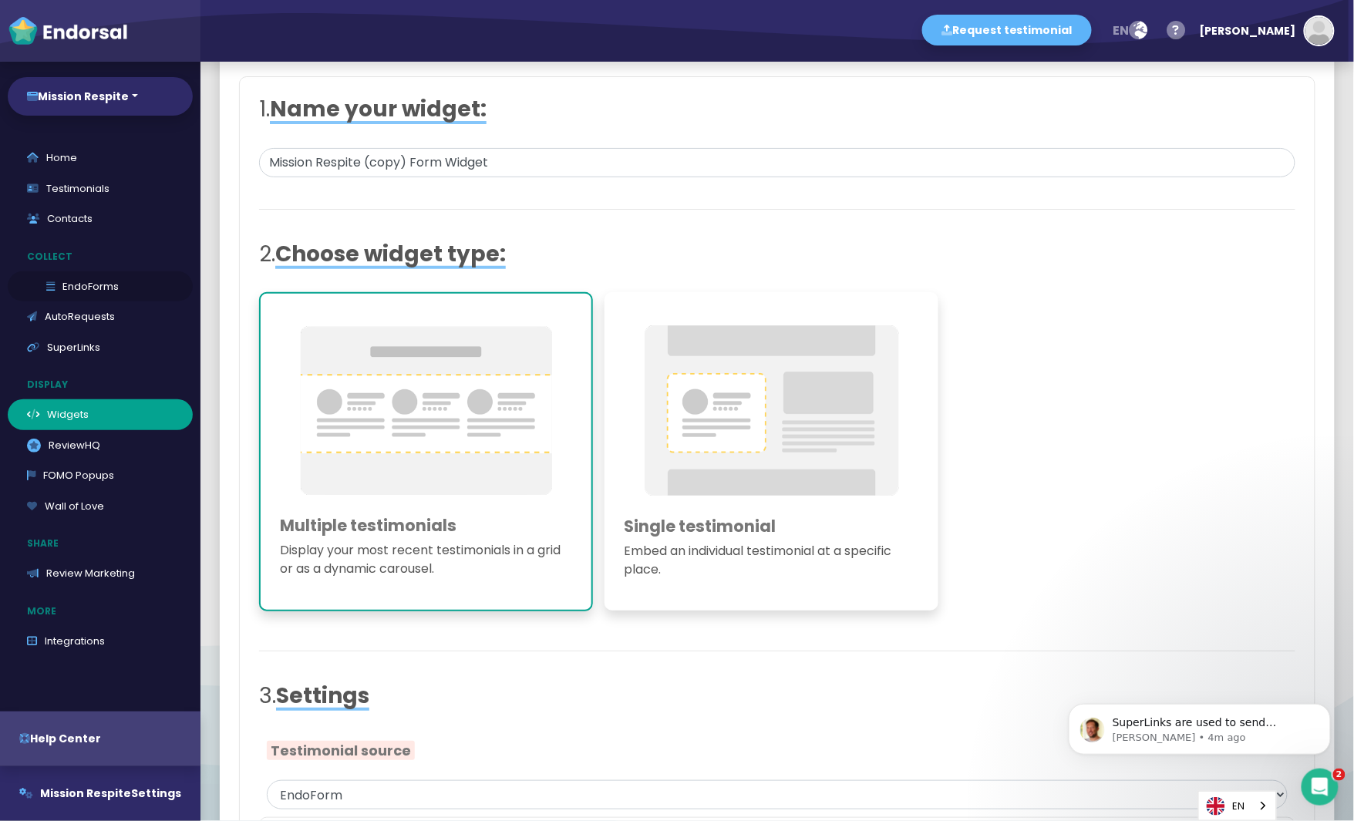
click at [99, 289] on link "EndoForms" at bounding box center [100, 286] width 185 height 31
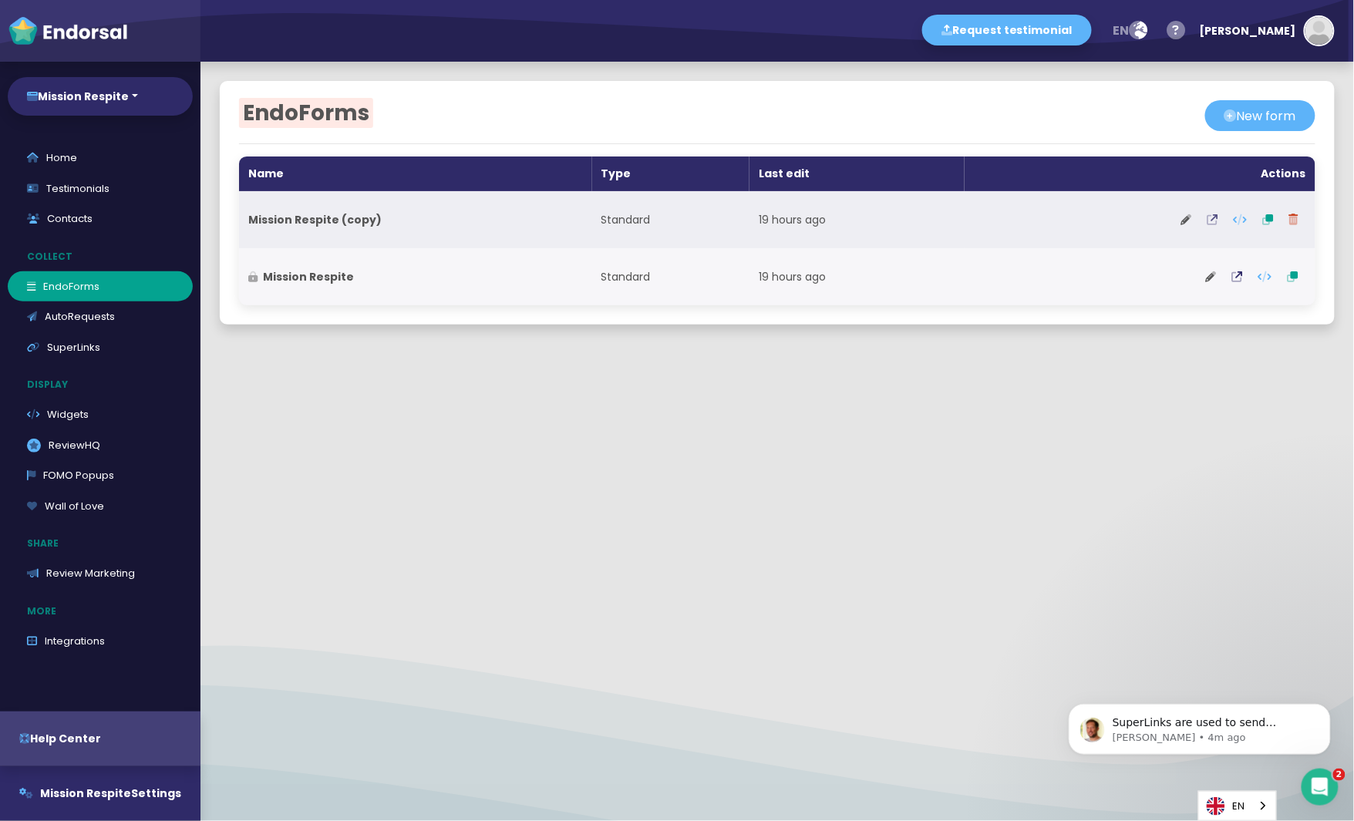
click at [1217, 220] on icon at bounding box center [1213, 219] width 11 height 11
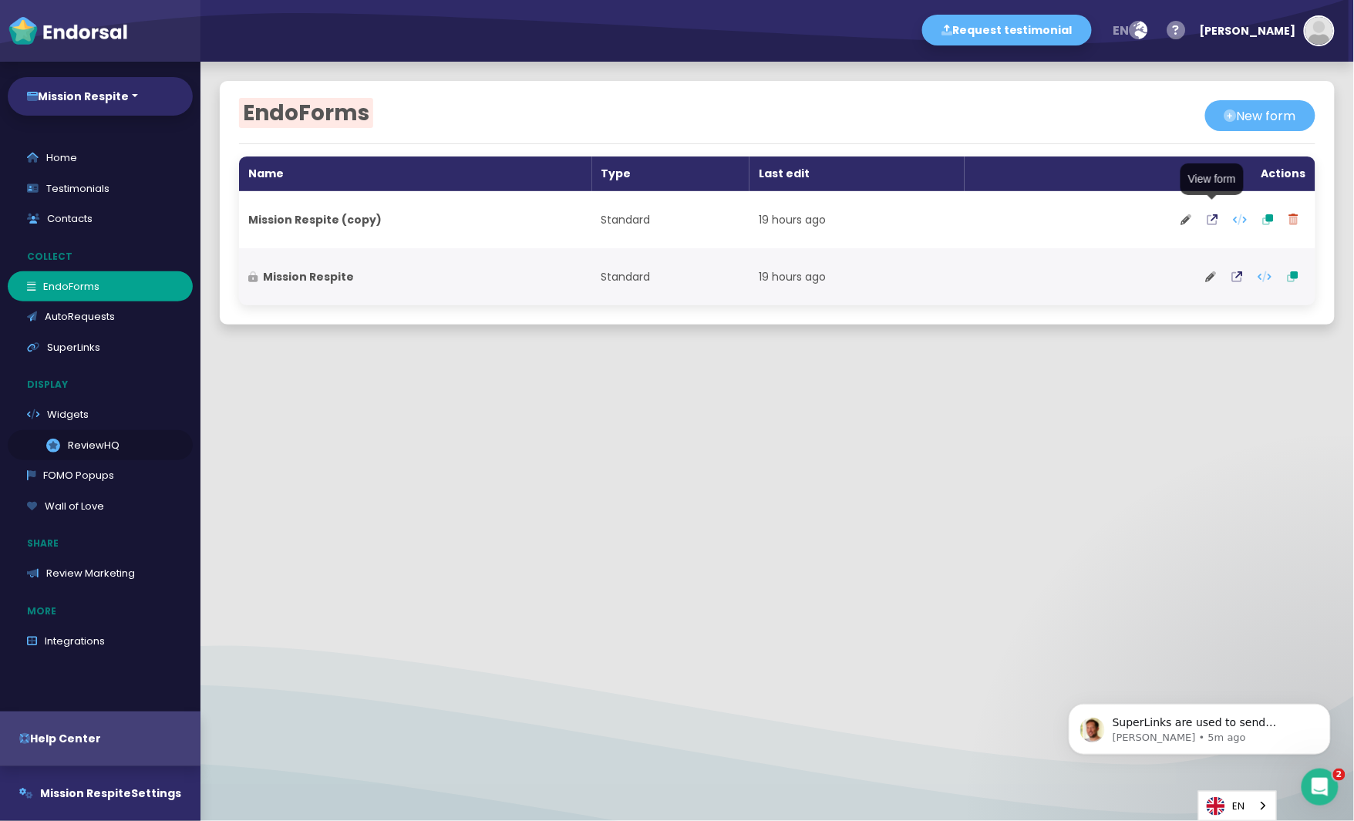
click at [86, 447] on link ".review-hq-icon-1{opacity:0.5;} ReviewHQ" at bounding box center [100, 445] width 185 height 31
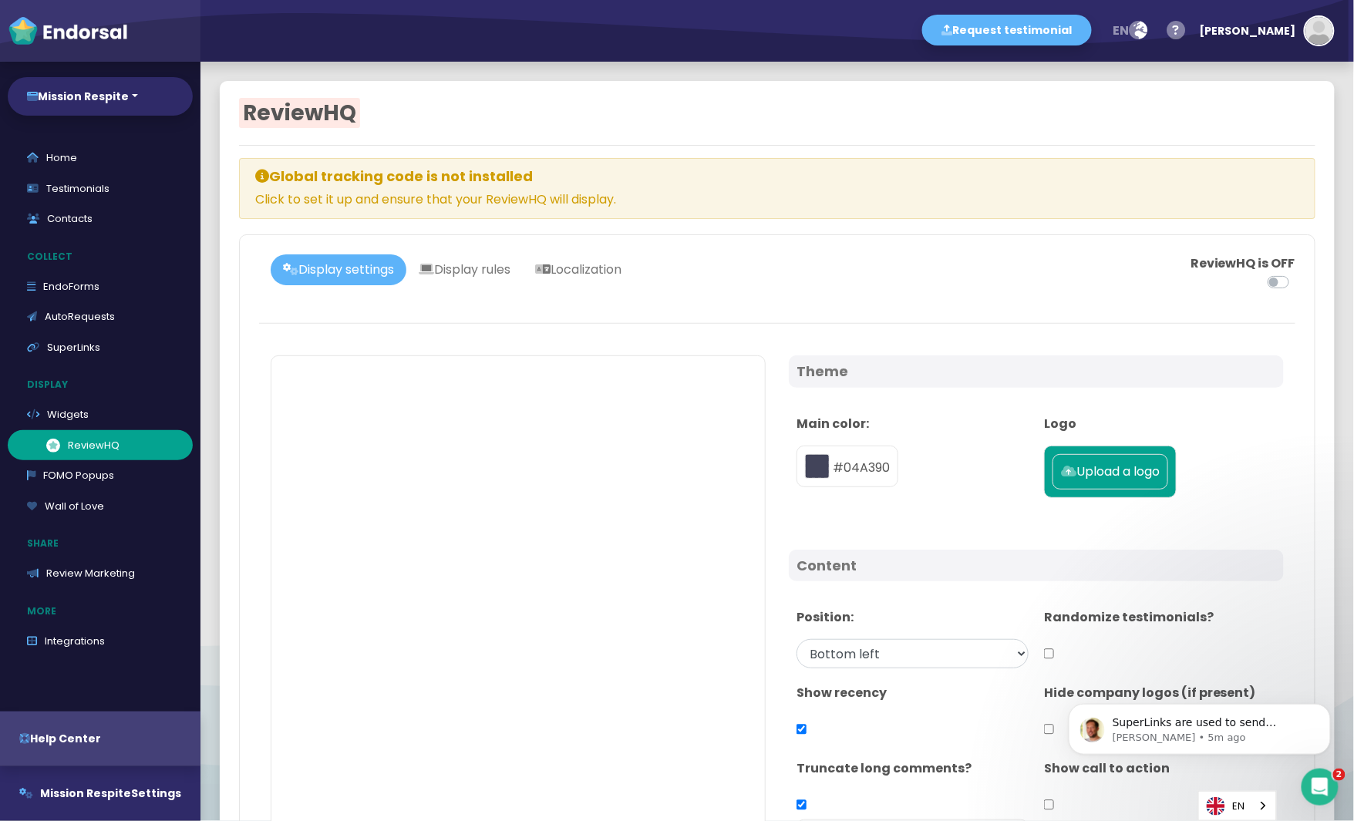
type input "#04A390"
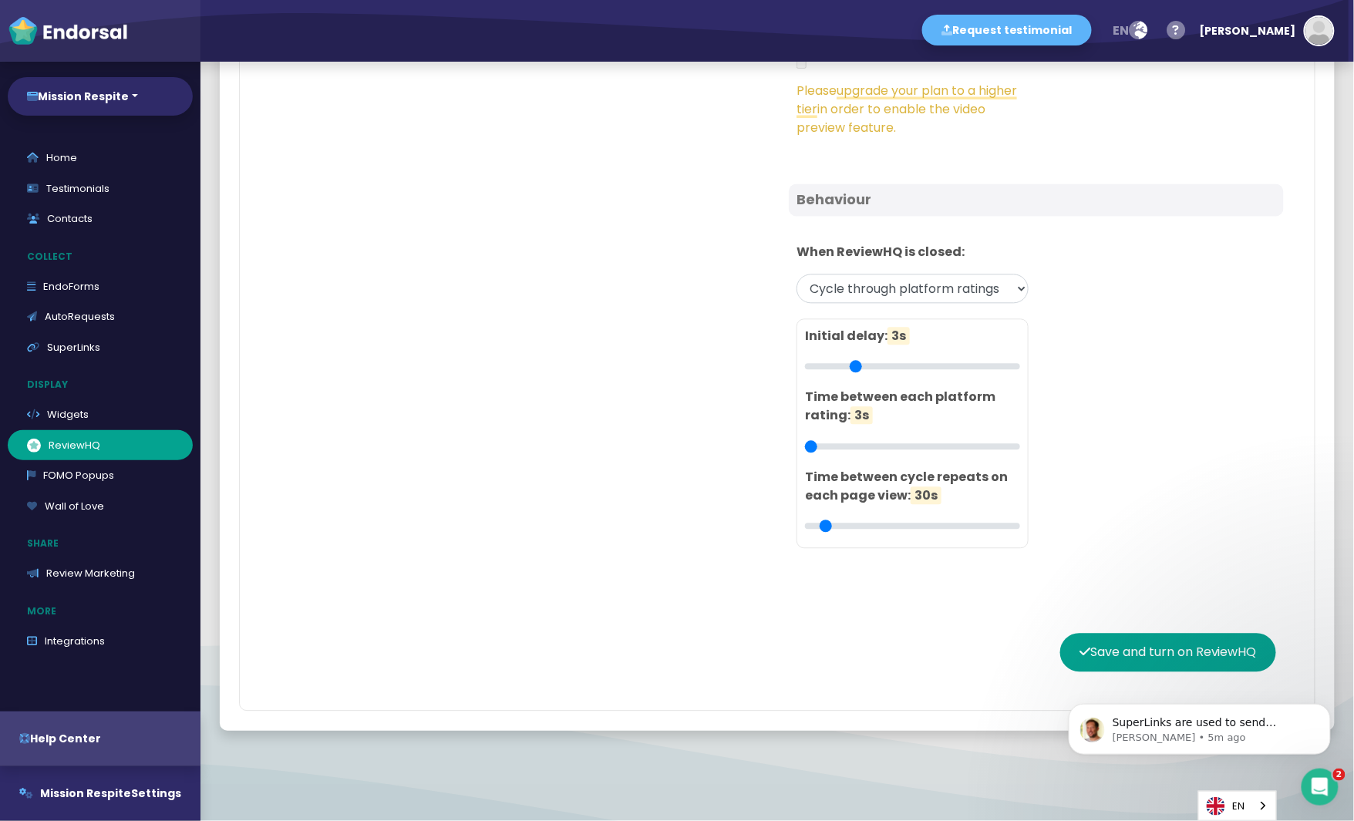
scroll to position [956, 0]
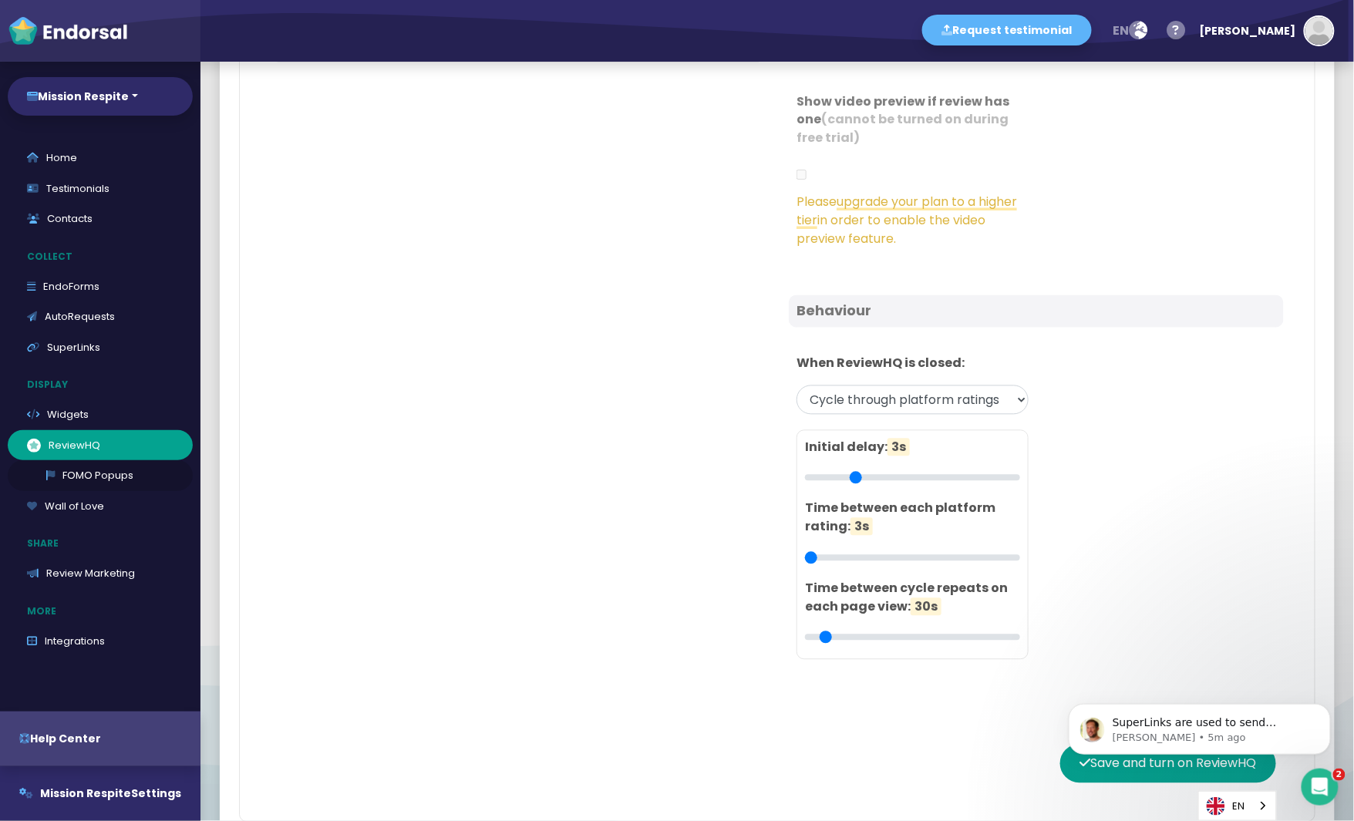
click at [107, 463] on link "FOMO Popups" at bounding box center [100, 475] width 185 height 31
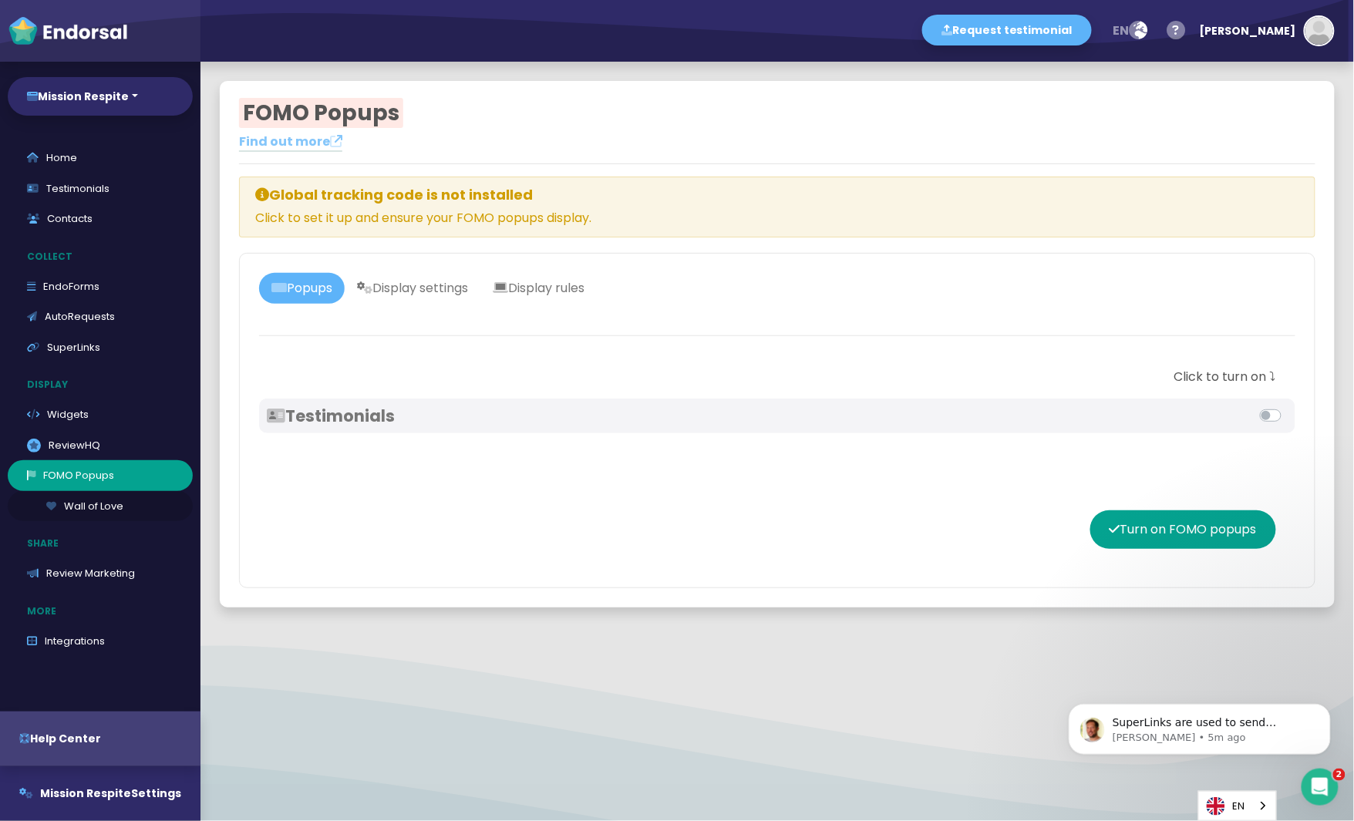
click at [96, 507] on link "Wall of Love" at bounding box center [100, 506] width 185 height 31
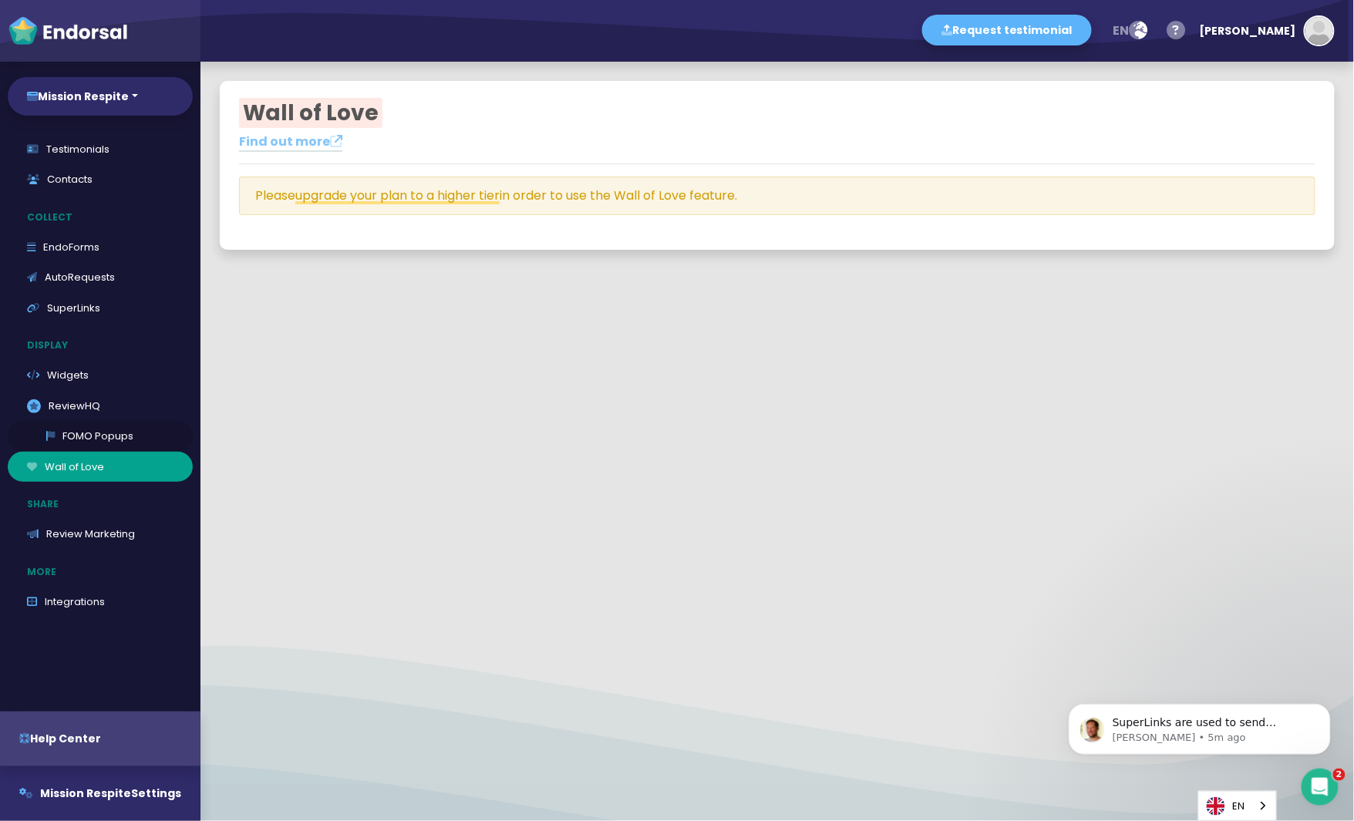
scroll to position [41, 0]
click at [99, 523] on link "Review Marketing" at bounding box center [100, 532] width 185 height 31
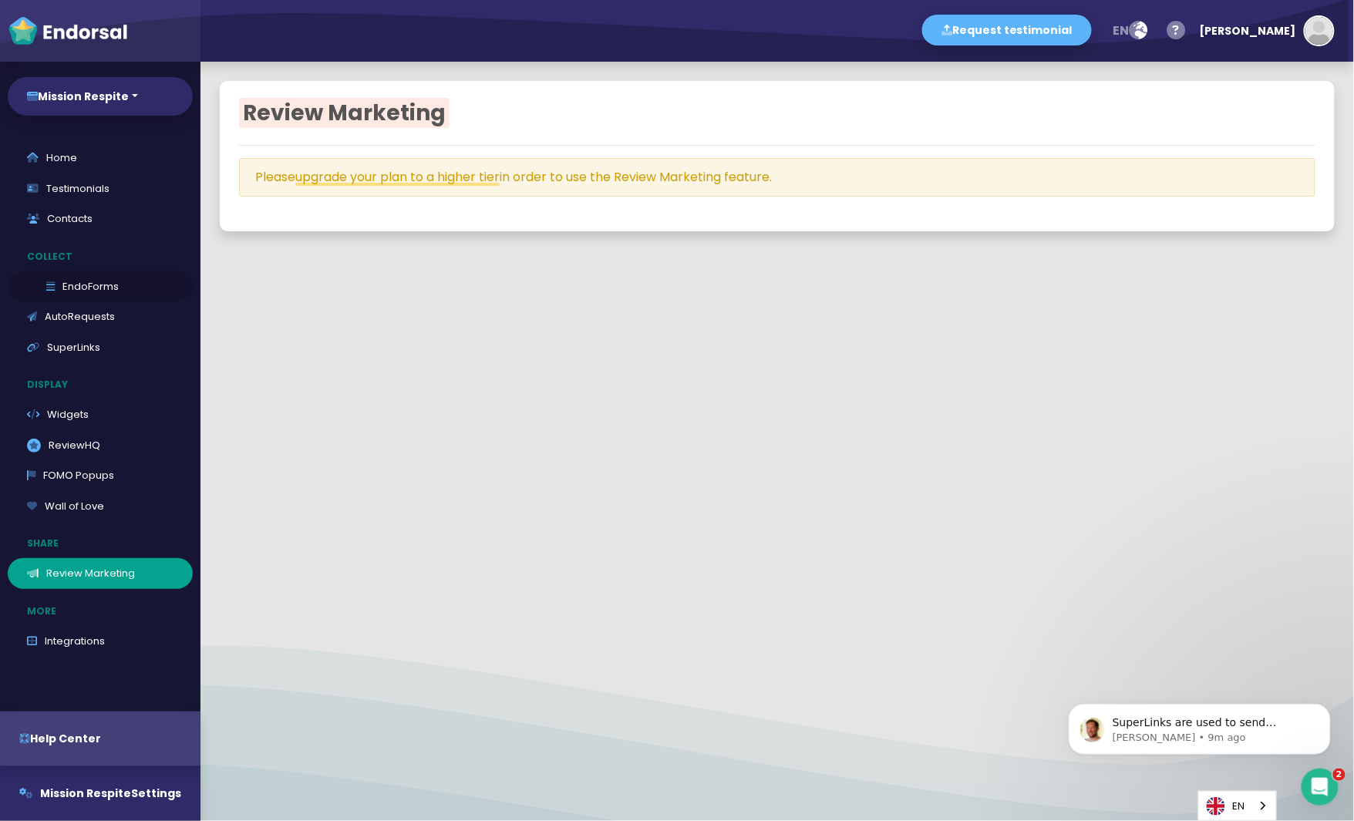
click at [81, 287] on link "EndoForms" at bounding box center [100, 286] width 185 height 31
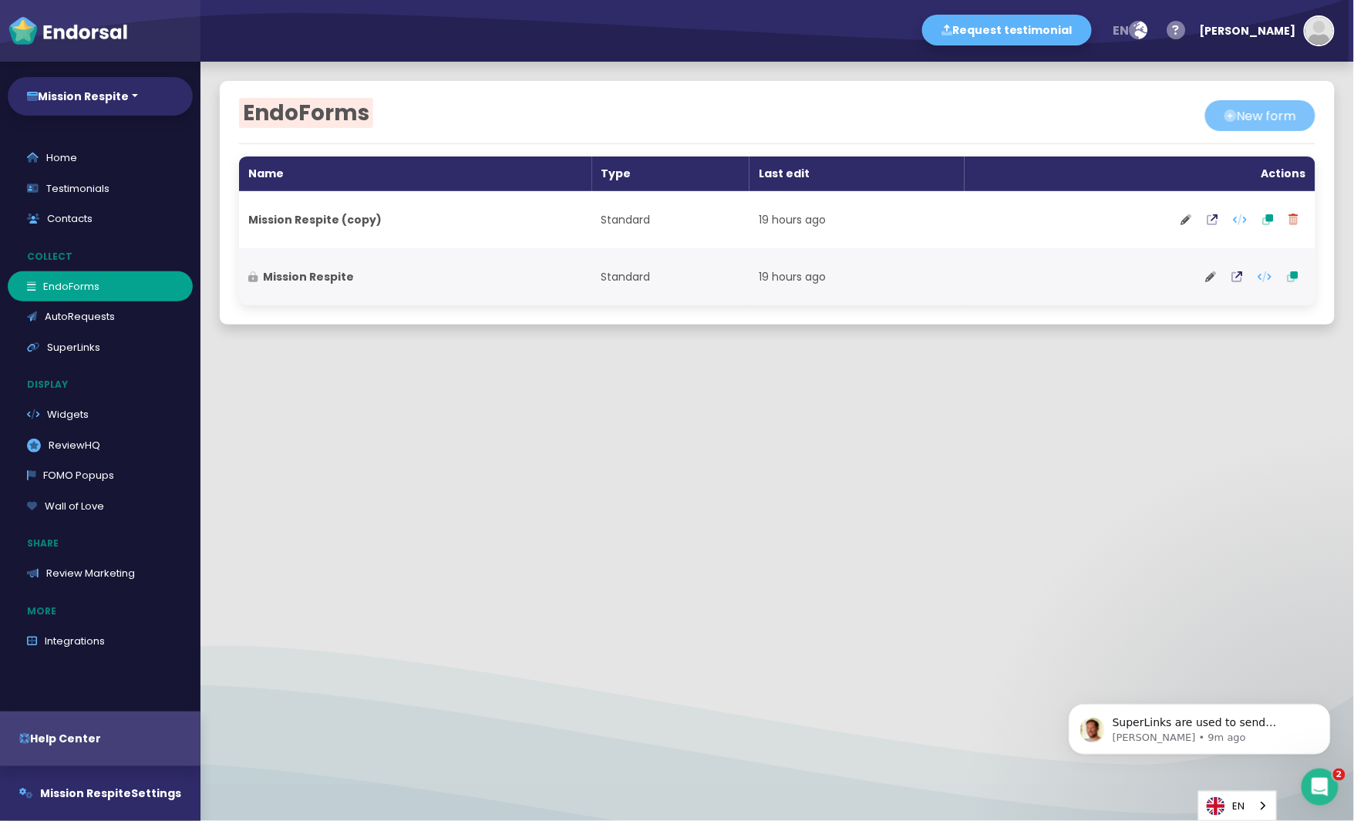
click at [1274, 128] on button "New form" at bounding box center [1260, 115] width 110 height 31
click at [1258, 116] on button "New form" at bounding box center [1260, 115] width 110 height 31
